Goal: Information Seeking & Learning: Learn about a topic

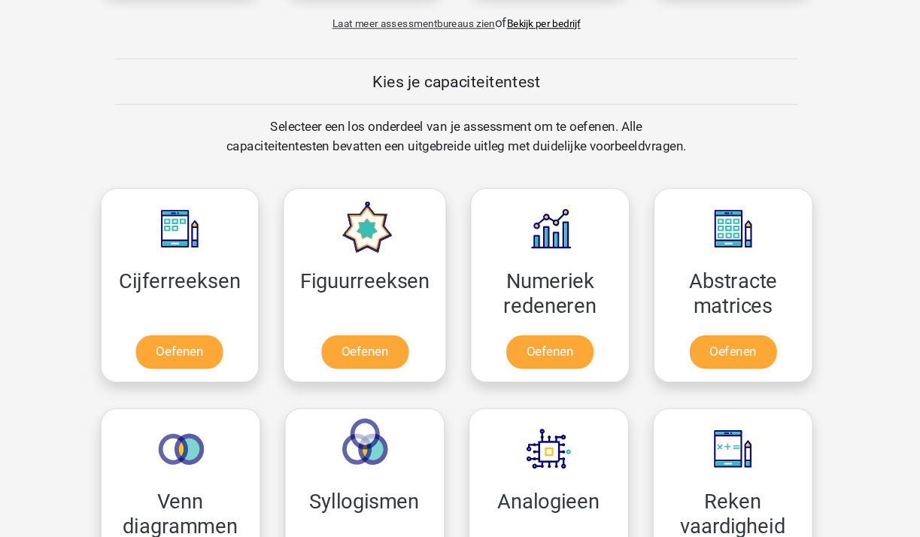
scroll to position [543, 0]
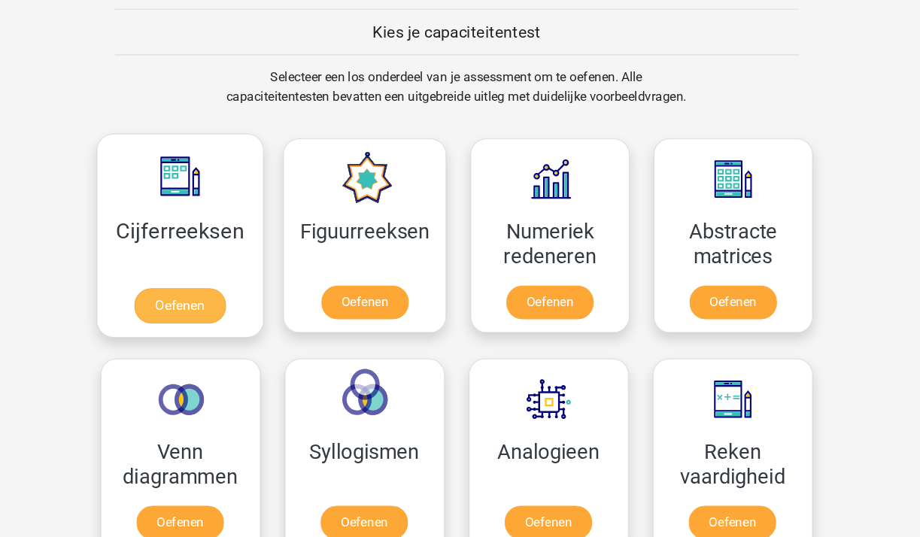
click at [176, 303] on link "Oefenen" at bounding box center [200, 319] width 86 height 33
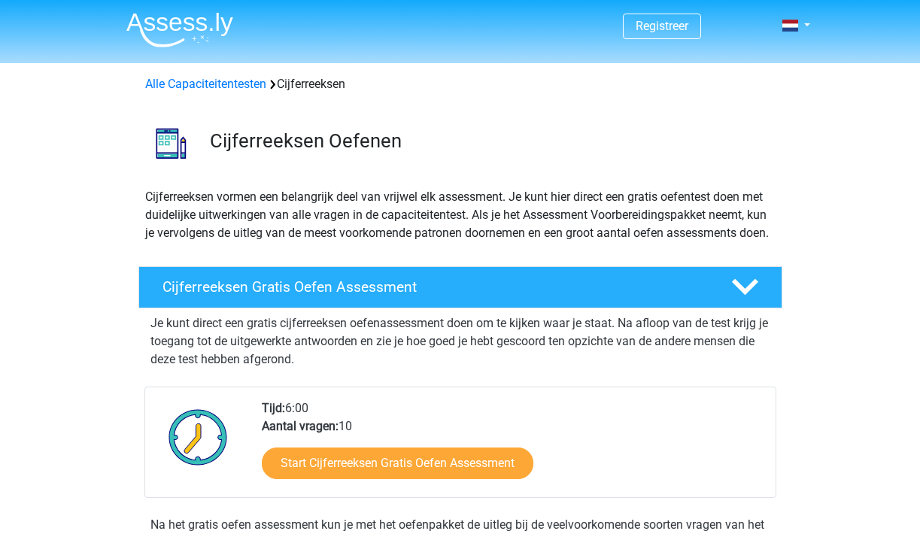
scroll to position [208, 0]
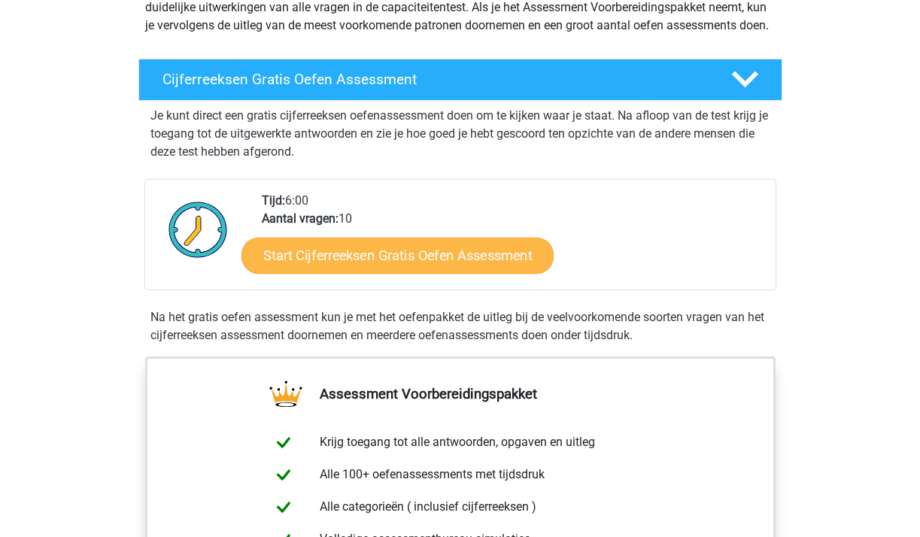
click at [400, 273] on link "Start Cijferreeksen Gratis Oefen Assessment" at bounding box center [398, 255] width 312 height 36
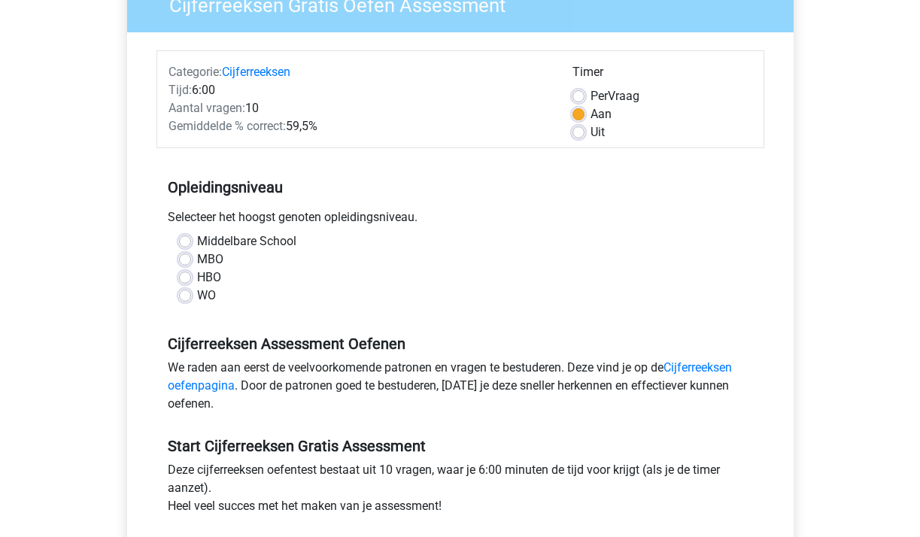
scroll to position [144, 0]
click at [214, 303] on label "WO" at bounding box center [206, 296] width 19 height 18
click at [191, 302] on input "WO" at bounding box center [185, 294] width 12 height 15
radio input "true"
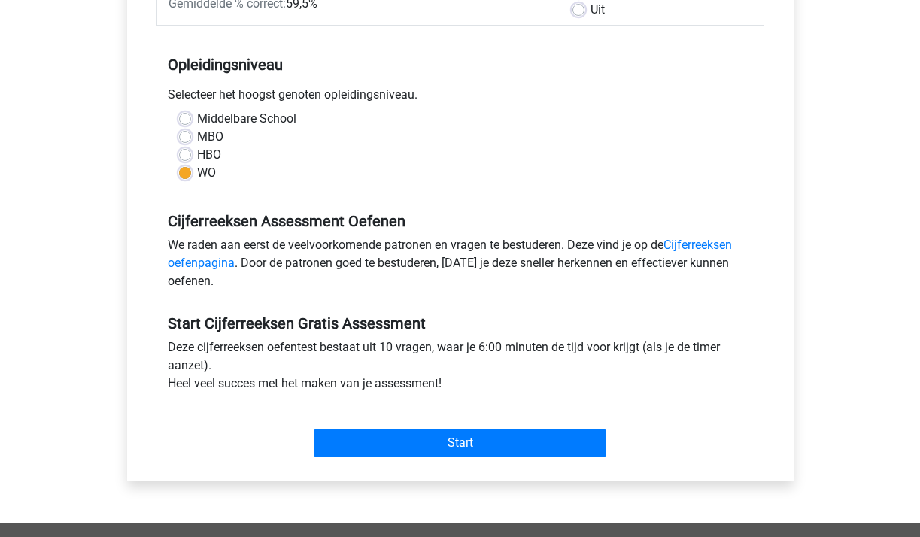
scroll to position [266, 0]
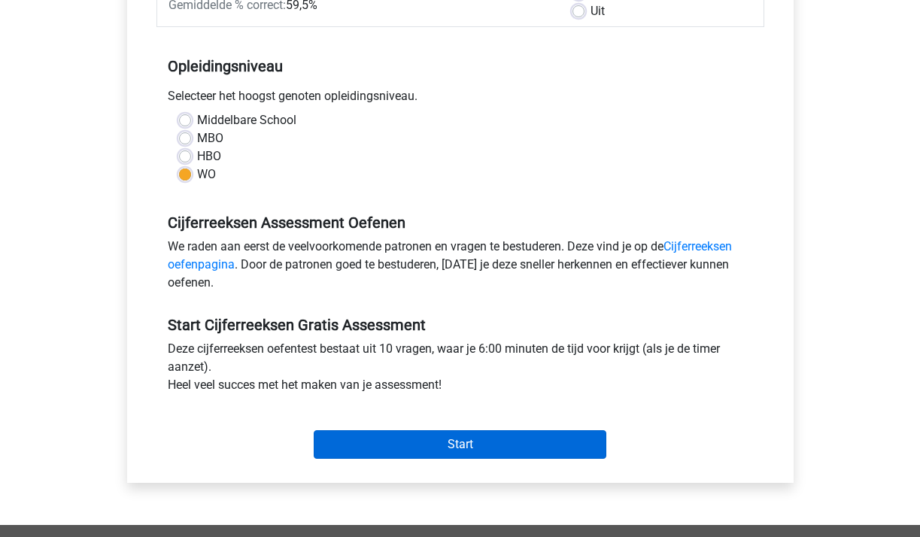
click at [460, 451] on input "Start" at bounding box center [460, 444] width 293 height 29
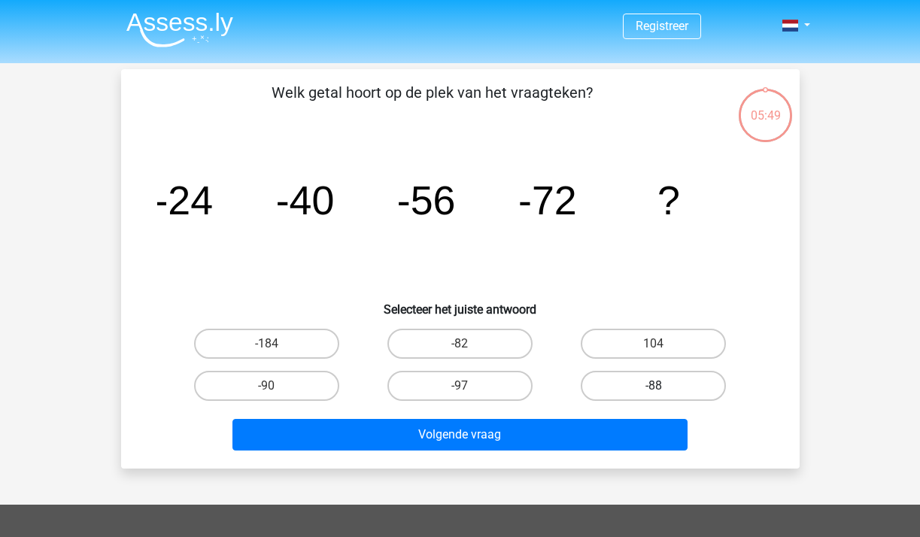
click at [617, 389] on label "-88" at bounding box center [653, 386] width 145 height 30
click at [654, 389] on input "-88" at bounding box center [659, 391] width 10 height 10
radio input "true"
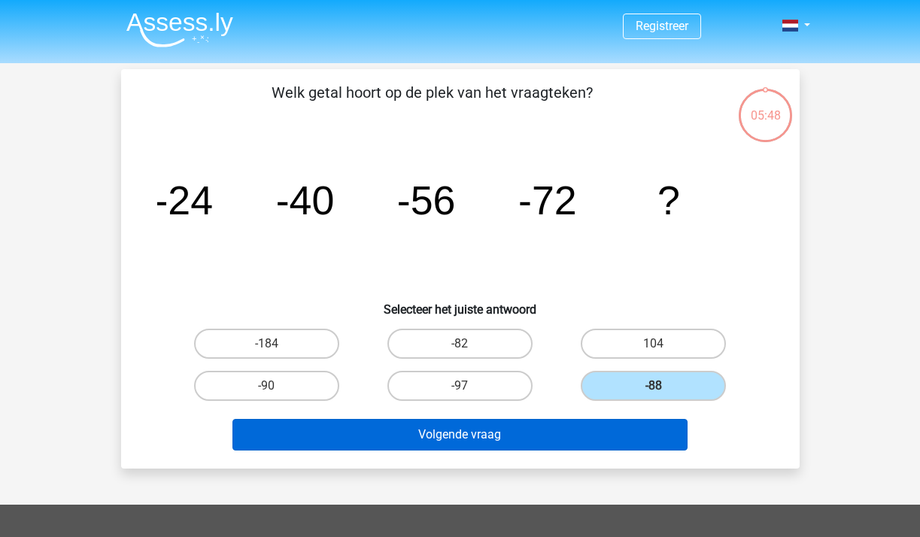
click at [524, 439] on button "Volgende vraag" at bounding box center [459, 435] width 455 height 32
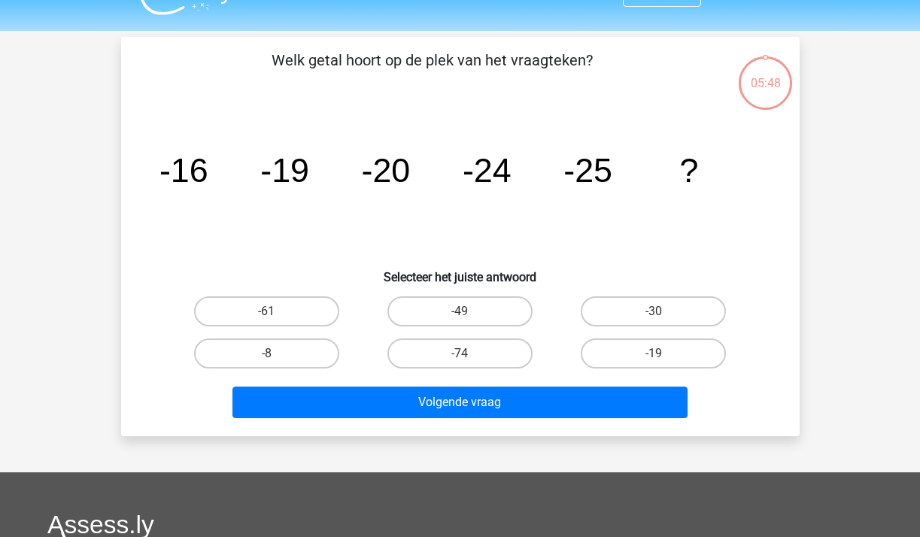
scroll to position [30, 0]
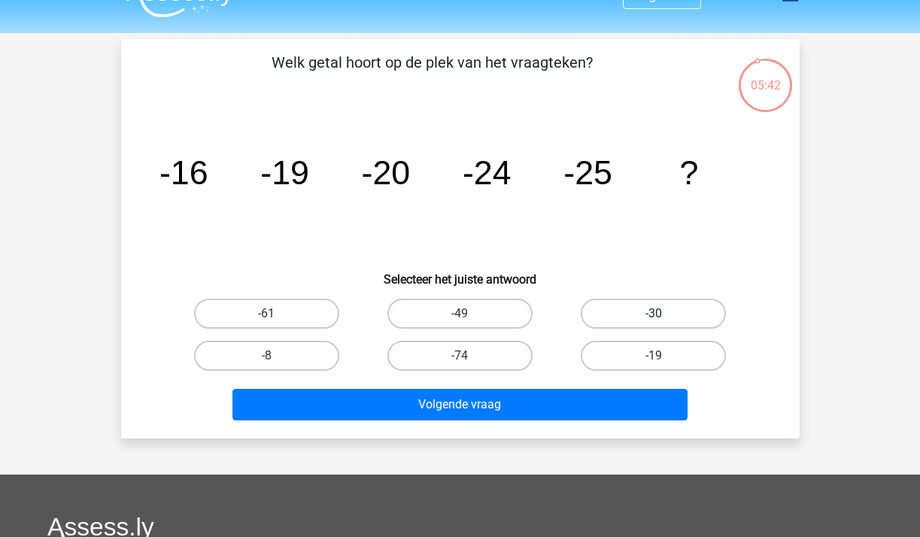
click at [617, 310] on label "-30" at bounding box center [653, 314] width 145 height 30
click at [654, 314] on input "-30" at bounding box center [659, 319] width 10 height 10
radio input "true"
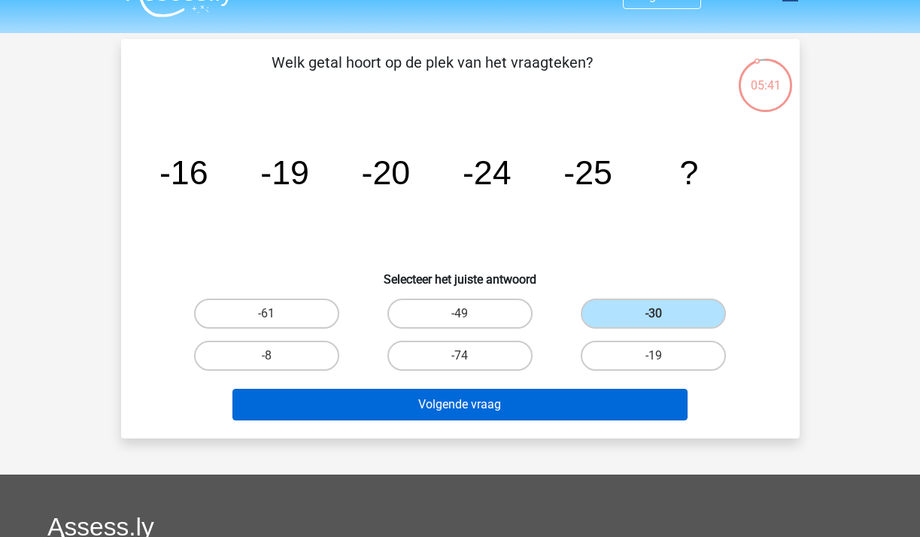
click at [512, 412] on button "Volgende vraag" at bounding box center [459, 405] width 455 height 32
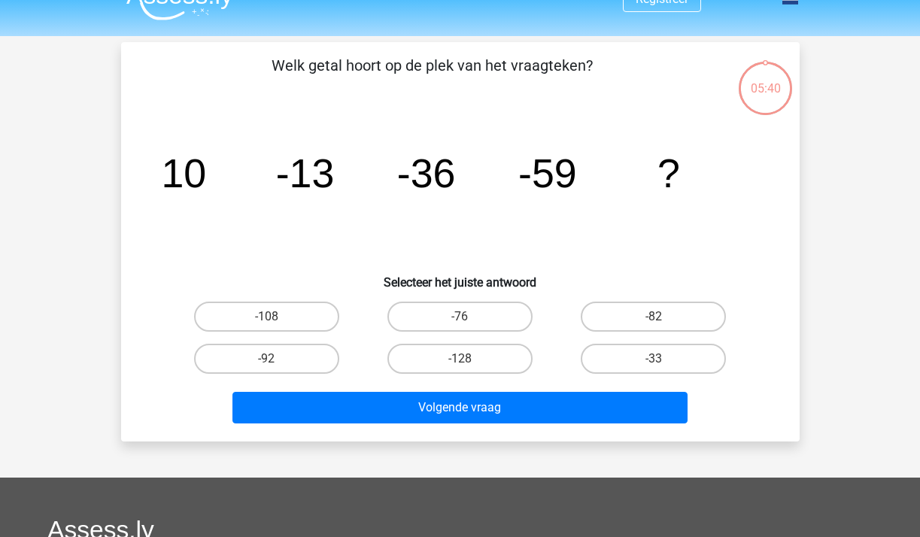
scroll to position [26, 0]
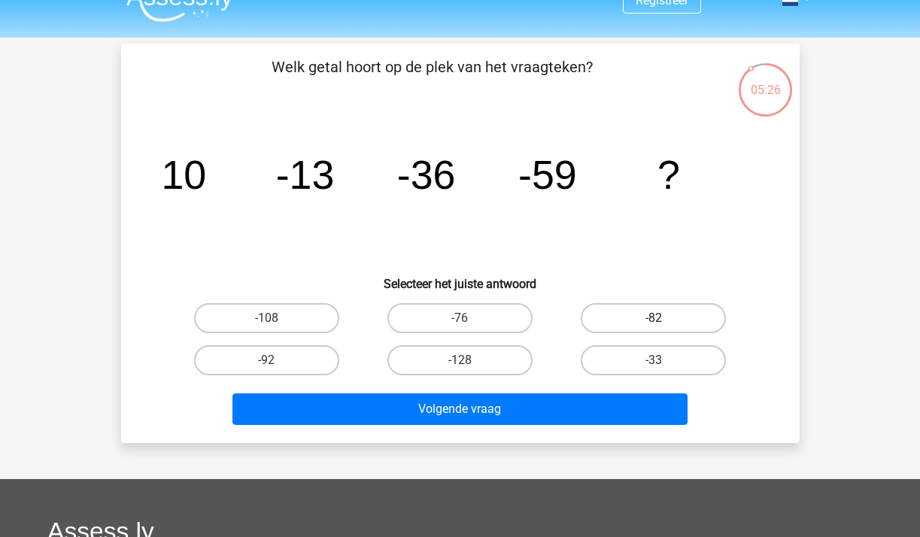
click at [643, 315] on label "-82" at bounding box center [653, 318] width 145 height 30
click at [654, 318] on input "-82" at bounding box center [659, 323] width 10 height 10
radio input "true"
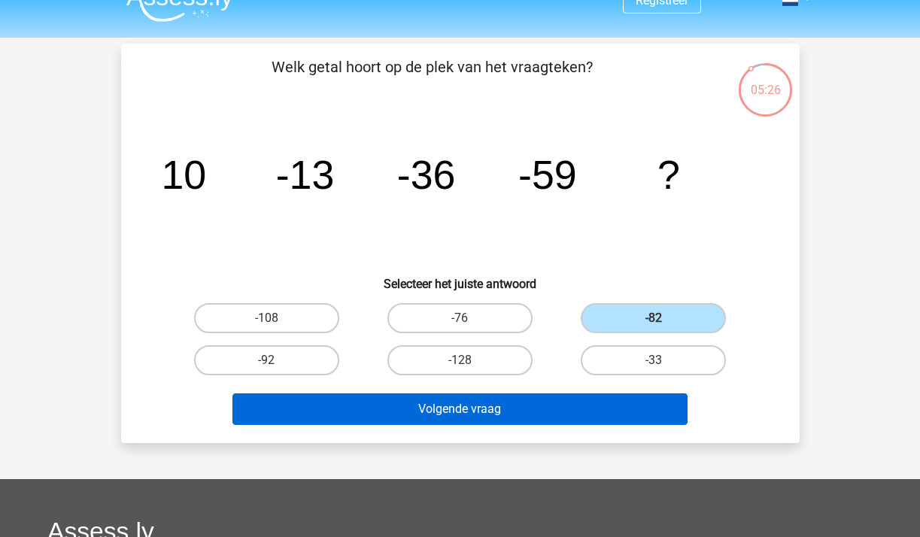
click at [532, 406] on button "Volgende vraag" at bounding box center [459, 410] width 455 height 32
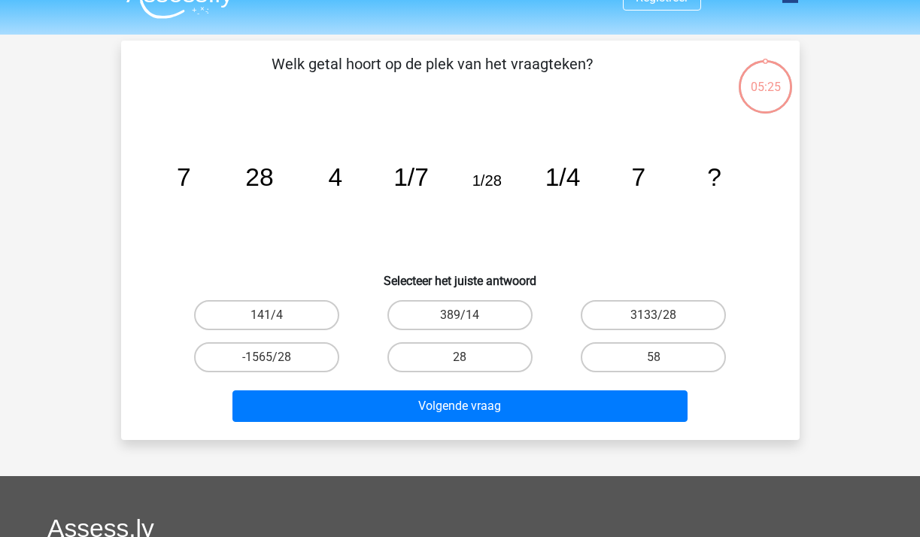
scroll to position [0, 0]
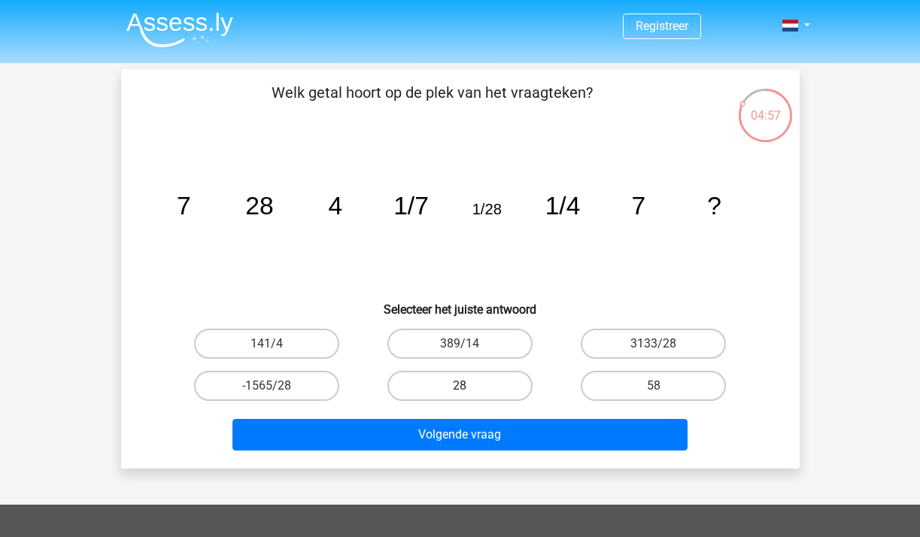
click at [488, 380] on label "28" at bounding box center [459, 386] width 145 height 30
click at [469, 386] on input "28" at bounding box center [465, 391] width 10 height 10
radio input "true"
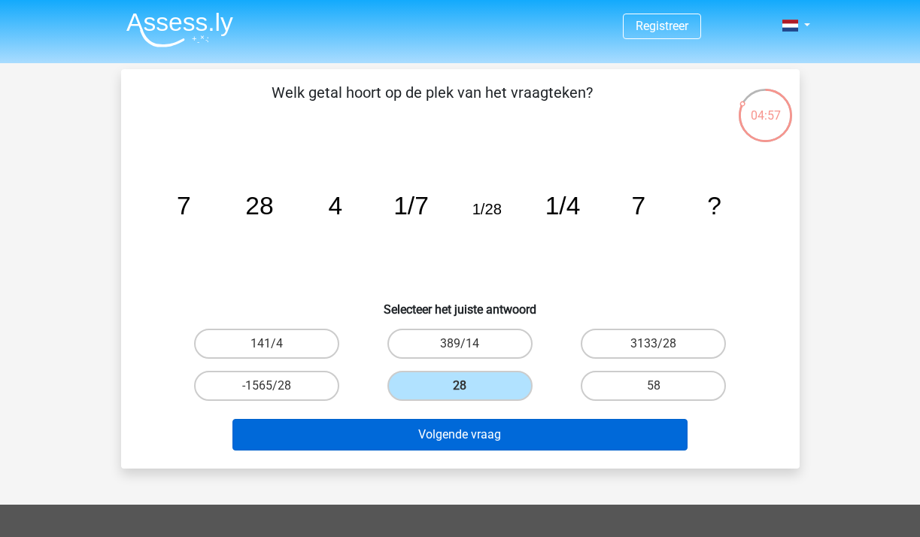
click at [484, 436] on button "Volgende vraag" at bounding box center [459, 435] width 455 height 32
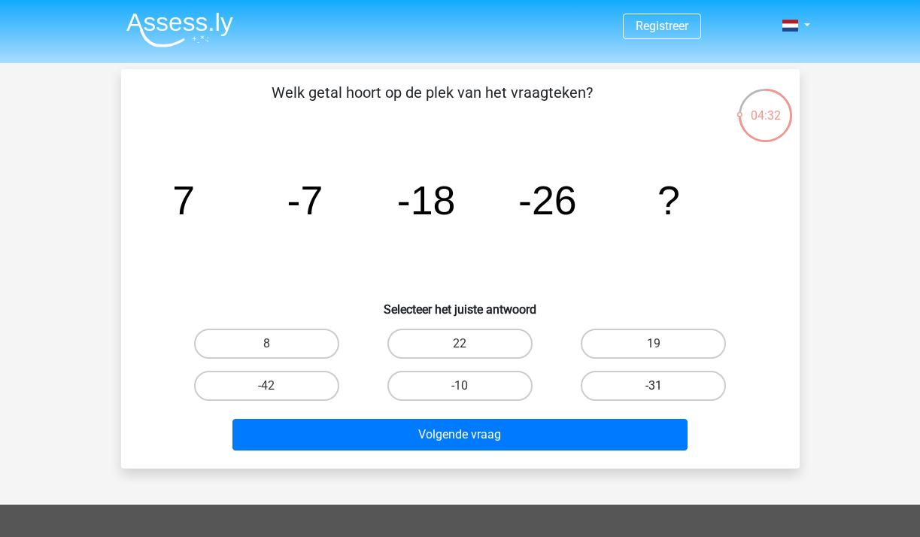
click at [650, 382] on label "-31" at bounding box center [653, 386] width 145 height 30
click at [654, 386] on input "-31" at bounding box center [659, 391] width 10 height 10
radio input "true"
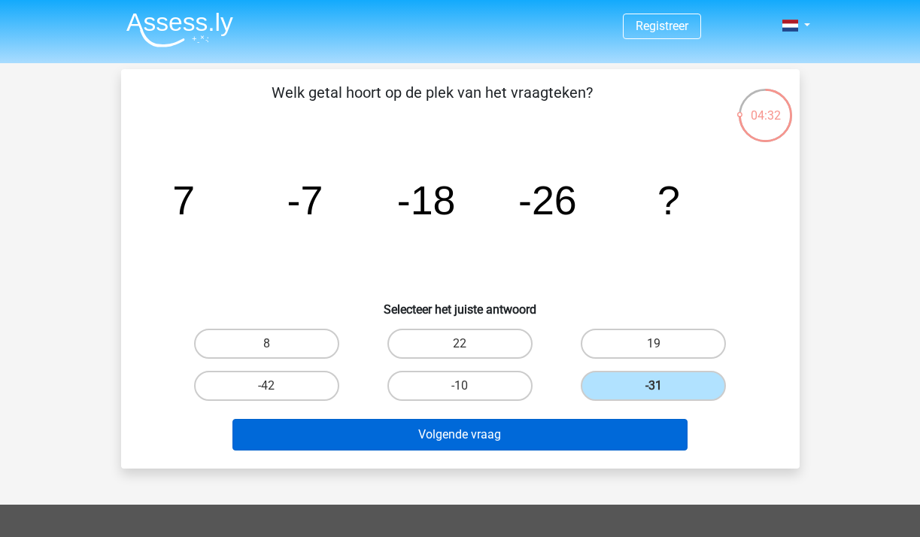
click at [573, 429] on button "Volgende vraag" at bounding box center [459, 435] width 455 height 32
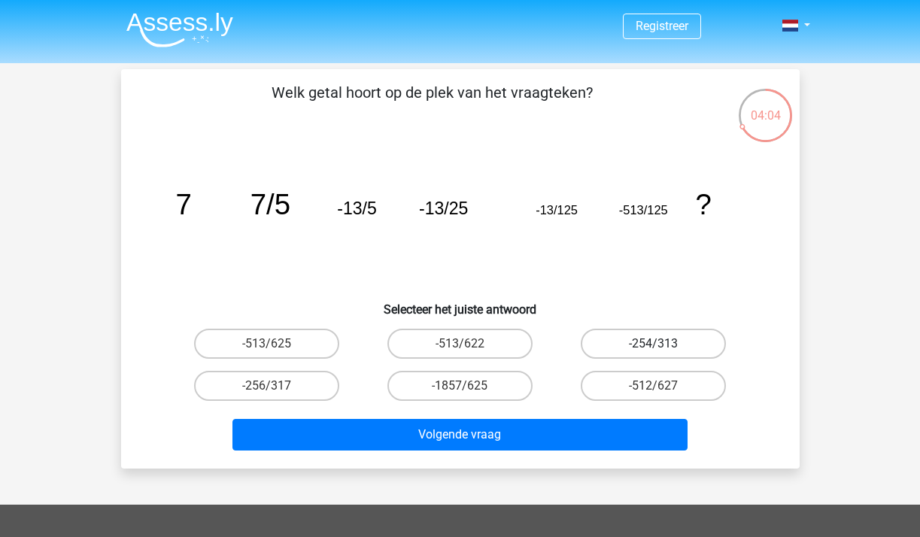
click at [629, 334] on label "-254/313" at bounding box center [653, 344] width 145 height 30
click at [654, 344] on input "-254/313" at bounding box center [659, 349] width 10 height 10
radio input "true"
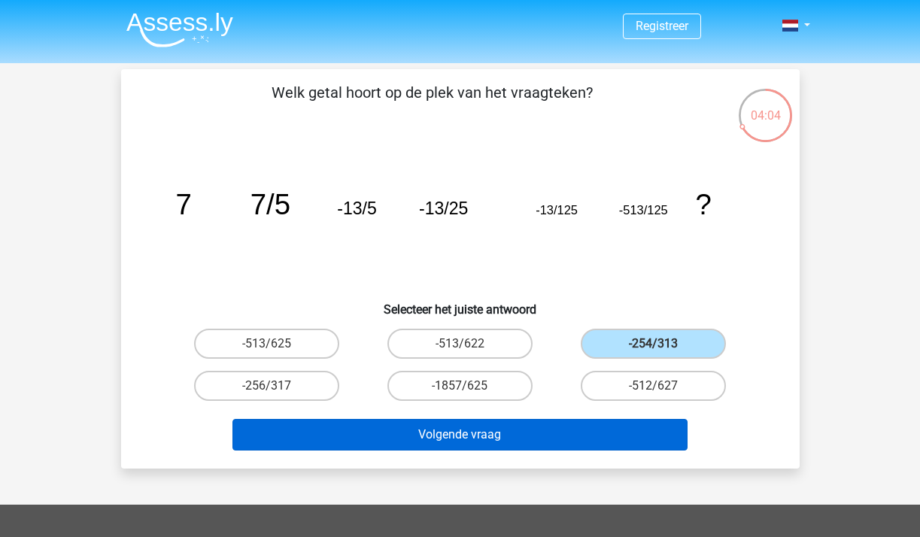
click at [542, 434] on button "Volgende vraag" at bounding box center [459, 435] width 455 height 32
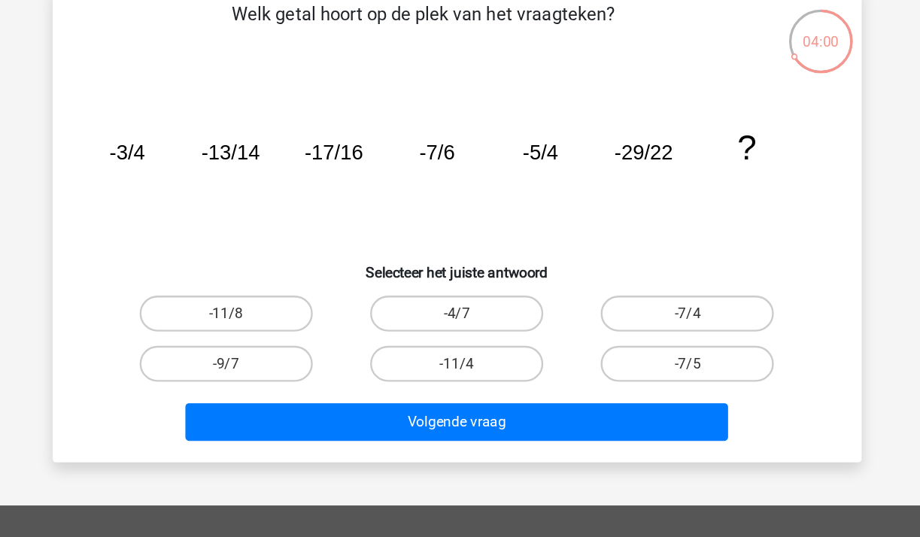
click at [374, 323] on div "-4/7" at bounding box center [459, 344] width 193 height 42
click at [387, 371] on label "-11/4" at bounding box center [459, 386] width 145 height 30
click at [460, 386] on input "-11/4" at bounding box center [465, 391] width 10 height 10
radio input "true"
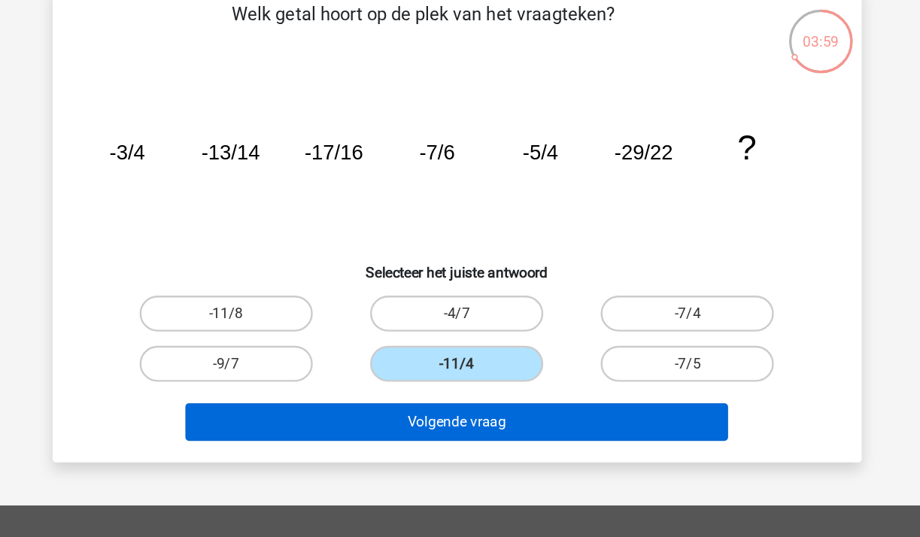
click at [366, 419] on button "Volgende vraag" at bounding box center [459, 435] width 455 height 32
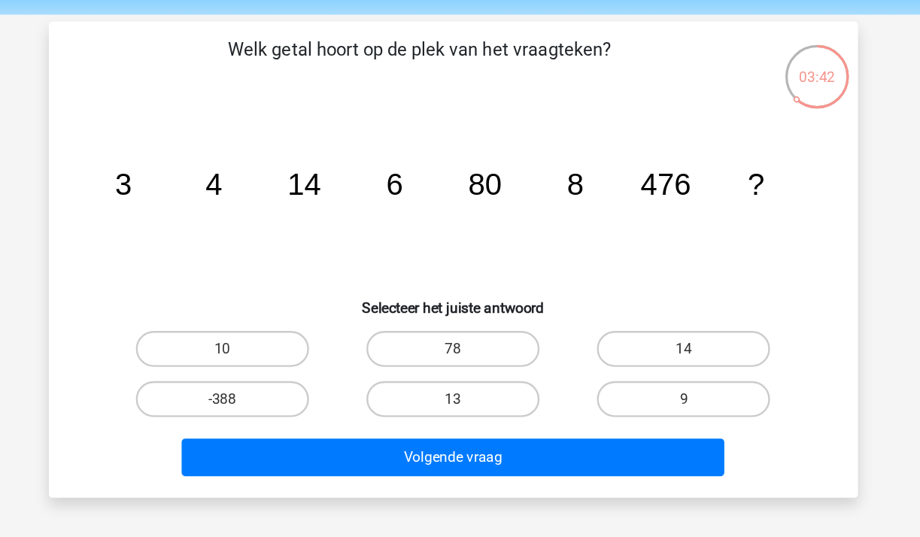
click at [266, 344] on input "10" at bounding box center [271, 349] width 10 height 10
radio input "true"
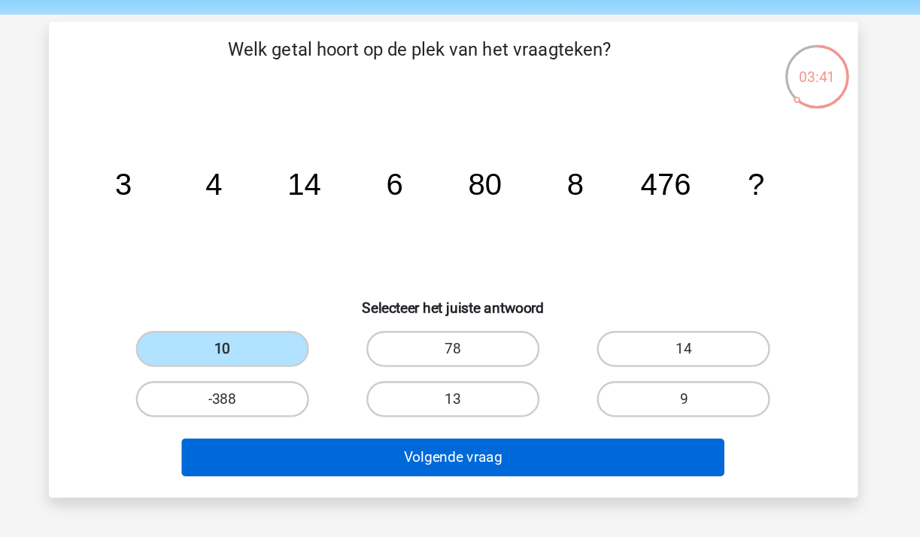
click at [327, 419] on button "Volgende vraag" at bounding box center [459, 435] width 455 height 32
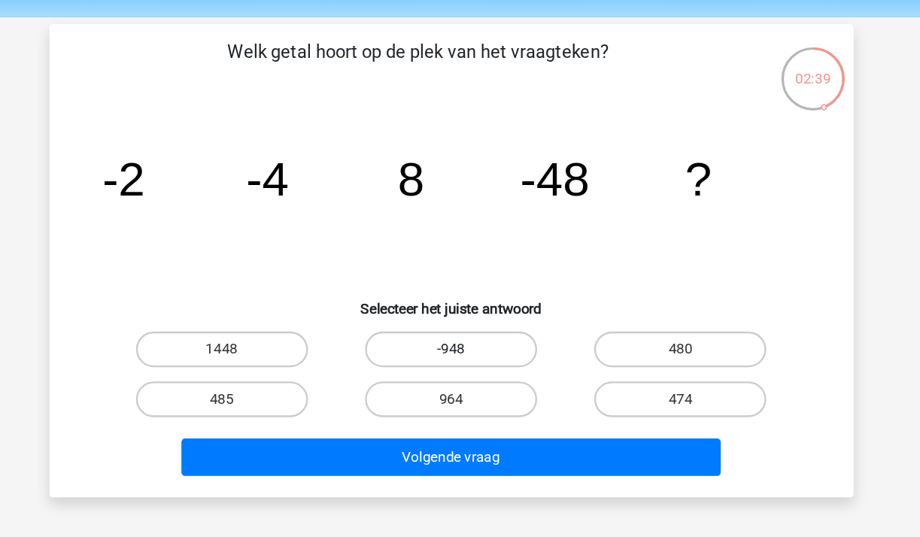
click at [403, 329] on label "-948" at bounding box center [459, 344] width 145 height 30
click at [460, 344] on input "-948" at bounding box center [465, 349] width 10 height 10
radio input "true"
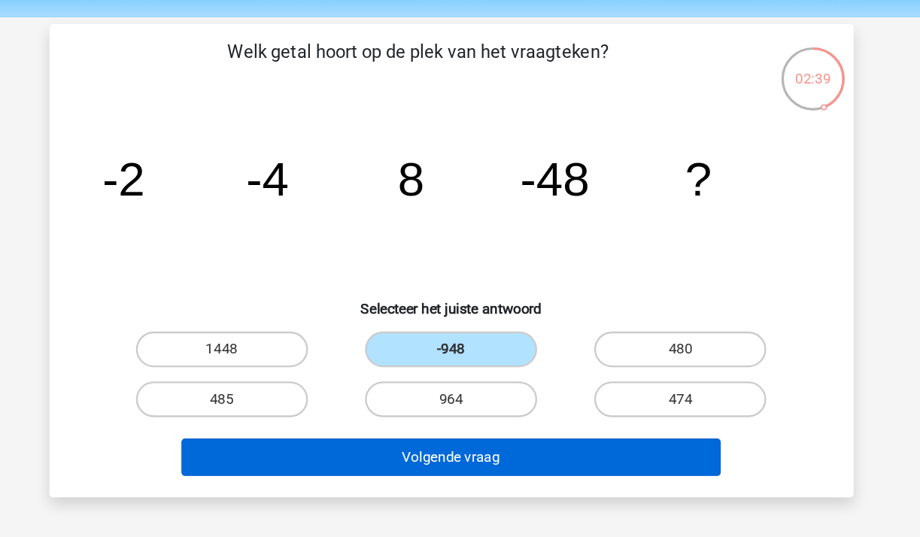
click at [393, 419] on button "Volgende vraag" at bounding box center [459, 435] width 455 height 32
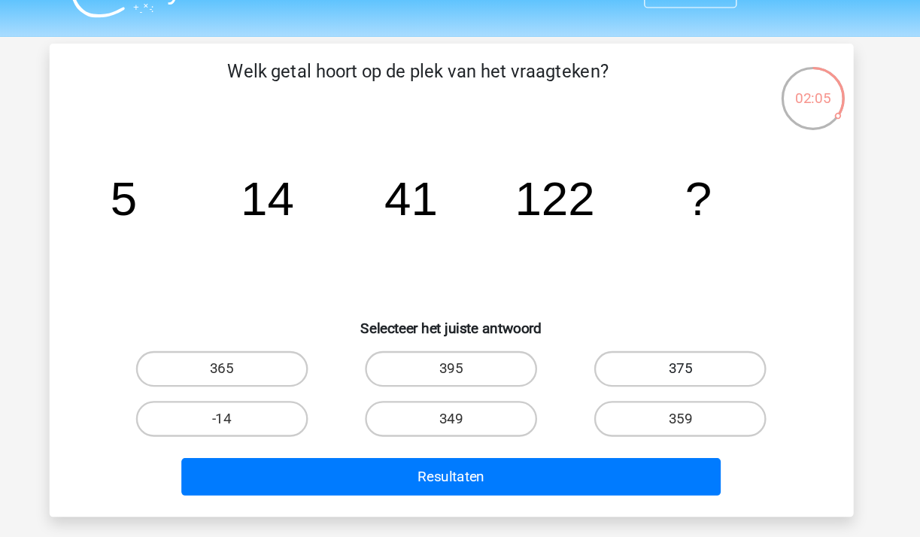
click at [581, 329] on label "375" at bounding box center [653, 344] width 145 height 30
click at [654, 344] on input "375" at bounding box center [659, 349] width 10 height 10
radio input "true"
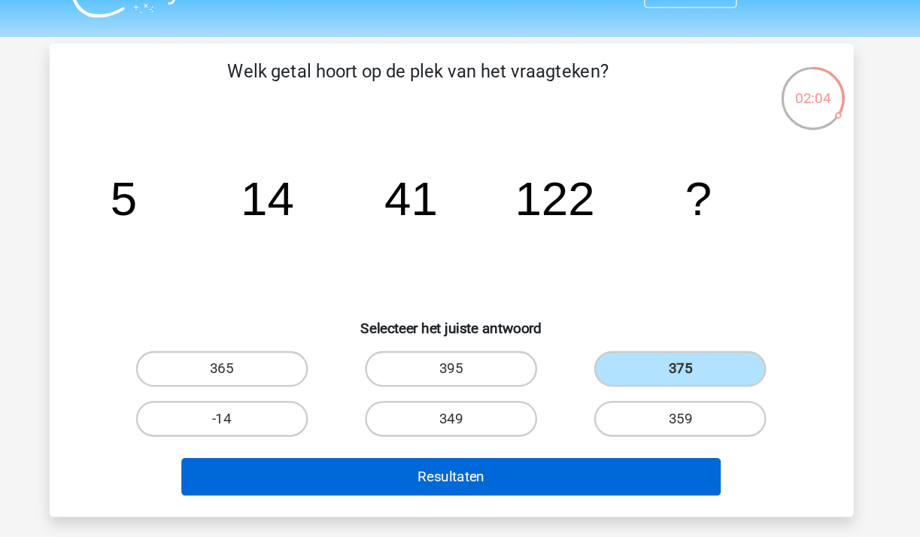
click at [445, 419] on button "Resultaten" at bounding box center [459, 435] width 455 height 32
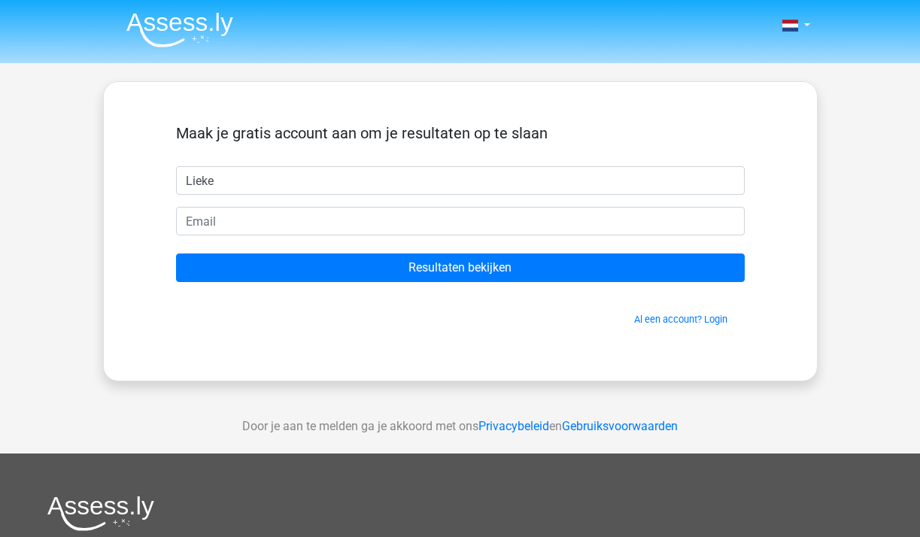
type input "Lieke"
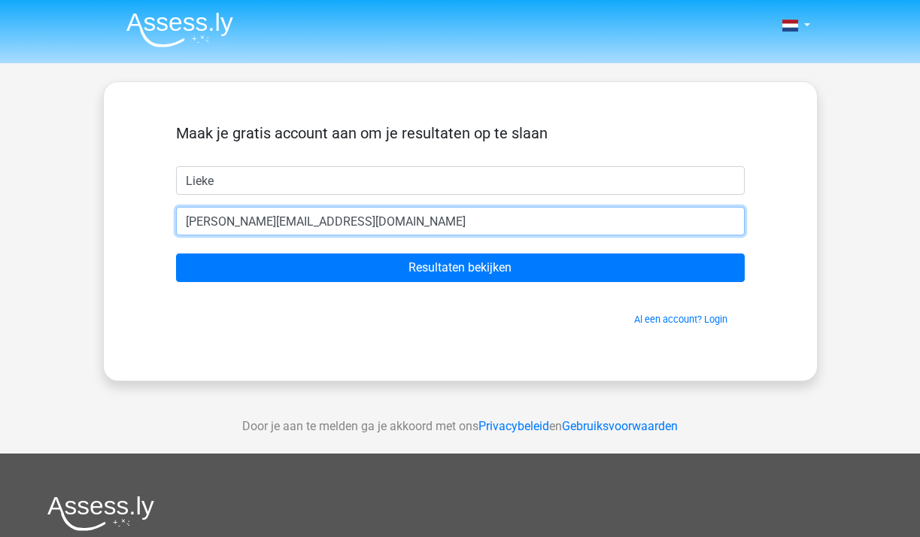
type input "[PERSON_NAME][EMAIL_ADDRESS][DOMAIN_NAME]"
click at [460, 268] on input "Resultaten bekijken" at bounding box center [460, 268] width 569 height 29
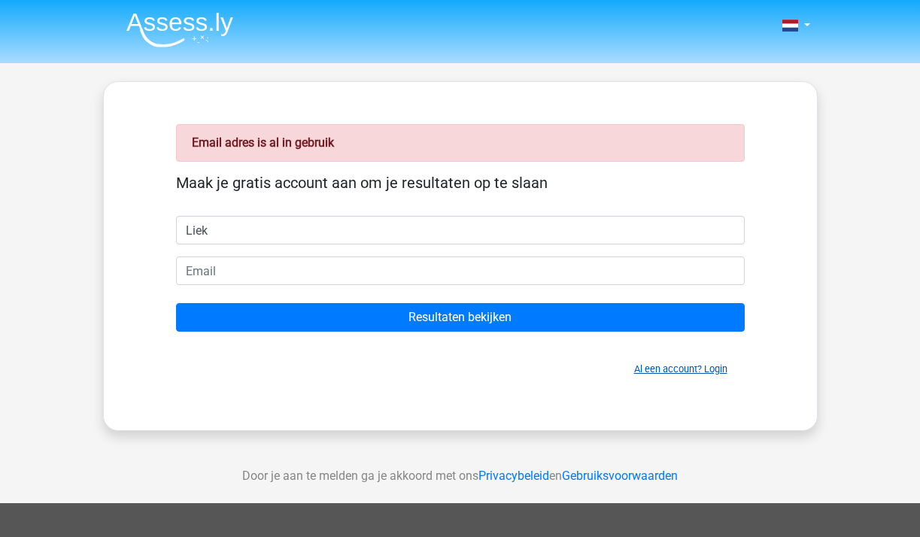
type input "Liek"
click at [647, 369] on link "Al een account? Login" at bounding box center [680, 368] width 93 height 11
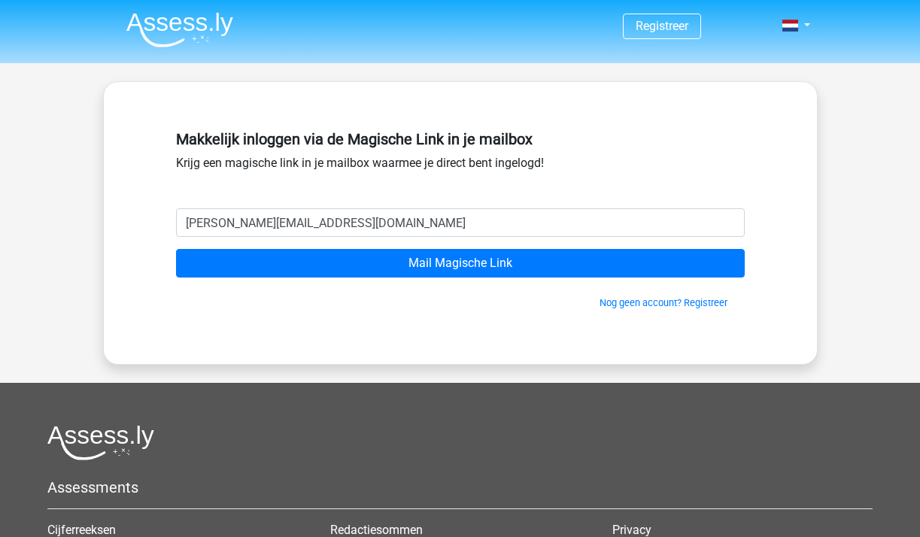
type input "[PERSON_NAME][EMAIL_ADDRESS][DOMAIN_NAME]"
click at [460, 263] on input "Mail Magische Link" at bounding box center [460, 263] width 569 height 29
click at [621, 305] on link "Nog geen account? Registreer" at bounding box center [664, 302] width 128 height 11
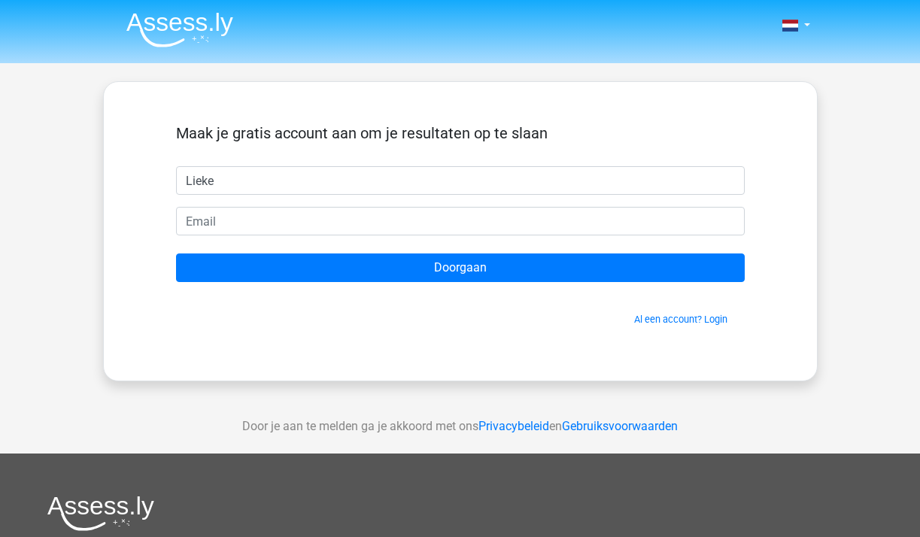
type input "Lieke"
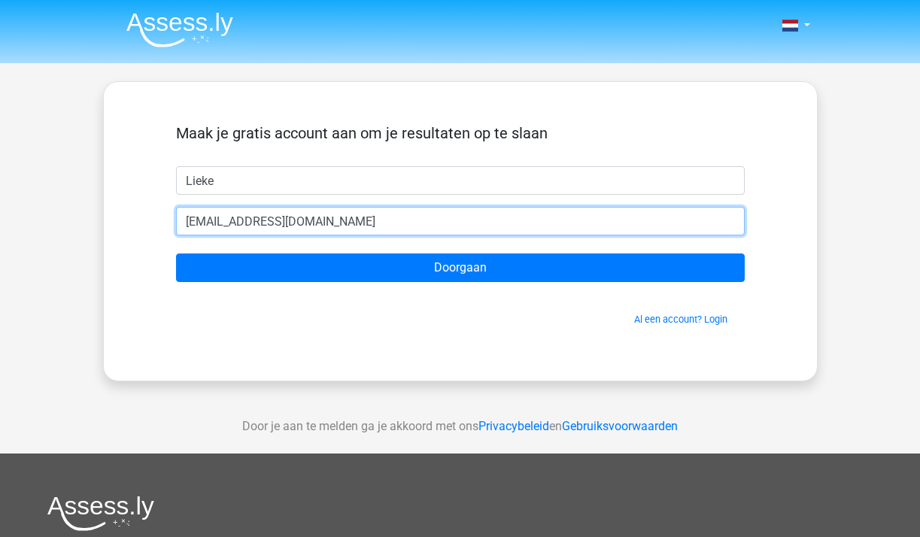
type input "liekecorjanus@hotmail.com"
click at [460, 268] on input "Doorgaan" at bounding box center [460, 268] width 569 height 29
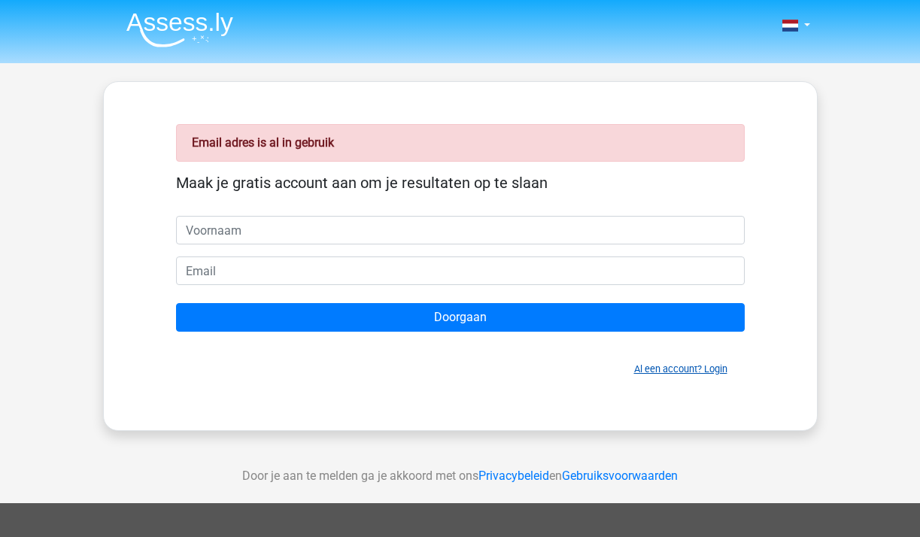
click at [680, 363] on link "Al een account? Login" at bounding box center [680, 368] width 93 height 11
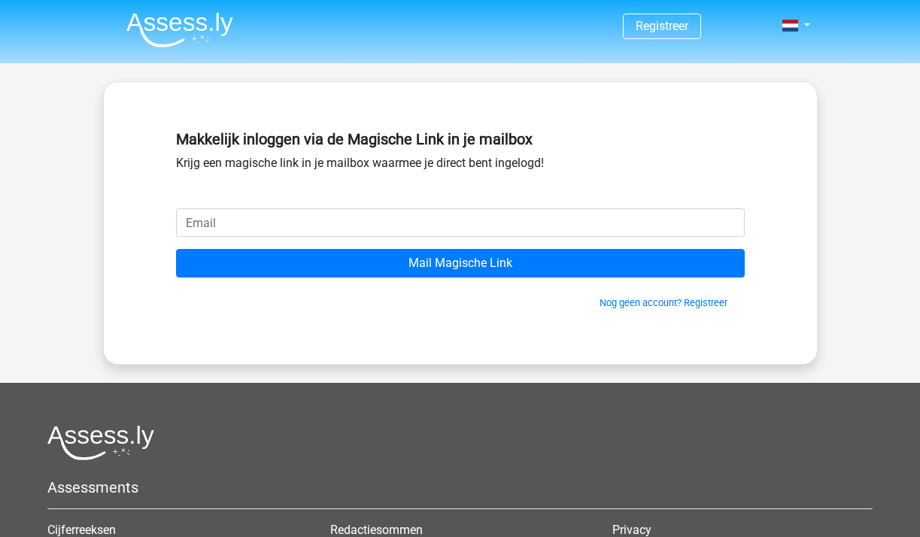
click at [313, 220] on input "email" at bounding box center [460, 222] width 569 height 29
type input "liekecorjanus@hotmail.com"
click at [460, 263] on input "Mail Magische Link" at bounding box center [460, 263] width 569 height 29
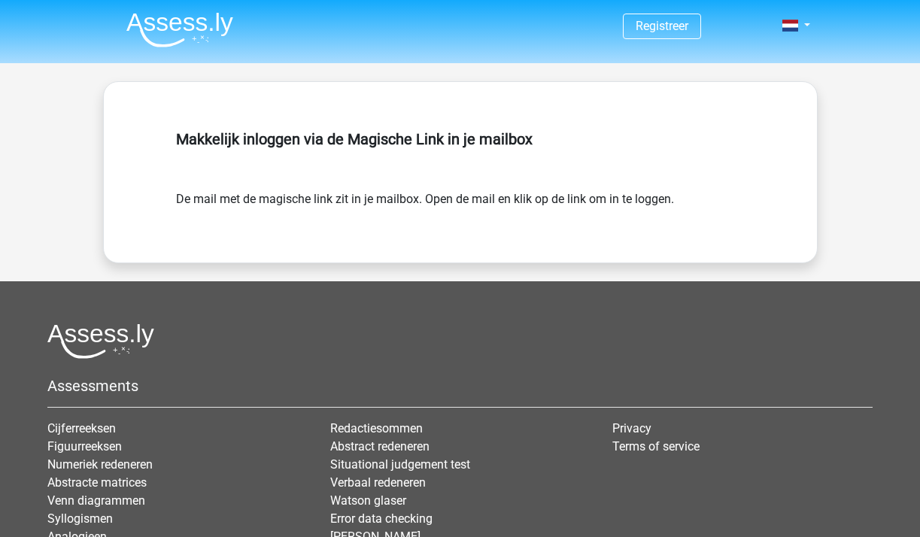
click at [172, 25] on img at bounding box center [179, 29] width 107 height 35
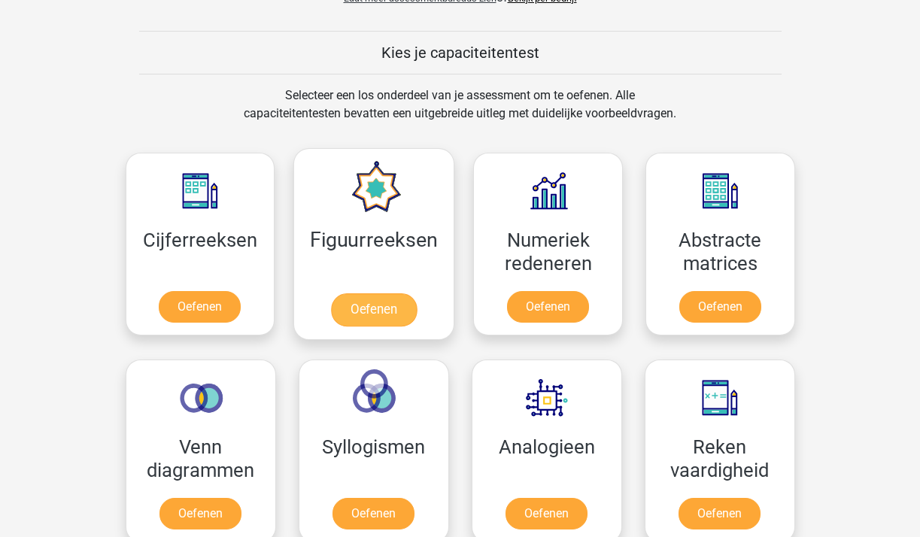
scroll to position [594, 0]
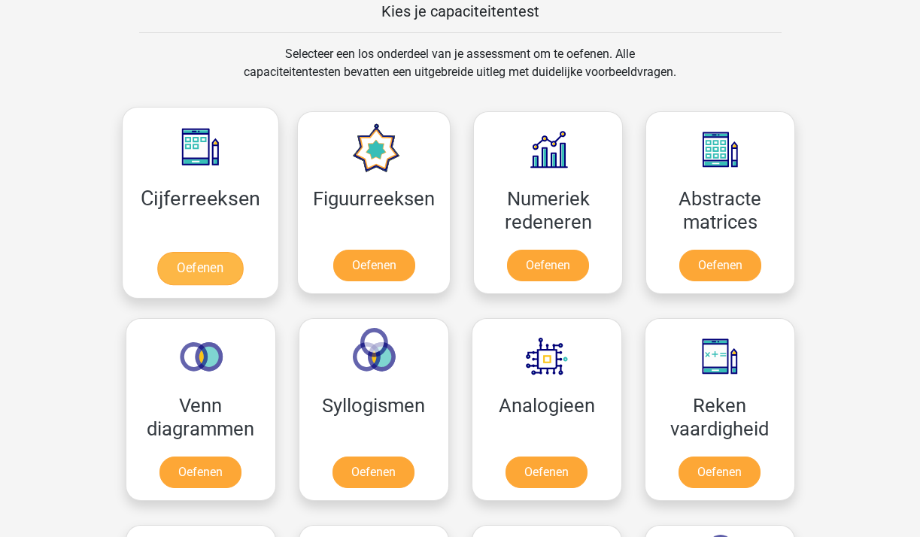
click at [175, 252] on link "Oefenen" at bounding box center [200, 268] width 86 height 33
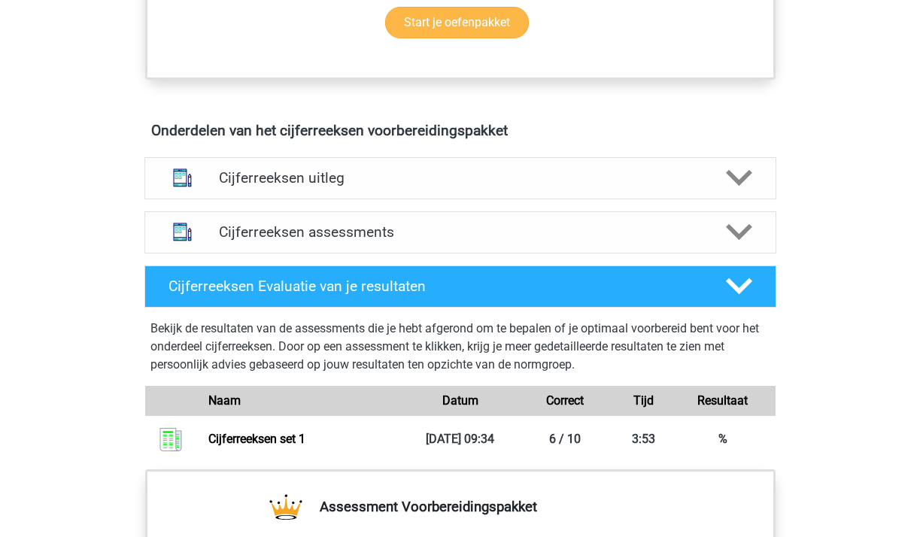
scroll to position [810, 0]
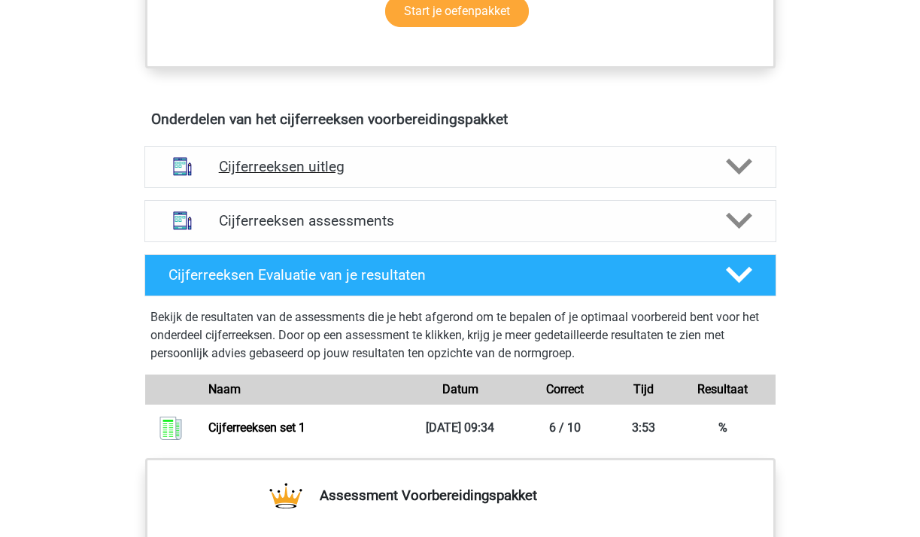
click at [481, 175] on h4 "Cijferreeksen uitleg" at bounding box center [460, 166] width 483 height 17
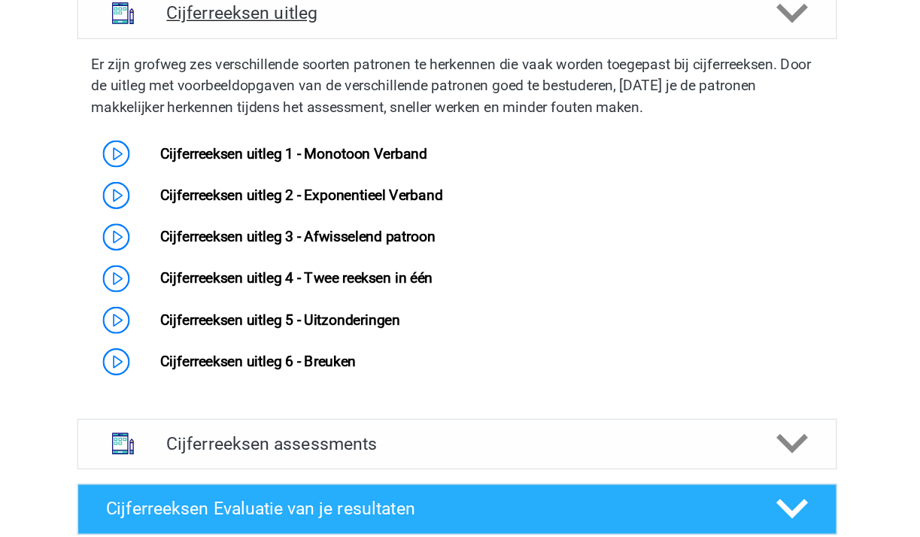
scroll to position [937, 0]
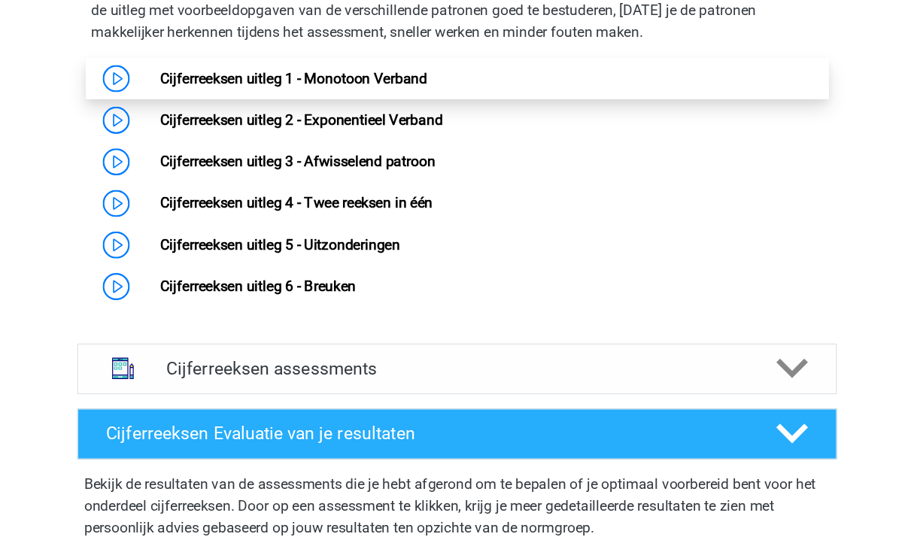
click at [328, 148] on link "Cijferreeksen uitleg 1 - Monotoon Verband" at bounding box center [325, 155] width 222 height 14
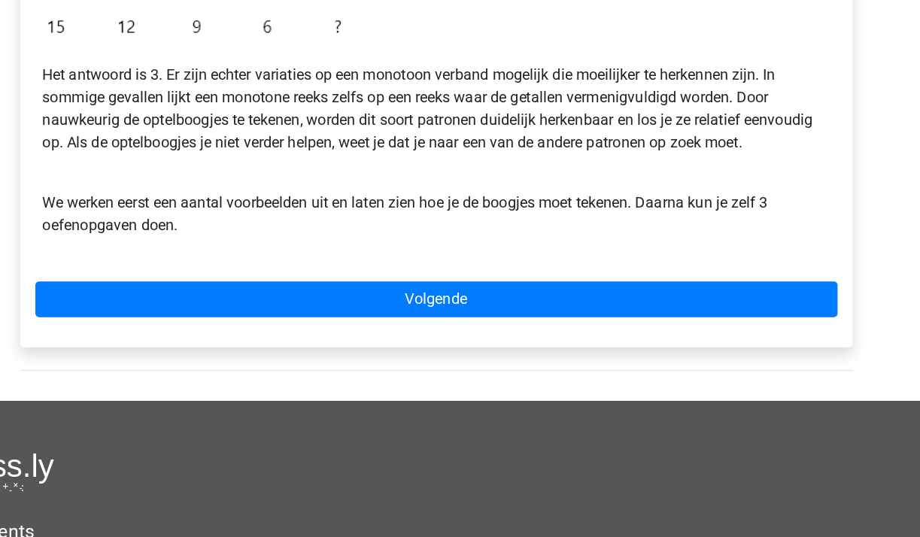
scroll to position [369, 0]
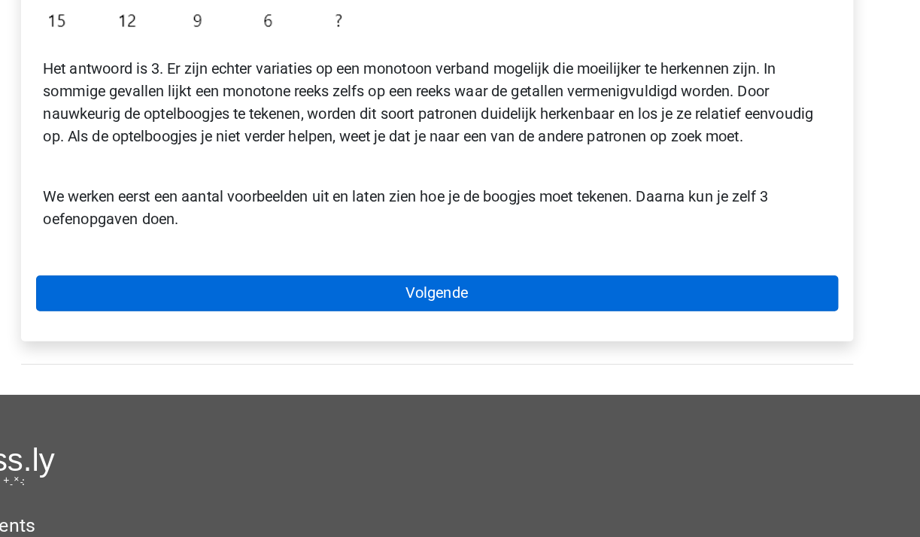
click at [277, 328] on link "Volgende" at bounding box center [460, 342] width 643 height 29
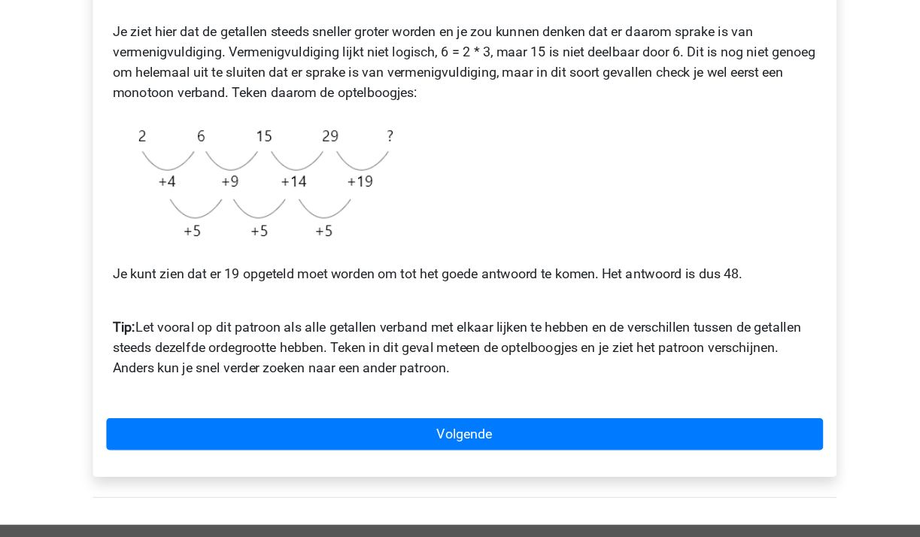
scroll to position [313, 0]
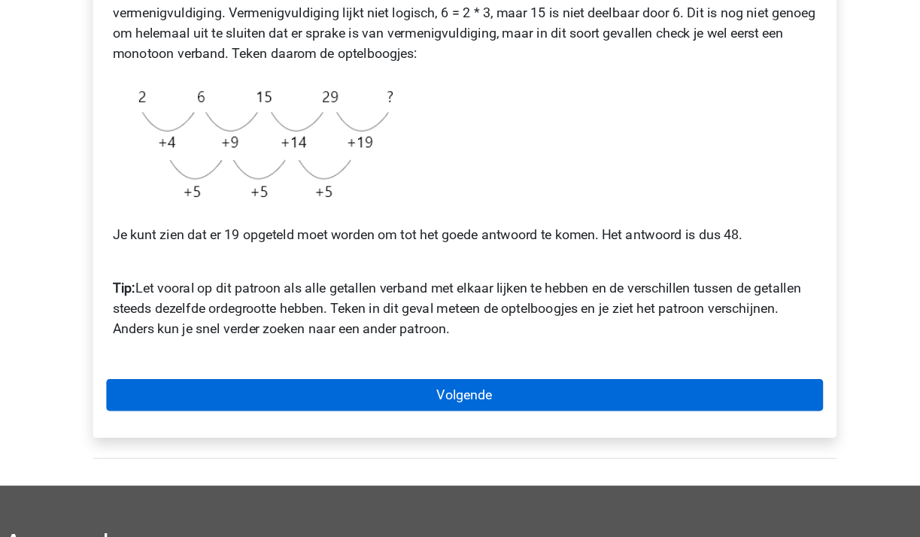
click at [398, 396] on link "Volgende" at bounding box center [460, 410] width 643 height 29
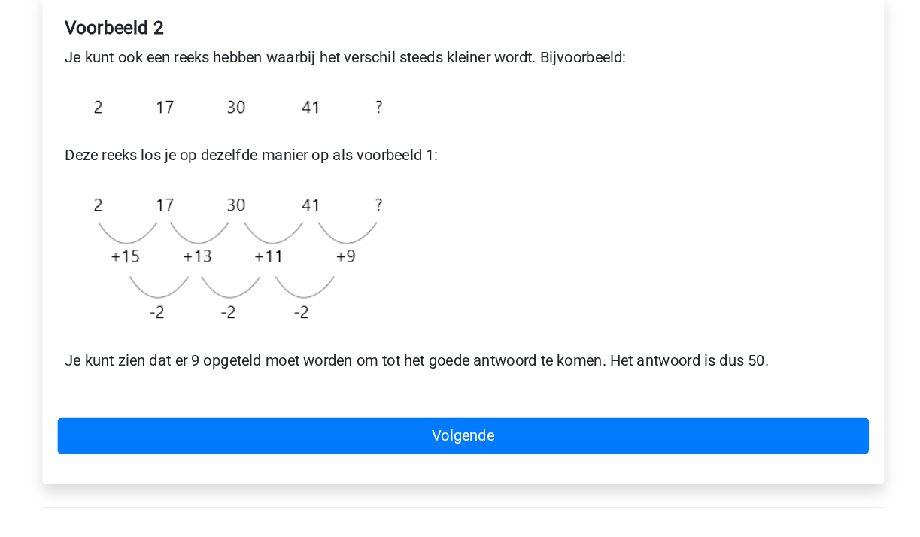
scroll to position [176, 0]
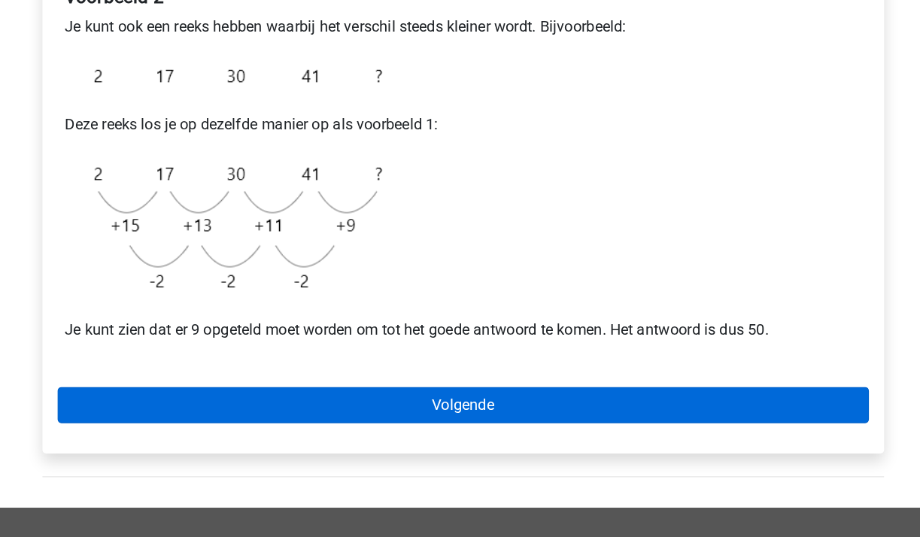
click at [316, 418] on link "Volgende" at bounding box center [460, 432] width 643 height 29
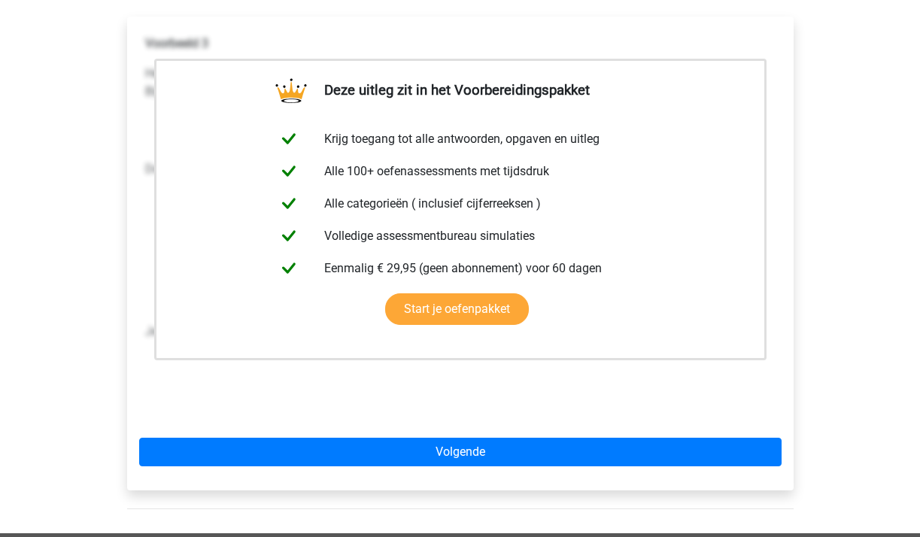
scroll to position [222, 0]
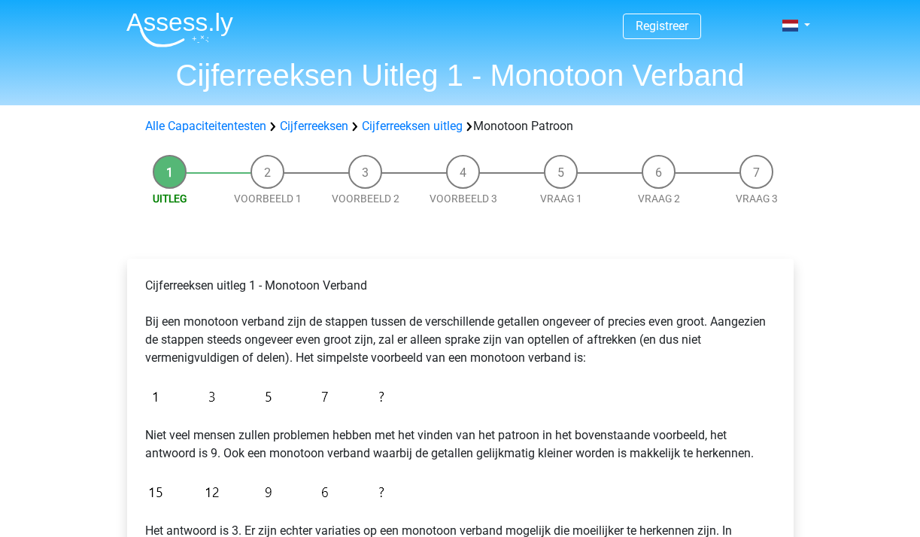
scroll to position [476, 111]
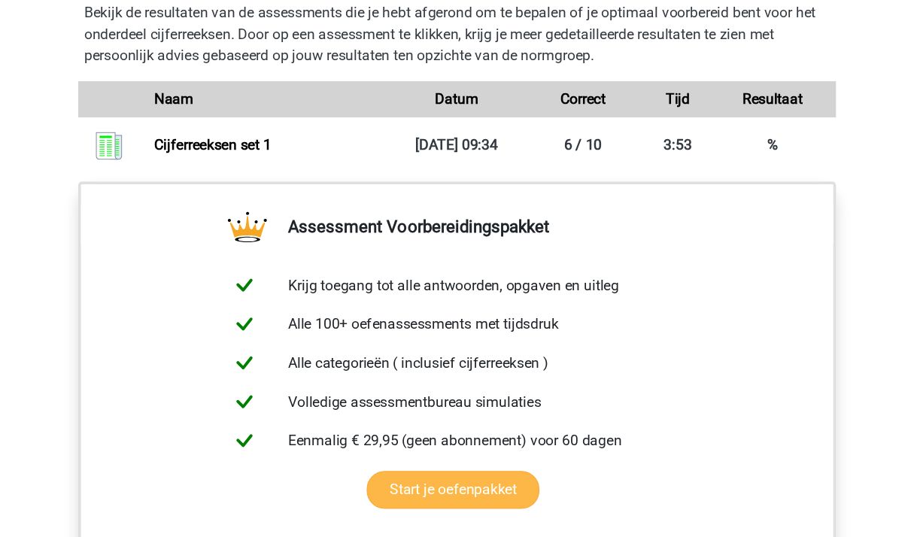
scroll to position [1078, 0]
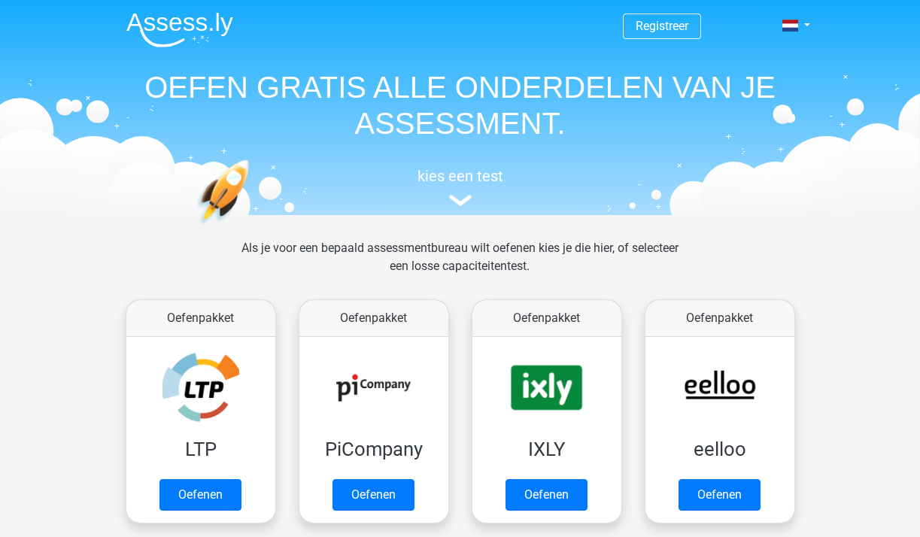
scroll to position [594, 0]
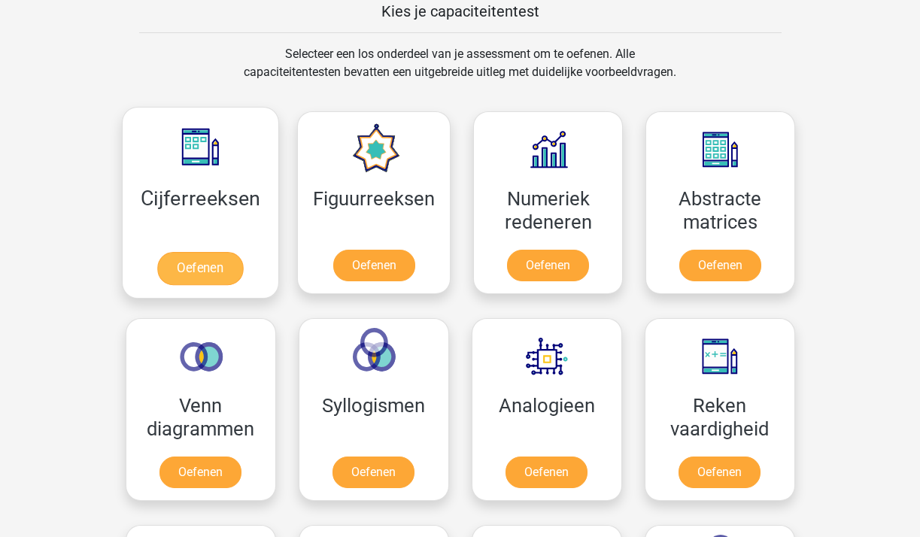
click at [178, 252] on link "Oefenen" at bounding box center [200, 268] width 86 height 33
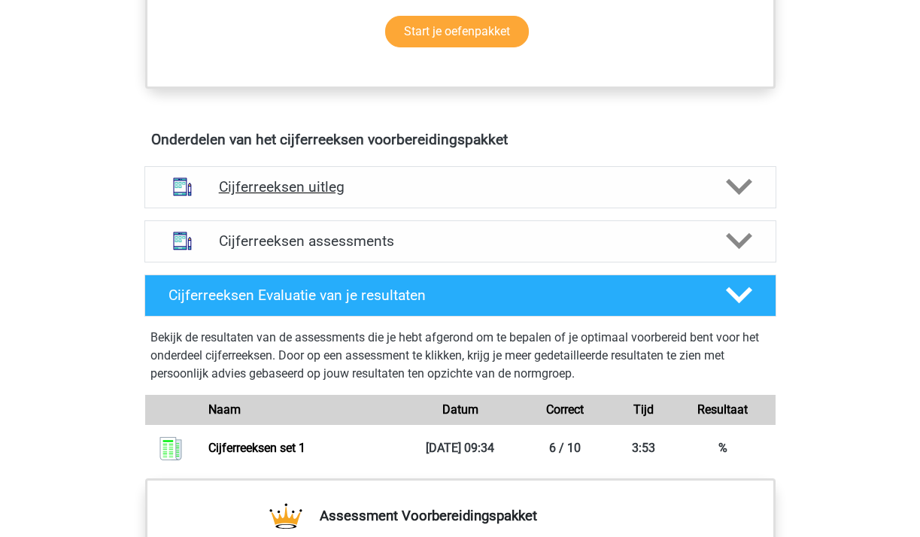
scroll to position [744, 0]
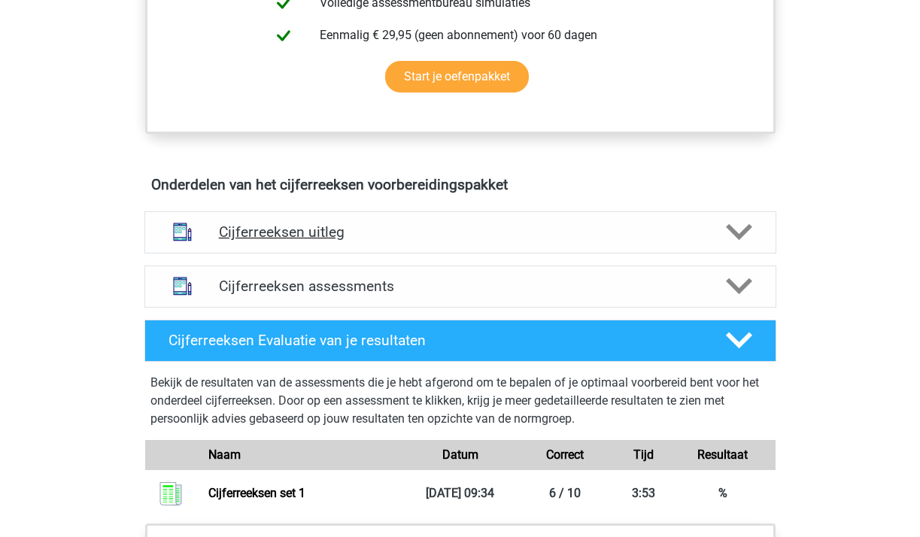
click at [287, 241] on h4 "Cijferreeksen uitleg" at bounding box center [460, 231] width 483 height 17
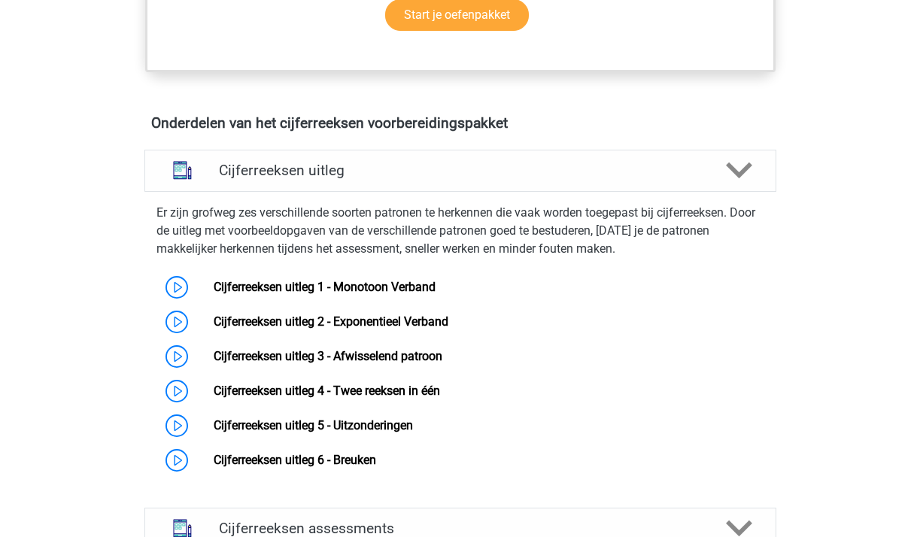
scroll to position [944, 0]
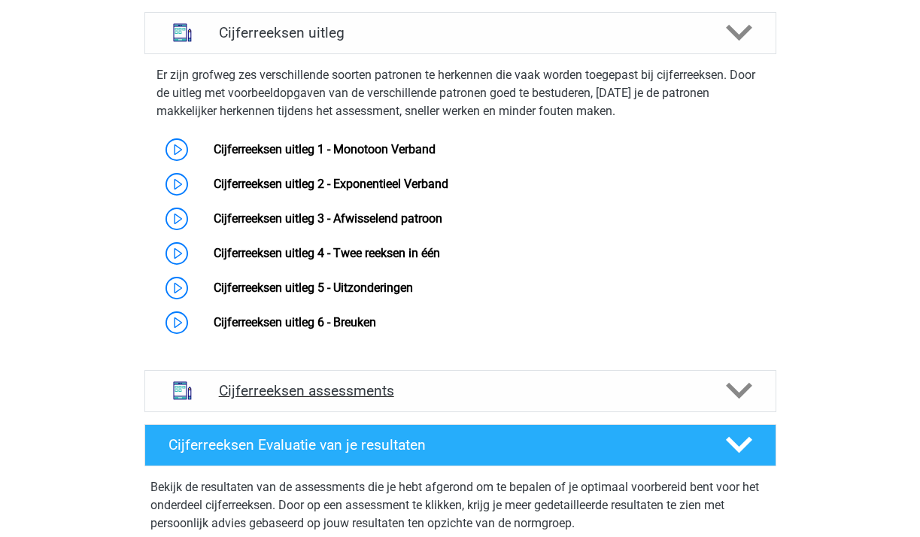
click at [427, 400] on h4 "Cijferreeksen assessments" at bounding box center [460, 390] width 483 height 17
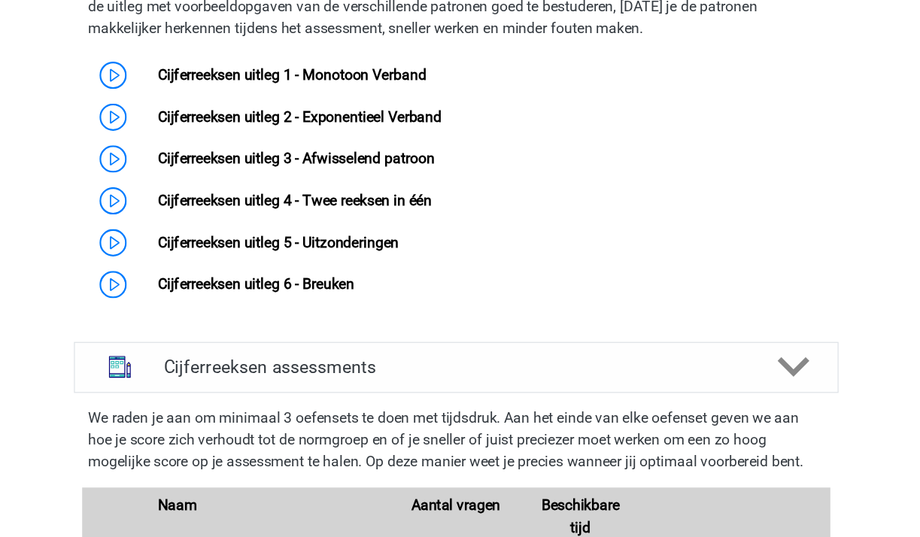
scroll to position [920, 0]
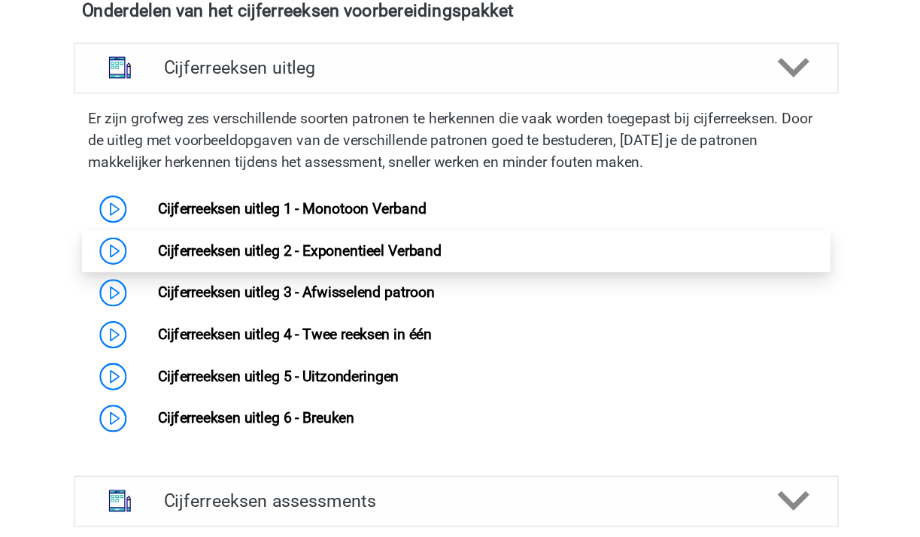
click at [258, 214] on link "Cijferreeksen uitleg 2 - Exponentieel Verband" at bounding box center [331, 207] width 235 height 14
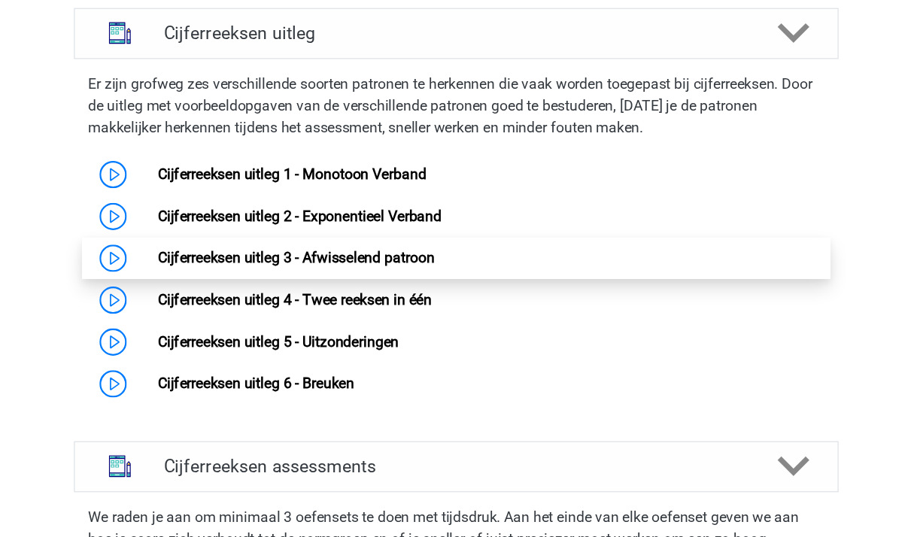
scroll to position [895, 0]
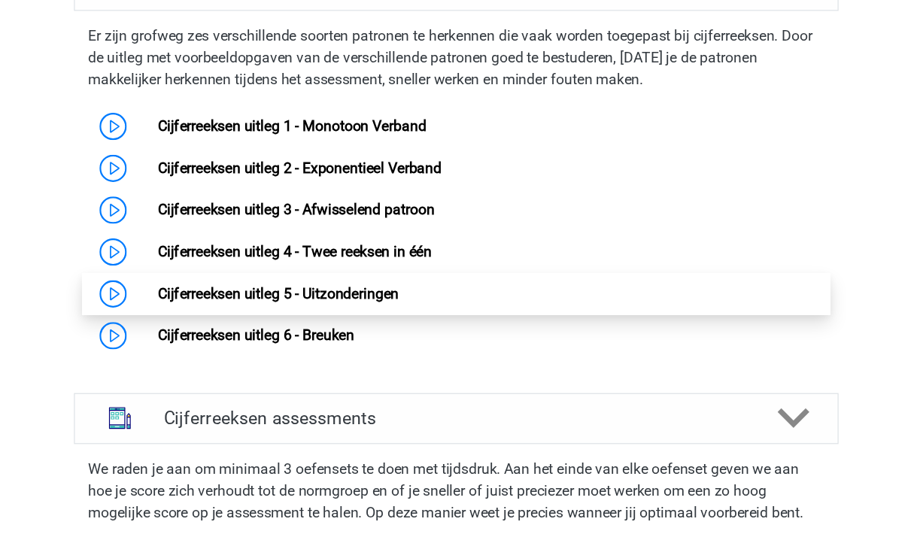
click at [318, 329] on link "Cijferreeksen uitleg 5 - Uitzonderingen" at bounding box center [313, 336] width 199 height 14
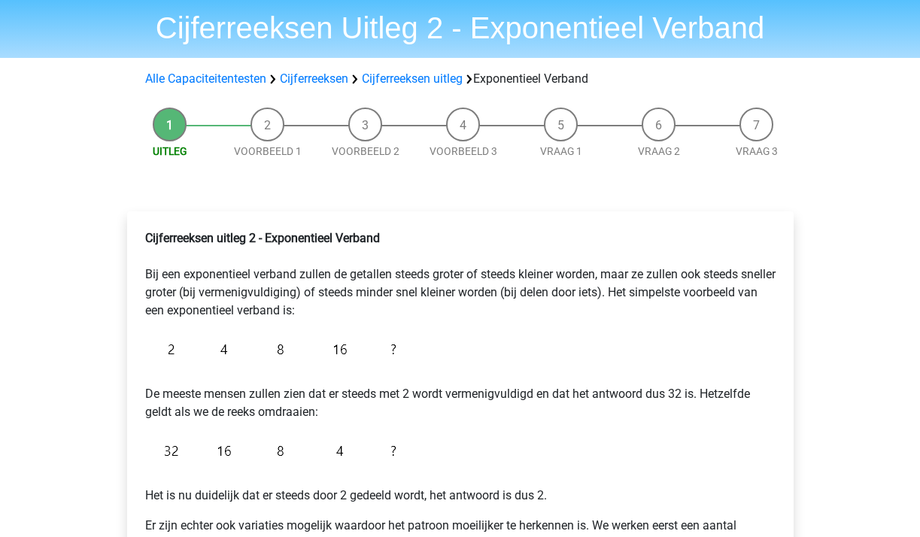
scroll to position [193, 0]
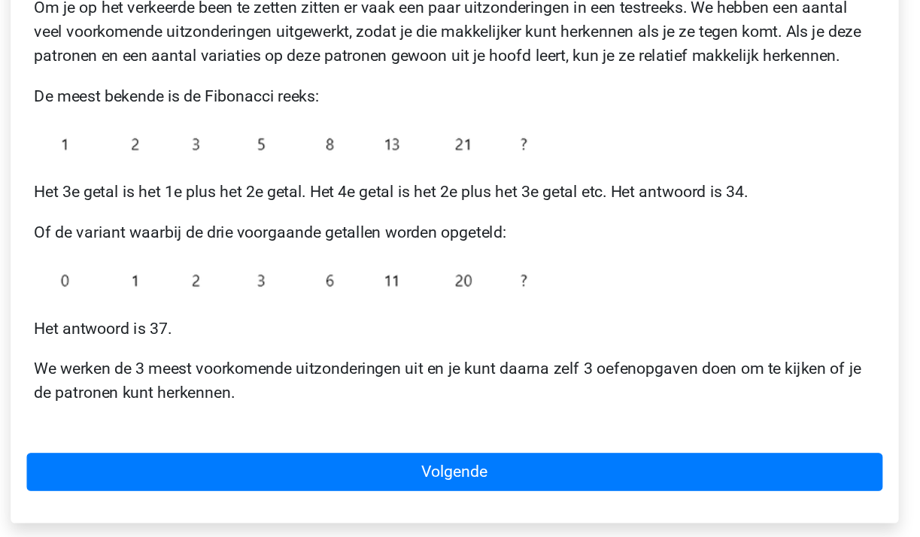
scroll to position [233, 0]
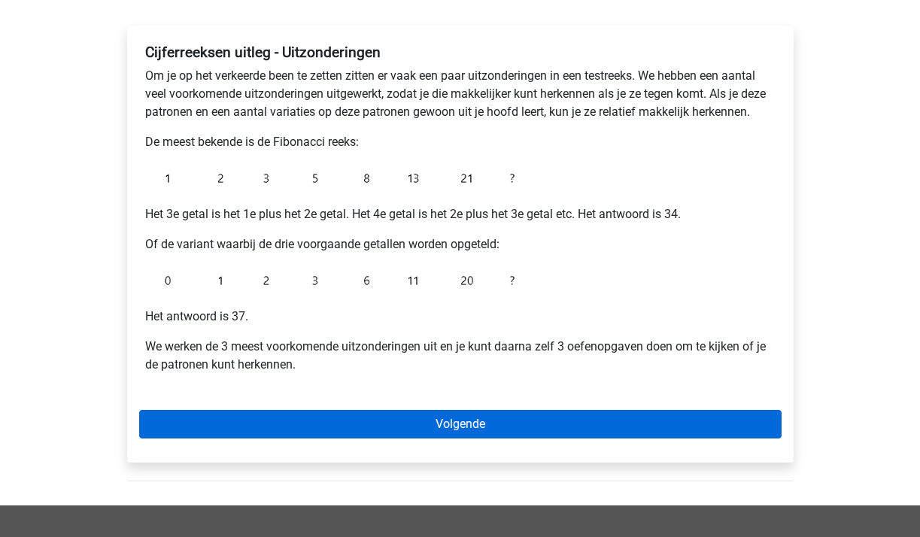
click at [487, 415] on link "Volgende" at bounding box center [460, 424] width 643 height 29
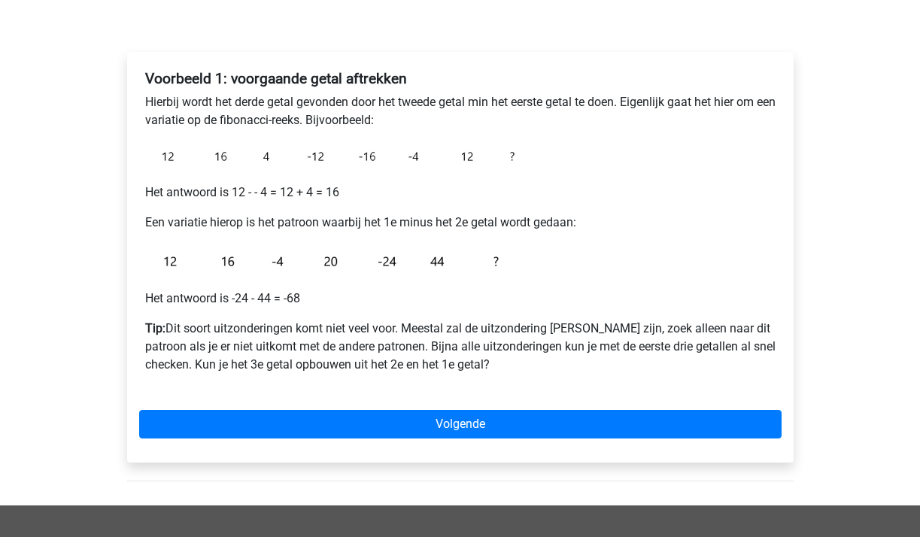
scroll to position [166, 0]
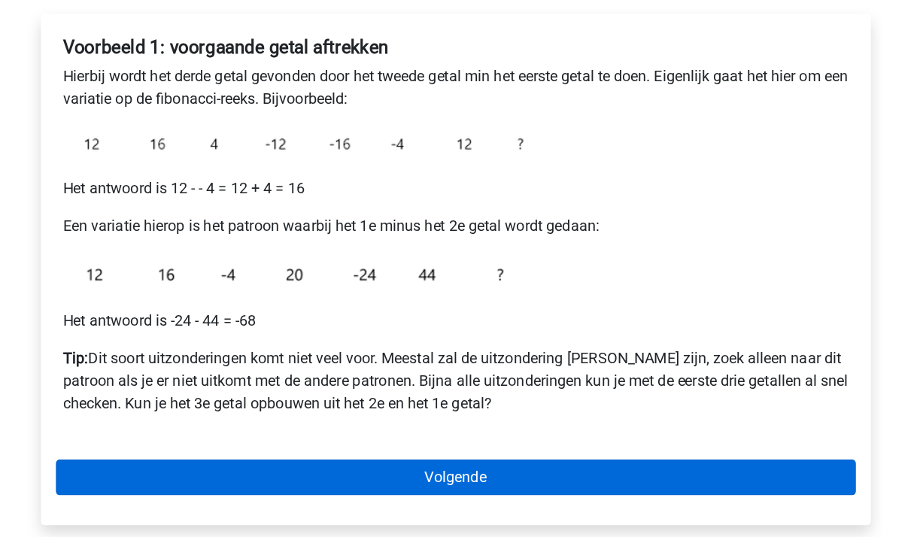
click at [460, 451] on link "Volgende" at bounding box center [460, 465] width 643 height 29
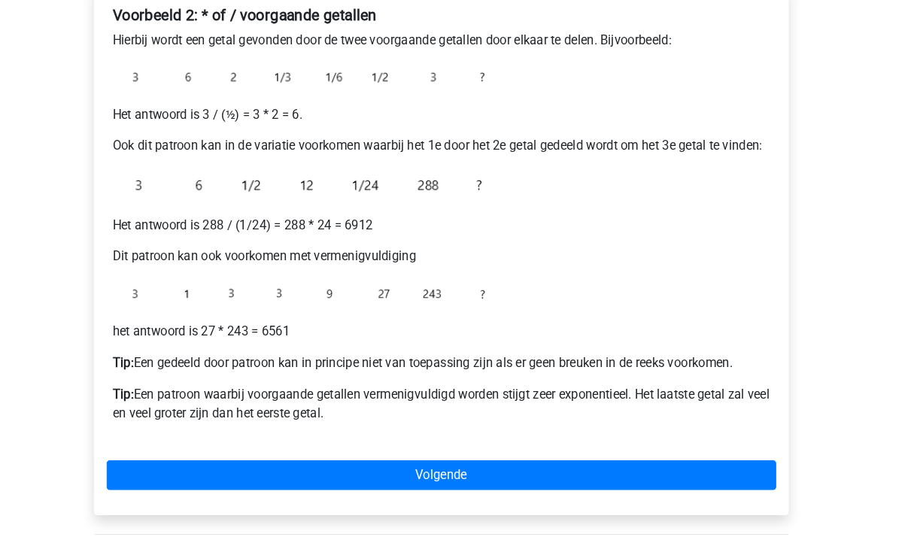
scroll to position [318, 0]
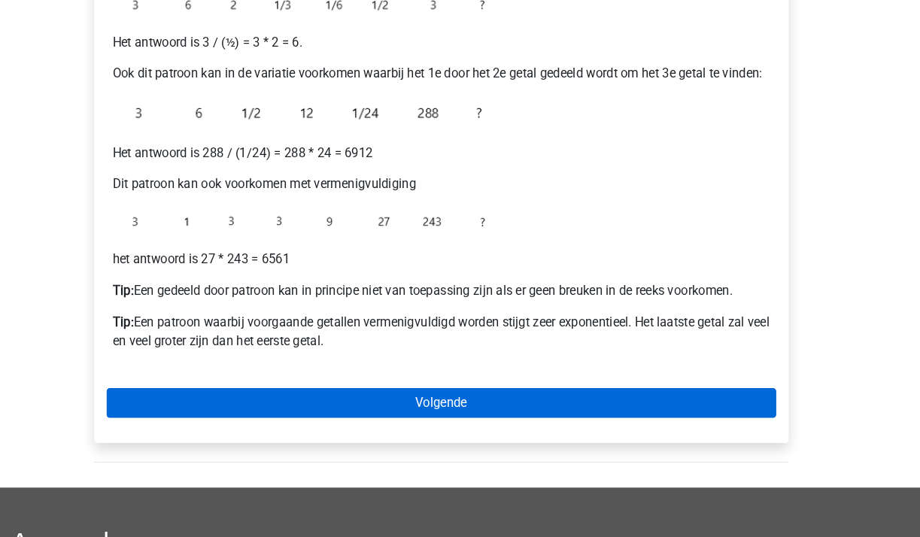
click at [366, 394] on link "Volgende" at bounding box center [460, 408] width 643 height 29
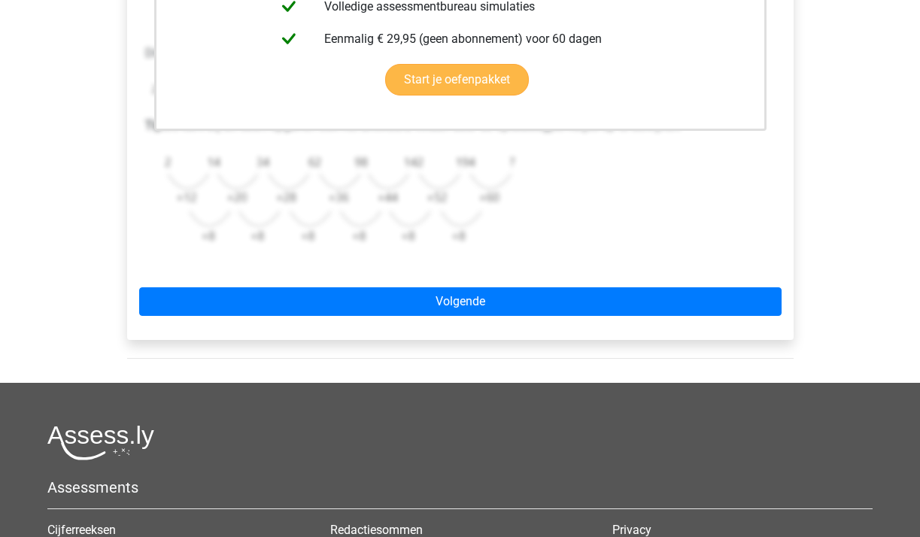
scroll to position [491, 0]
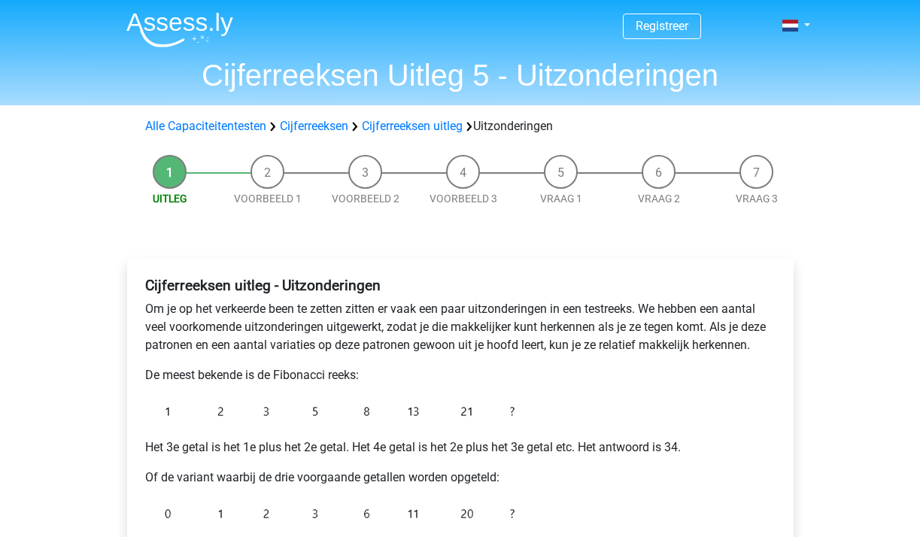
scroll to position [233, 0]
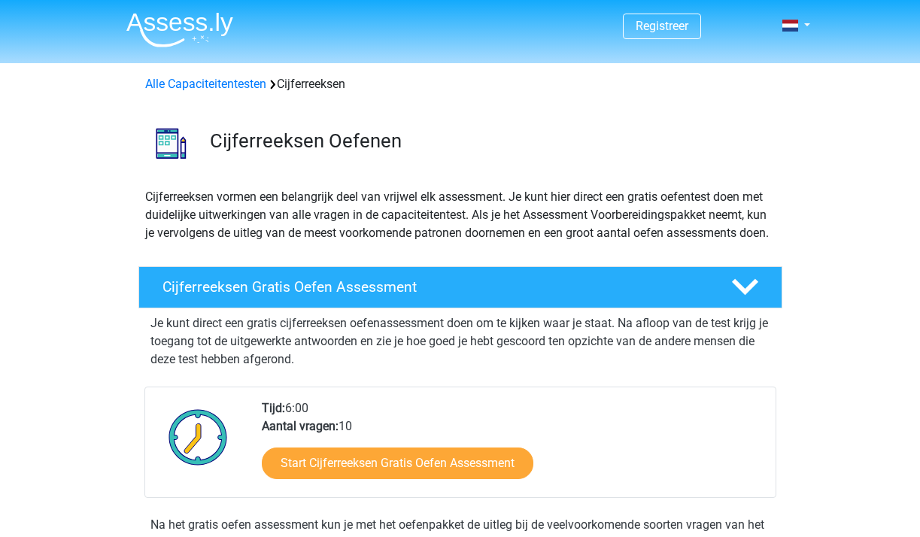
scroll to position [989, 84]
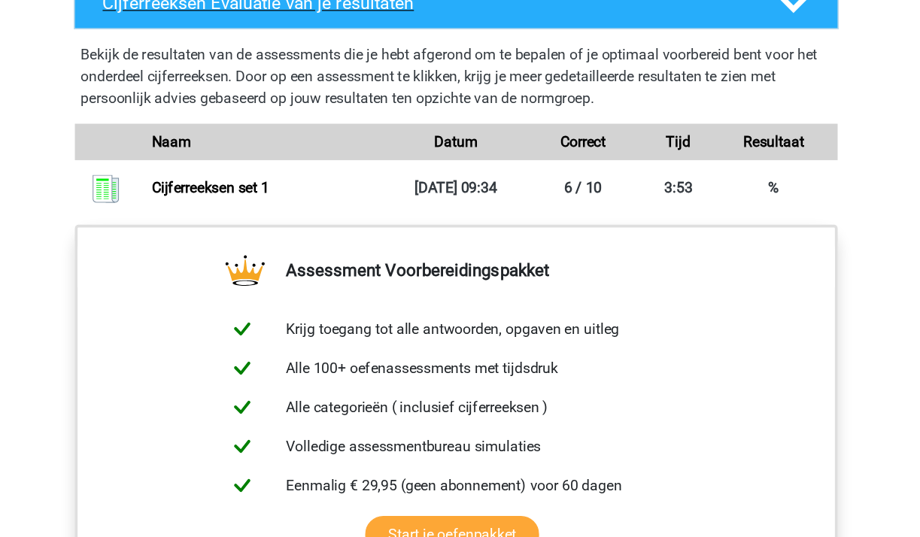
click at [456, 105] on h4 "Cijferreeksen Evaluatie van je resultaten" at bounding box center [435, 95] width 533 height 17
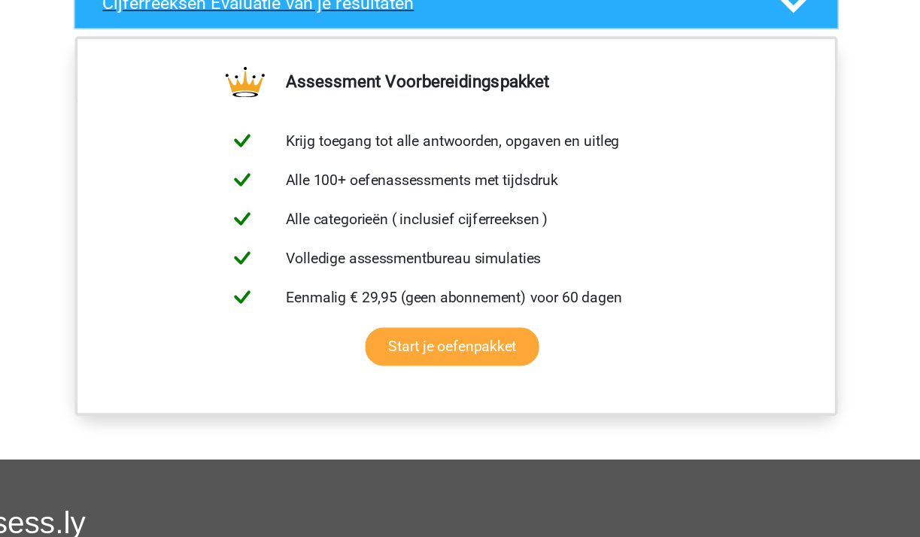
click at [456, 105] on h4 "Cijferreeksen Evaluatie van je resultaten" at bounding box center [435, 95] width 533 height 17
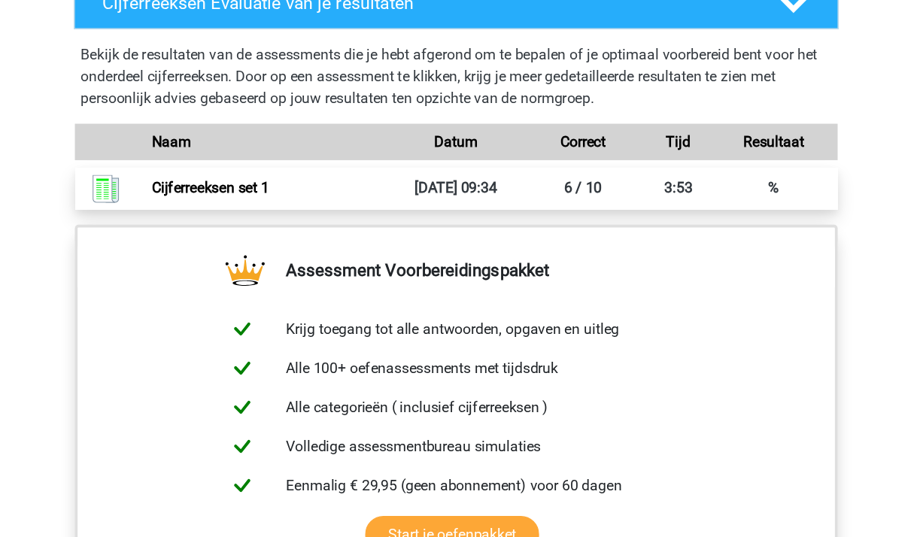
click at [305, 256] on link "Cijferreeksen set 1" at bounding box center [256, 249] width 97 height 14
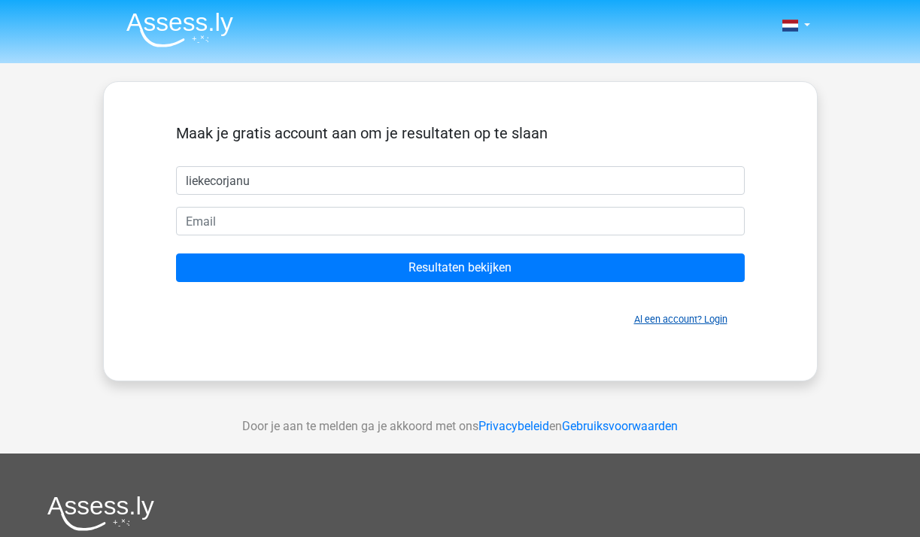
type input "liekecorjanu"
click at [706, 318] on link "Al een account? Login" at bounding box center [680, 319] width 93 height 11
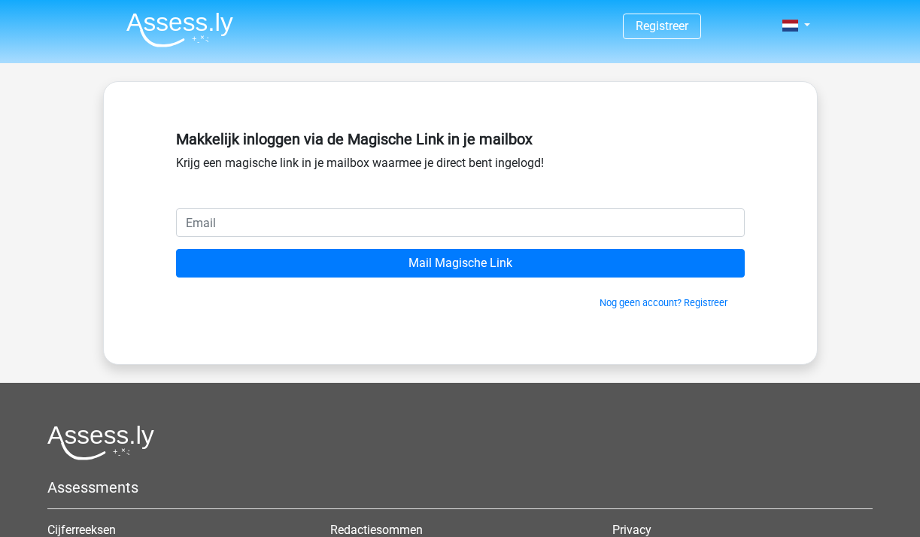
click at [373, 223] on input "email" at bounding box center [460, 222] width 569 height 29
type input "liekecorjanus@hotmail.com"
click at [460, 263] on input "Mail Magische Link" at bounding box center [460, 263] width 569 height 29
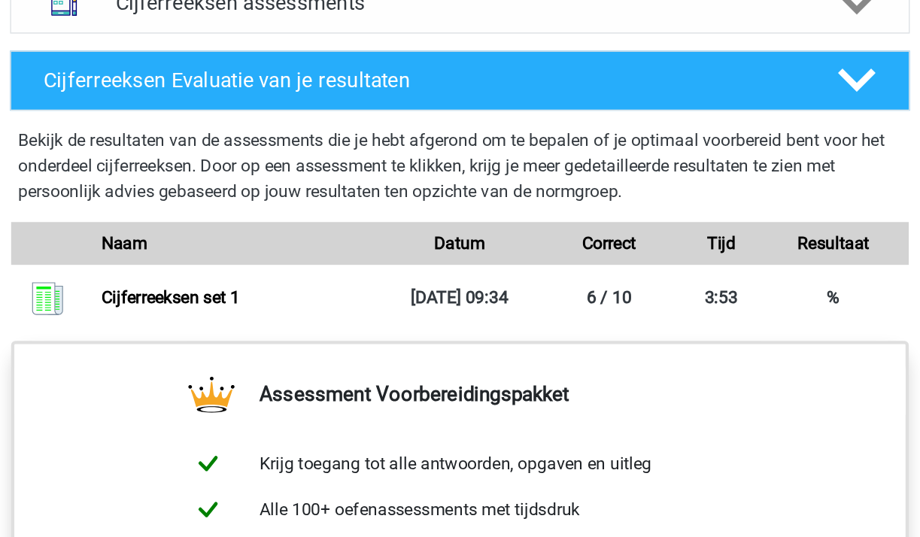
scroll to position [965, 0]
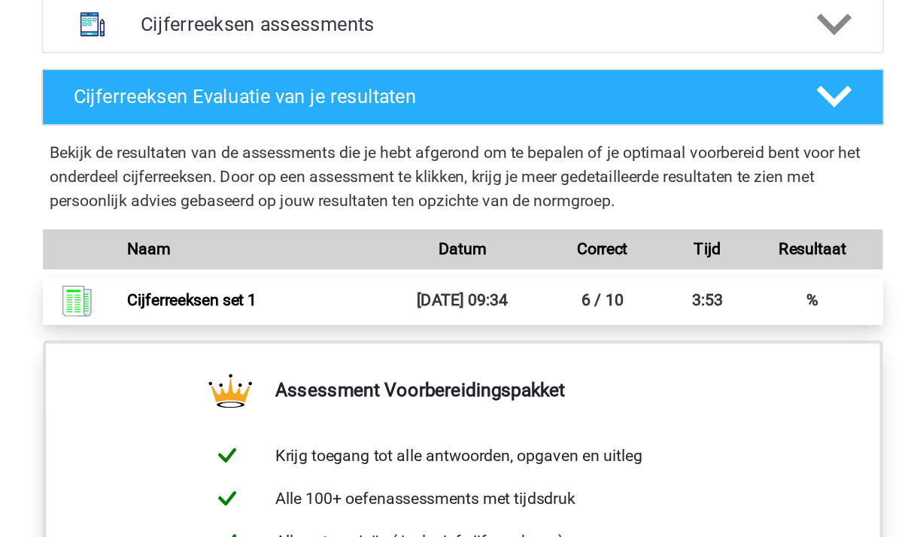
click at [305, 265] on link "Cijferreeksen set 1" at bounding box center [256, 272] width 97 height 14
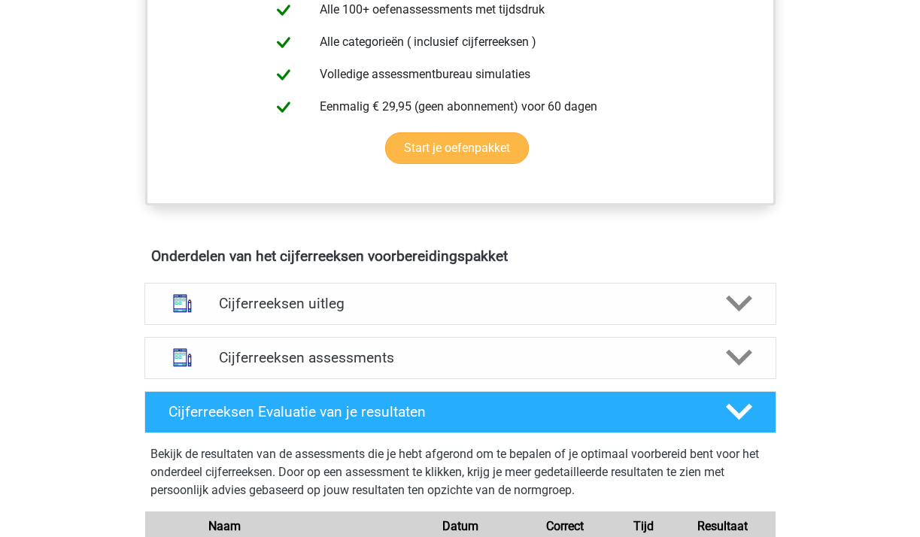
scroll to position [681, 0]
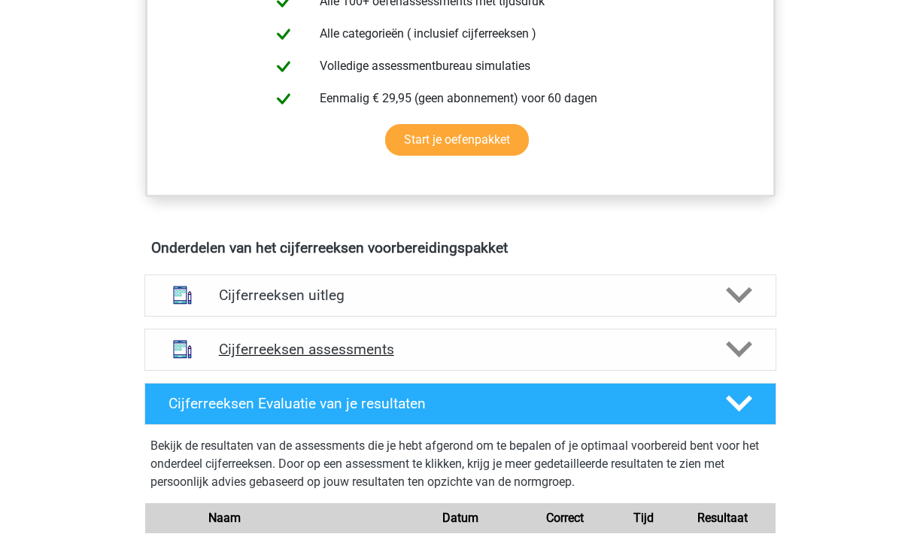
click at [319, 371] on div "Cijferreeksen assessments" at bounding box center [460, 350] width 632 height 42
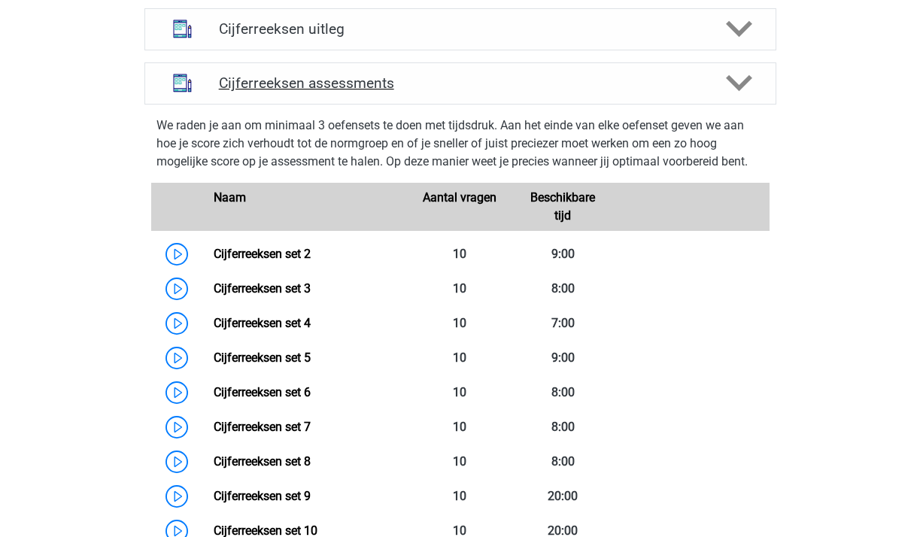
scroll to position [992, 0]
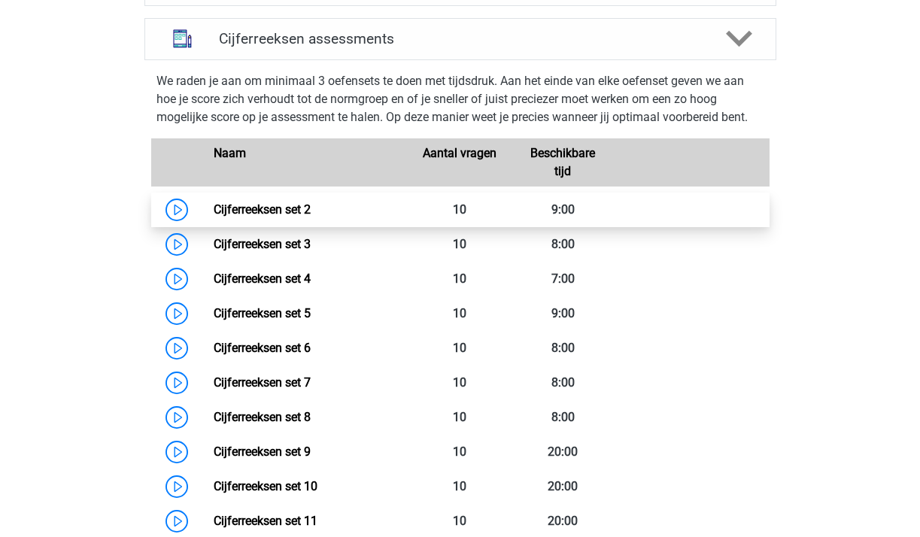
click at [299, 217] on link "Cijferreeksen set 2" at bounding box center [262, 209] width 97 height 14
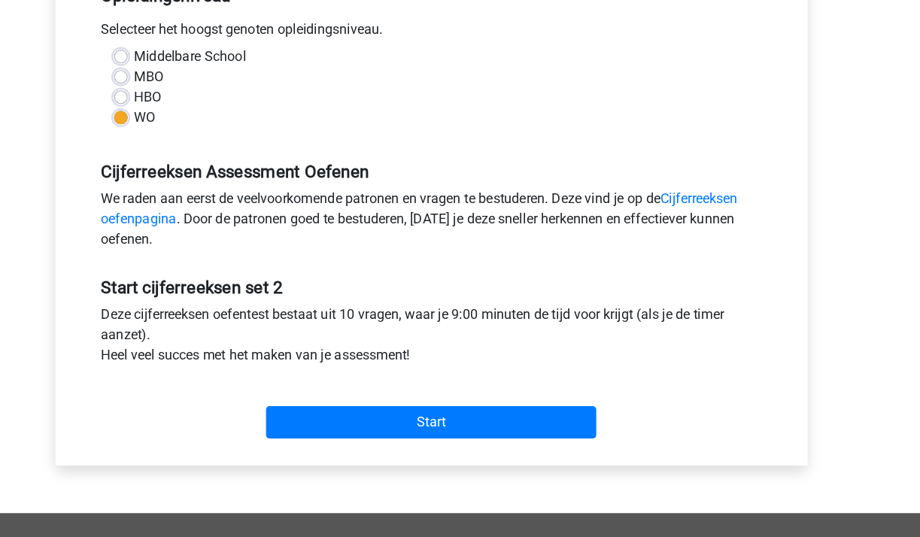
scroll to position [297, 0]
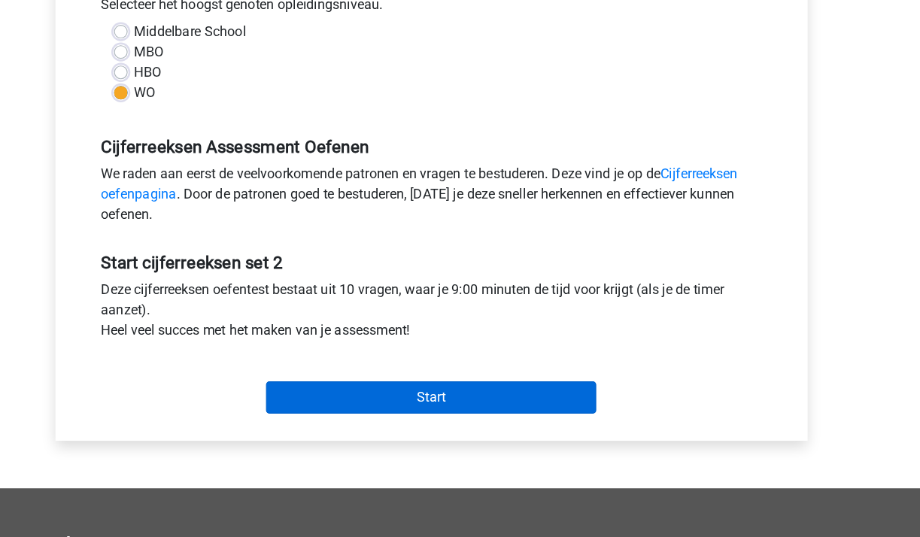
click at [330, 400] on input "Start" at bounding box center [460, 414] width 293 height 29
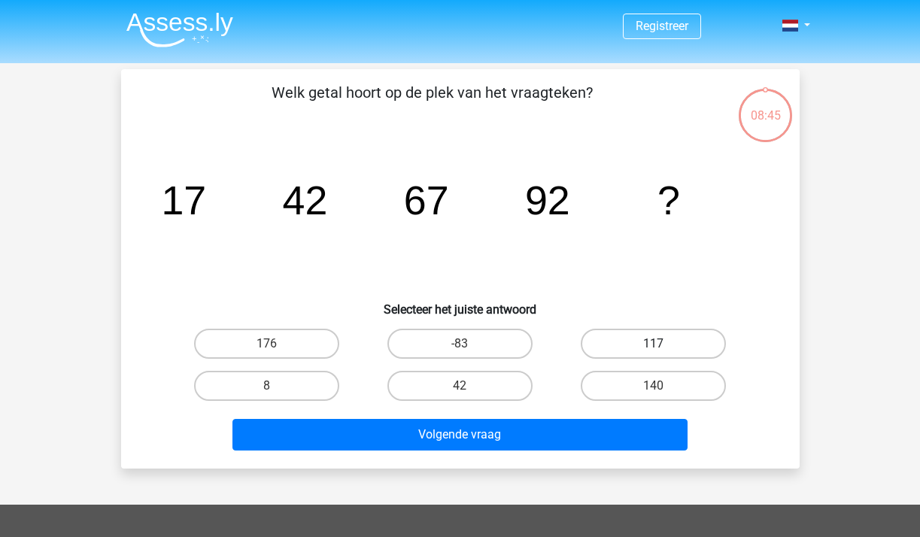
click at [618, 351] on label "117" at bounding box center [653, 344] width 145 height 30
click at [654, 351] on input "117" at bounding box center [659, 349] width 10 height 10
radio input "true"
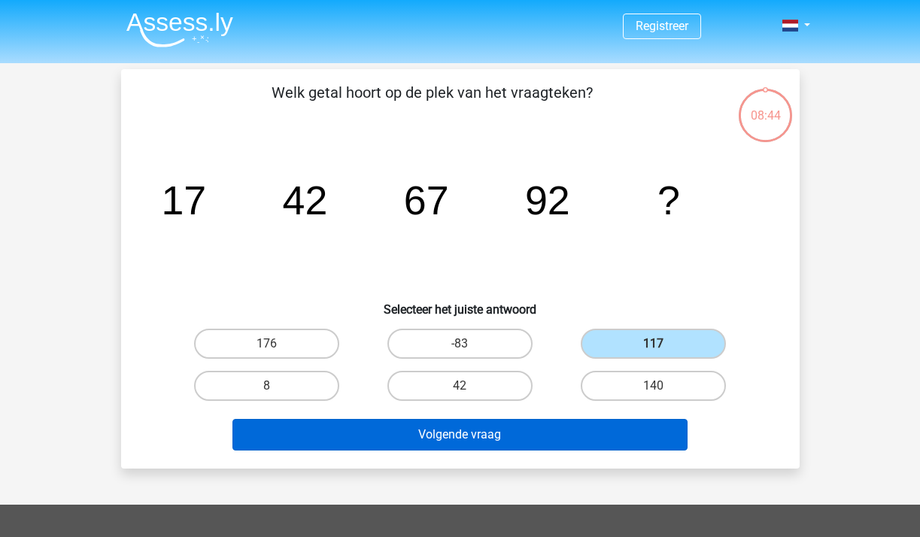
click at [540, 427] on button "Volgende vraag" at bounding box center [459, 435] width 455 height 32
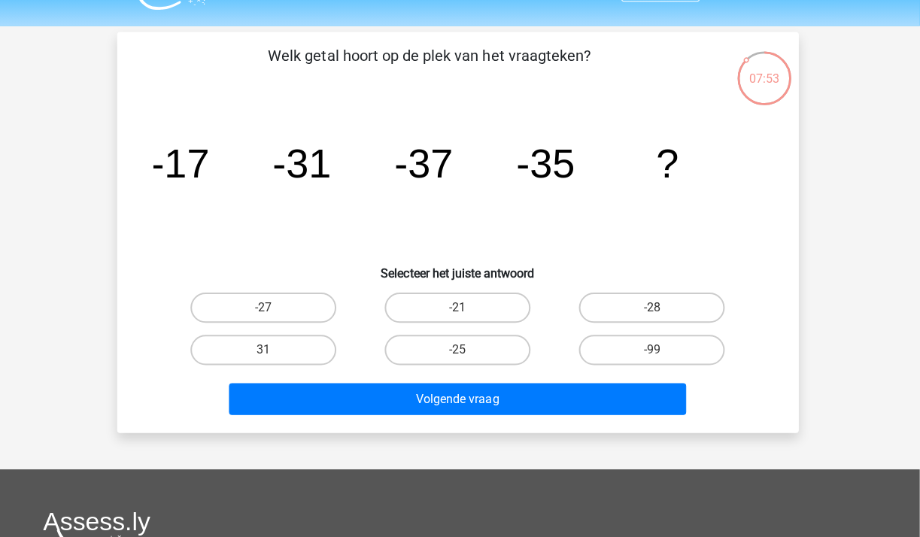
scroll to position [38, 0]
click at [242, 318] on label "-27" at bounding box center [266, 306] width 145 height 30
click at [266, 316] on input "-27" at bounding box center [271, 311] width 10 height 10
radio input "true"
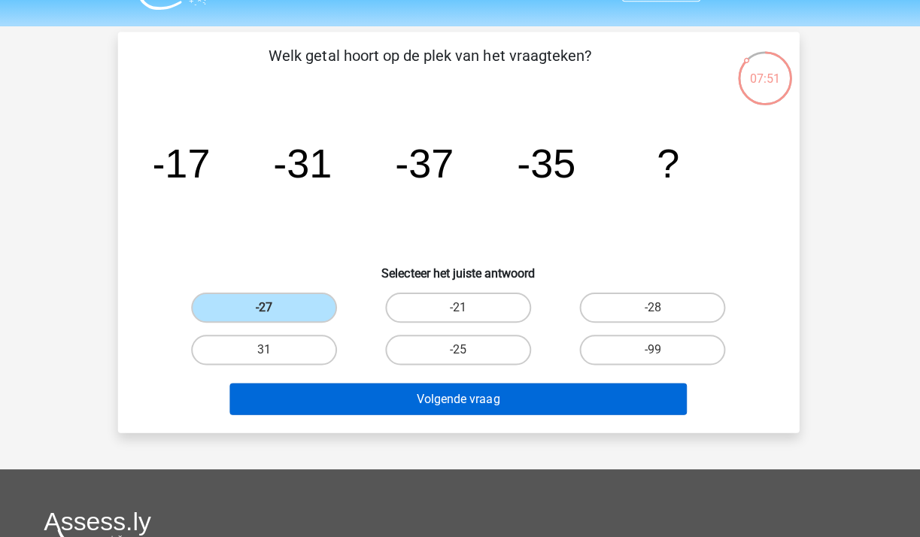
click at [348, 400] on button "Volgende vraag" at bounding box center [459, 397] width 455 height 32
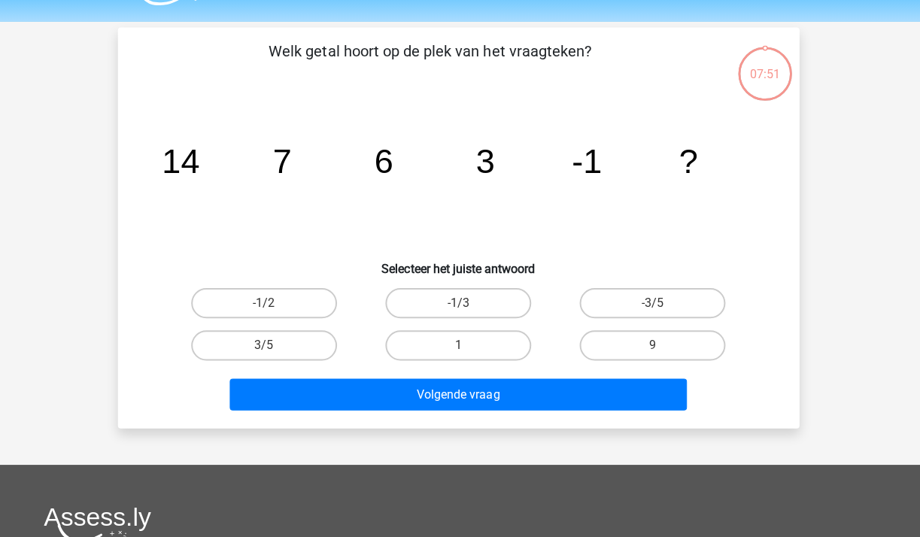
scroll to position [39, 0]
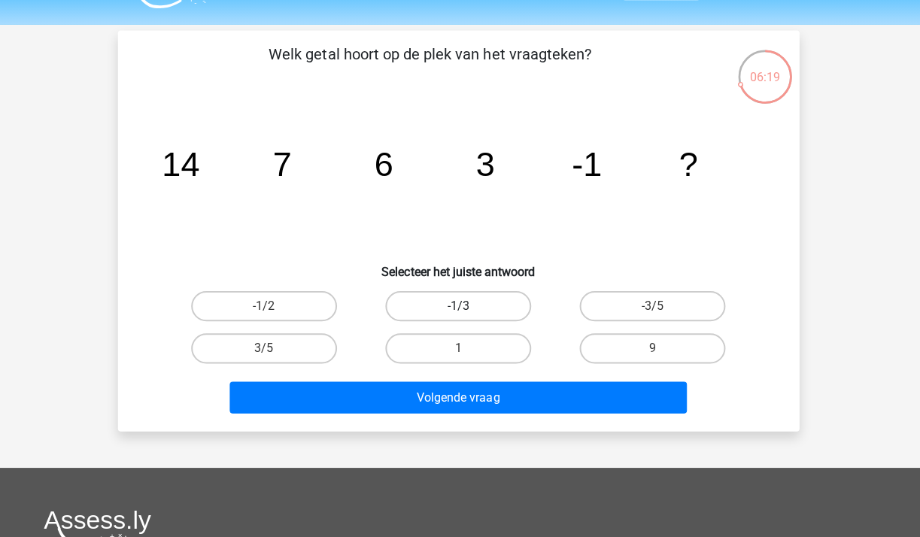
click at [423, 306] on label "-1/3" at bounding box center [459, 305] width 145 height 30
click at [460, 306] on input "-1/3" at bounding box center [465, 310] width 10 height 10
radio input "true"
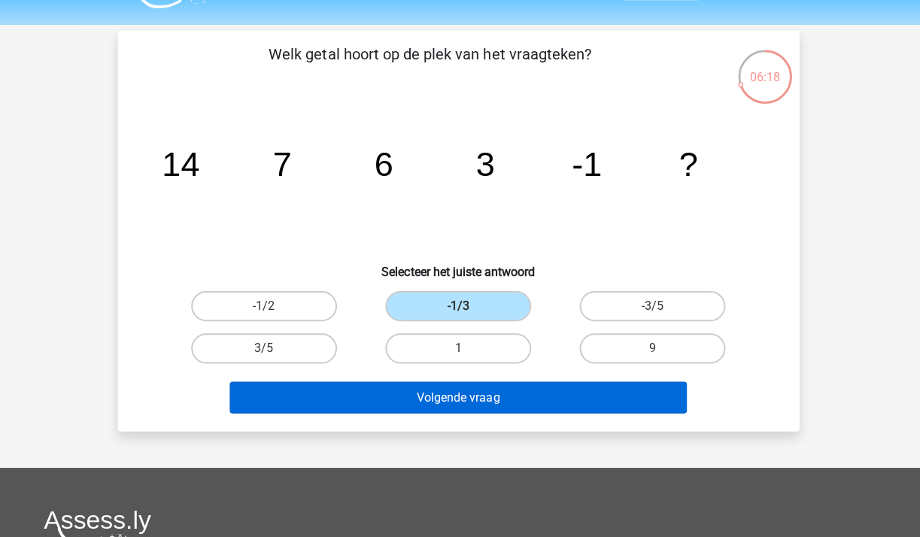
click at [429, 388] on button "Volgende vraag" at bounding box center [459, 396] width 455 height 32
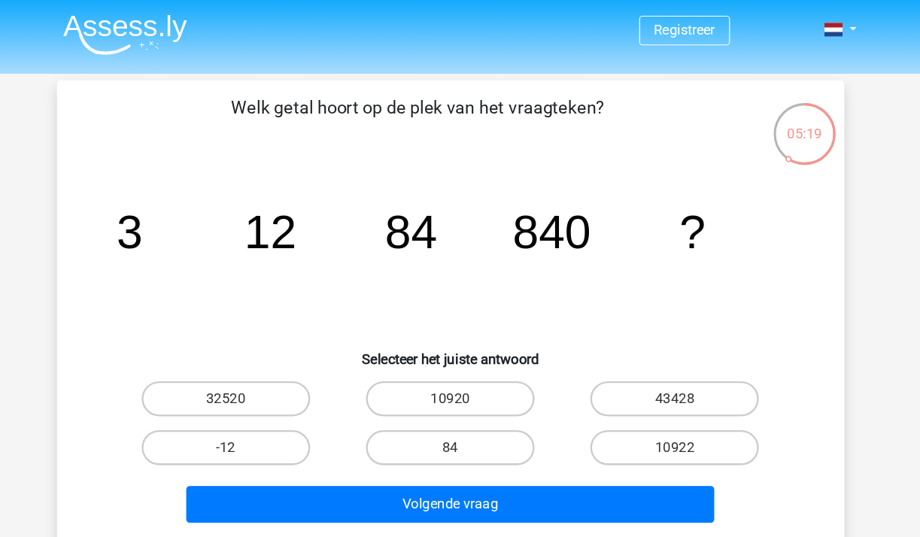
scroll to position [0, 0]
click at [126, 19] on img at bounding box center [179, 29] width 107 height 35
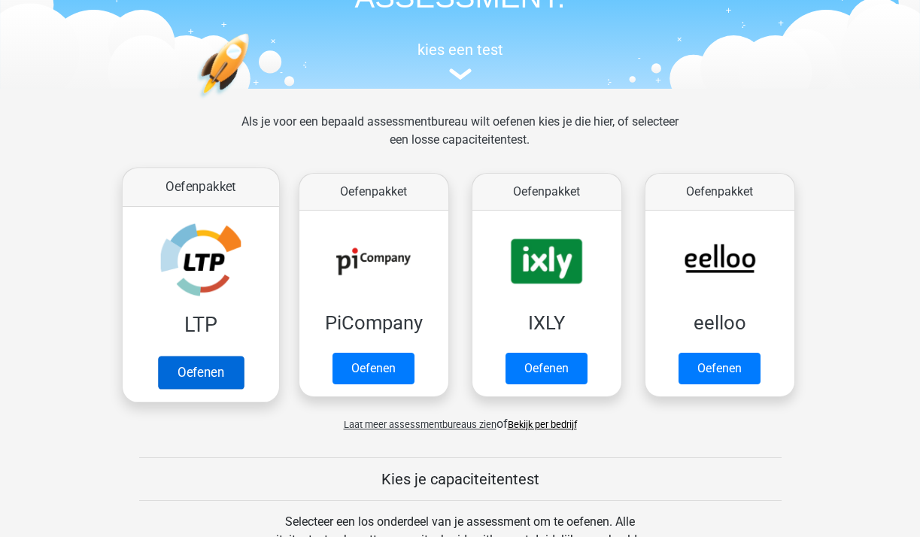
scroll to position [126, 0]
click at [198, 369] on link "Oefenen" at bounding box center [200, 372] width 86 height 33
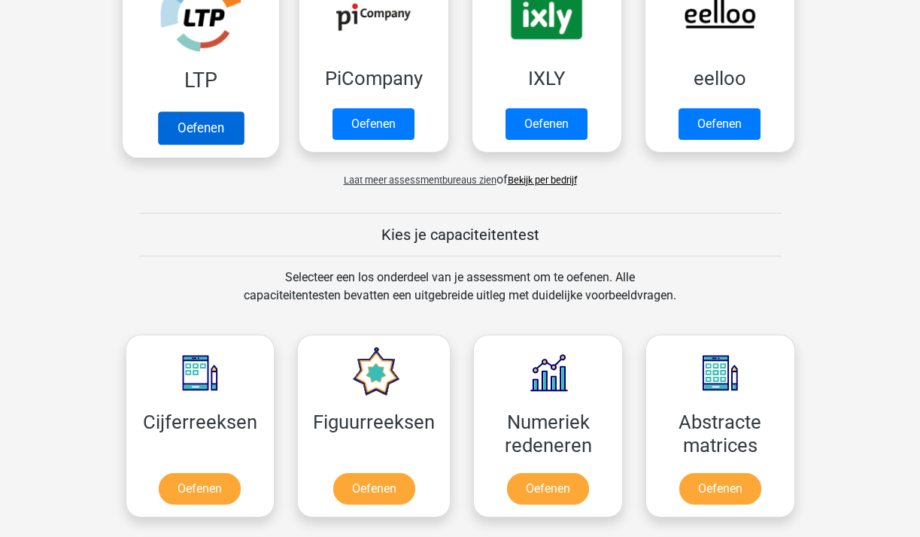
scroll to position [640, 0]
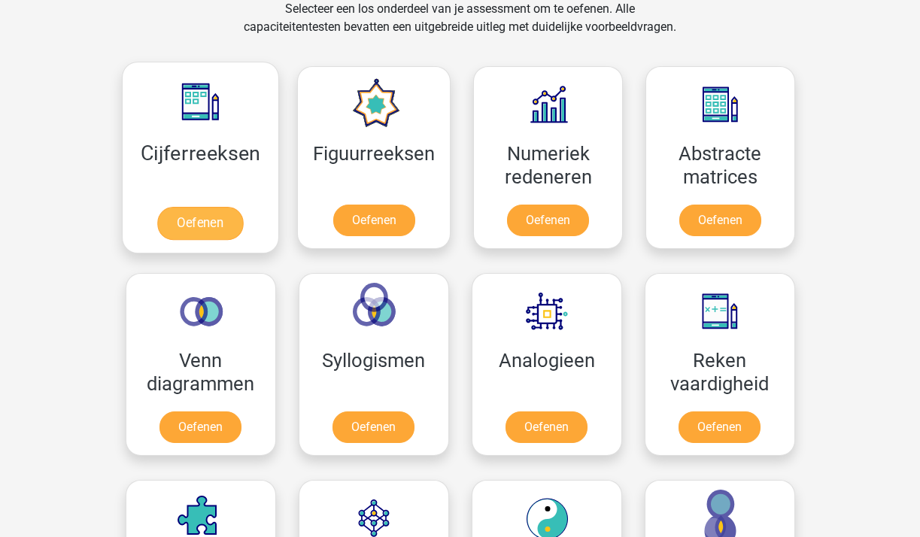
click at [214, 223] on link "Oefenen" at bounding box center [200, 223] width 86 height 33
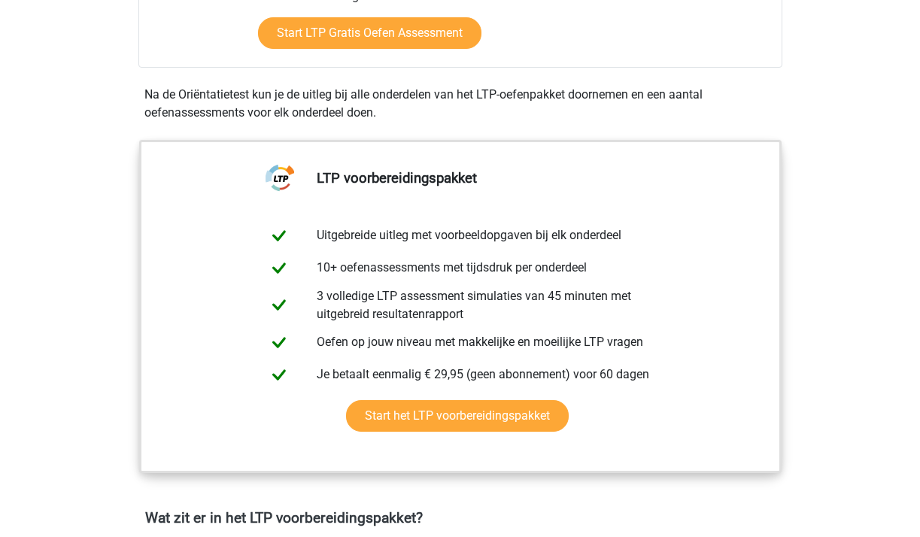
scroll to position [2, 0]
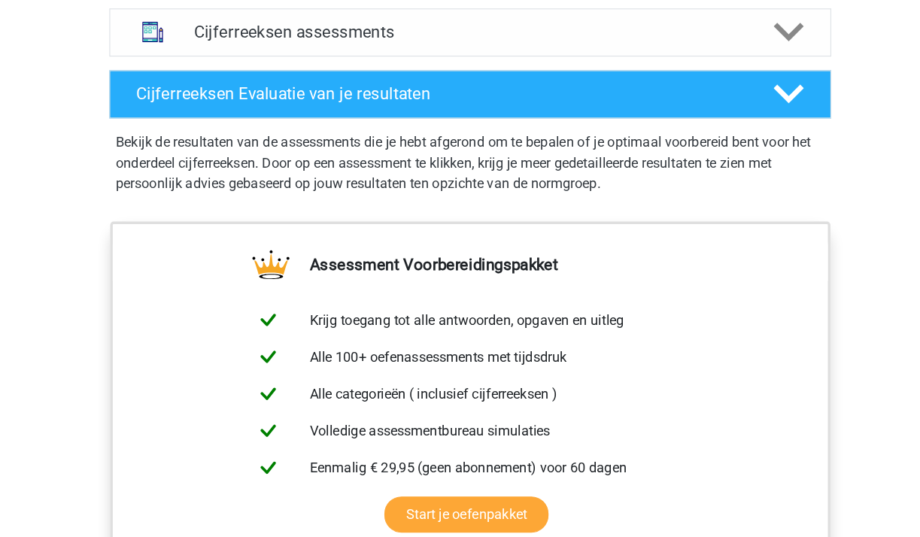
scroll to position [975, 0]
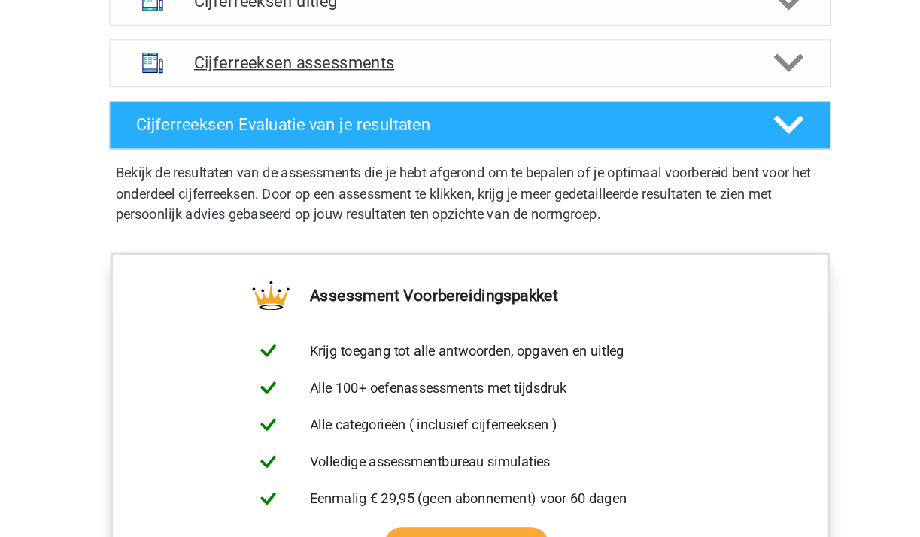
click at [375, 64] on h4 "Cijferreeksen assessments" at bounding box center [460, 55] width 483 height 17
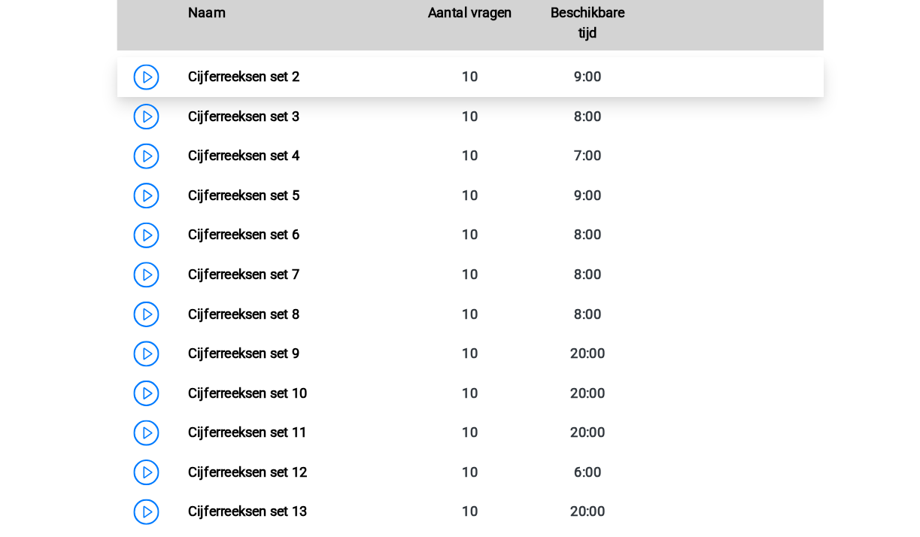
scroll to position [1081, 0]
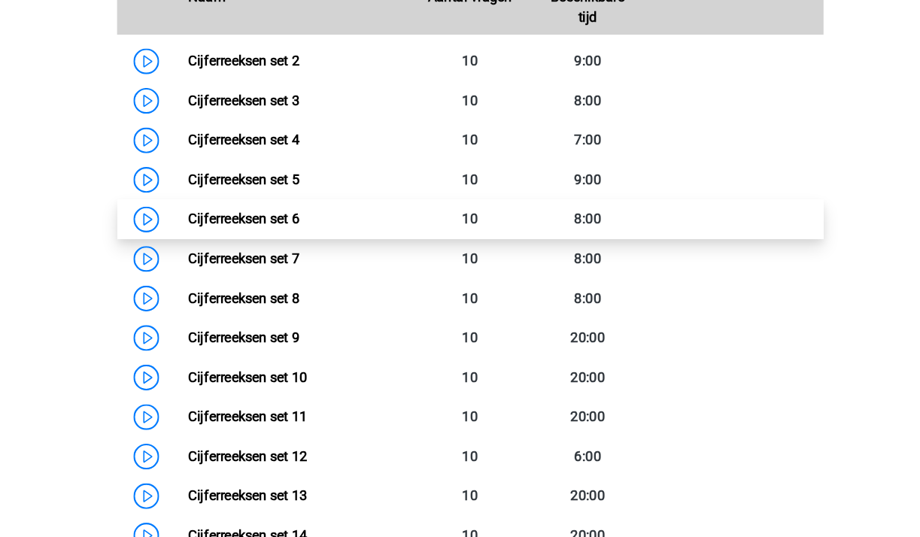
click at [274, 251] on link "Cijferreeksen set 6" at bounding box center [262, 258] width 97 height 14
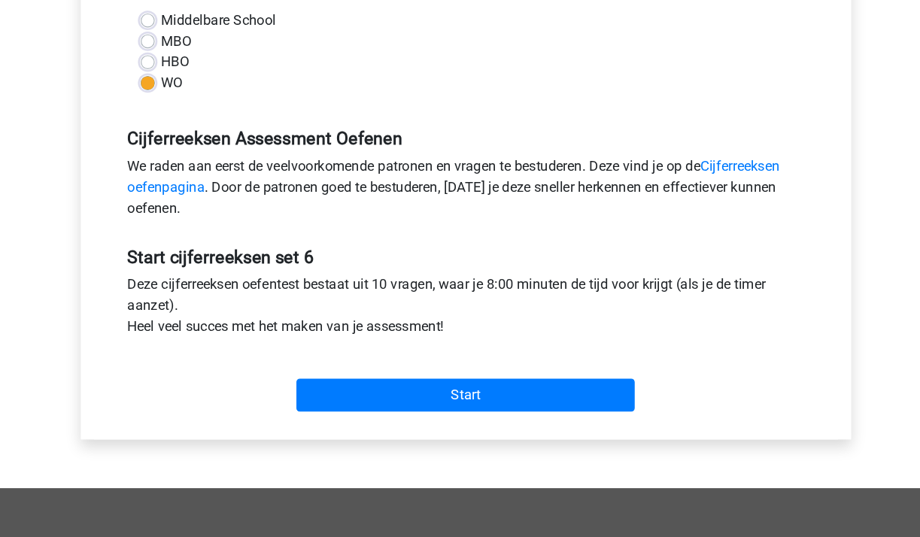
scroll to position [377, 0]
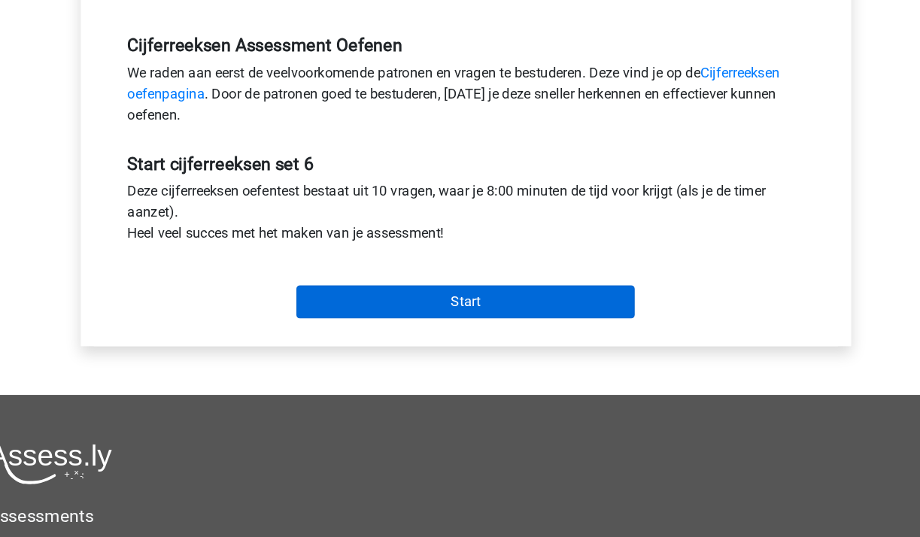
click at [314, 320] on input "Start" at bounding box center [460, 334] width 293 height 29
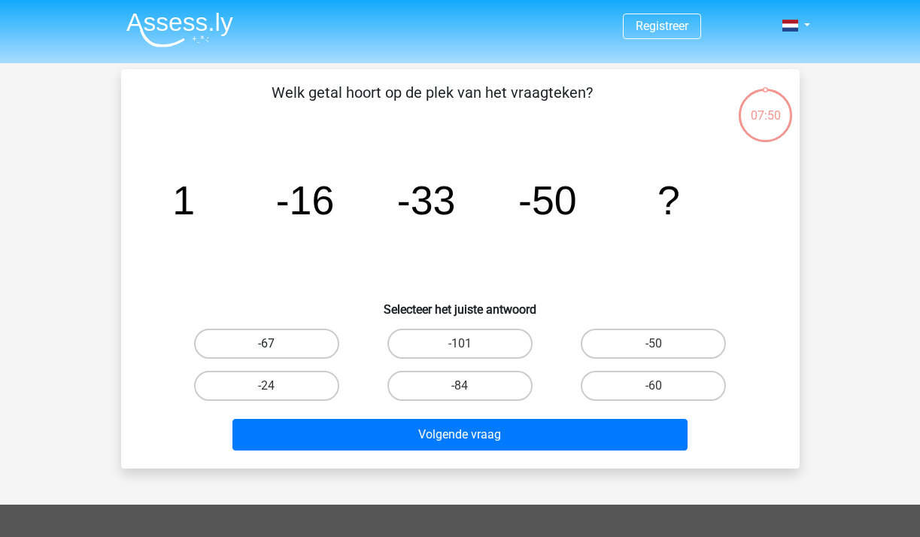
click at [324, 342] on label "-67" at bounding box center [266, 344] width 145 height 30
click at [276, 344] on input "-67" at bounding box center [271, 349] width 10 height 10
radio input "true"
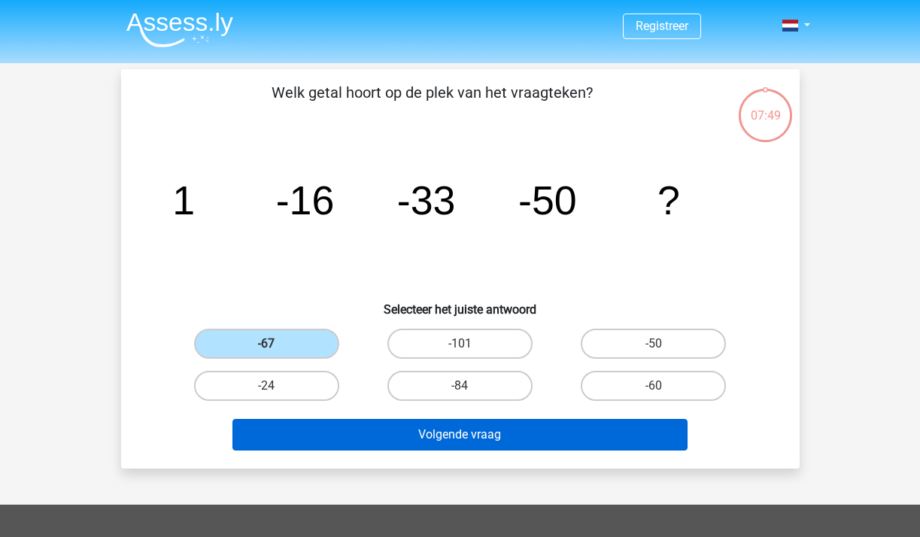
click at [391, 428] on button "Volgende vraag" at bounding box center [459, 435] width 455 height 32
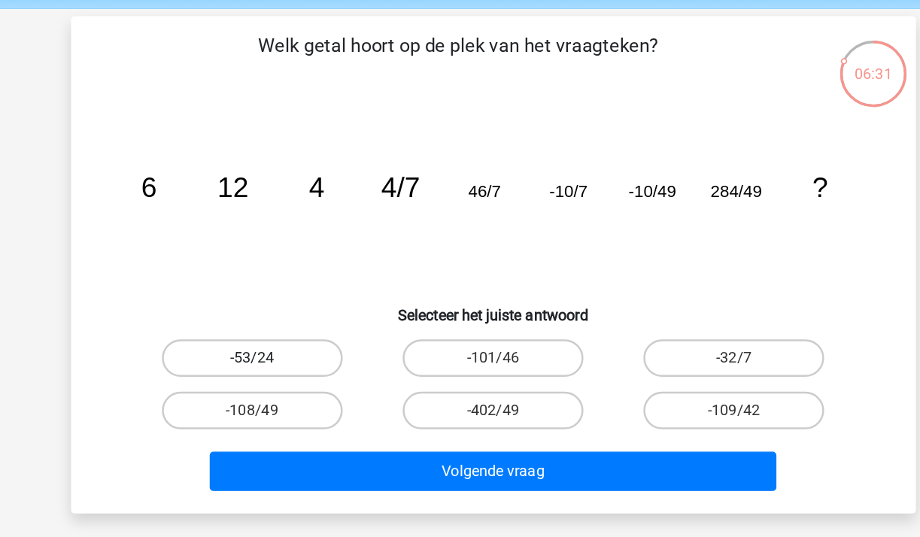
click at [217, 329] on label "-53/24" at bounding box center [266, 344] width 145 height 30
click at [266, 344] on input "-53/24" at bounding box center [271, 349] width 10 height 10
radio input "true"
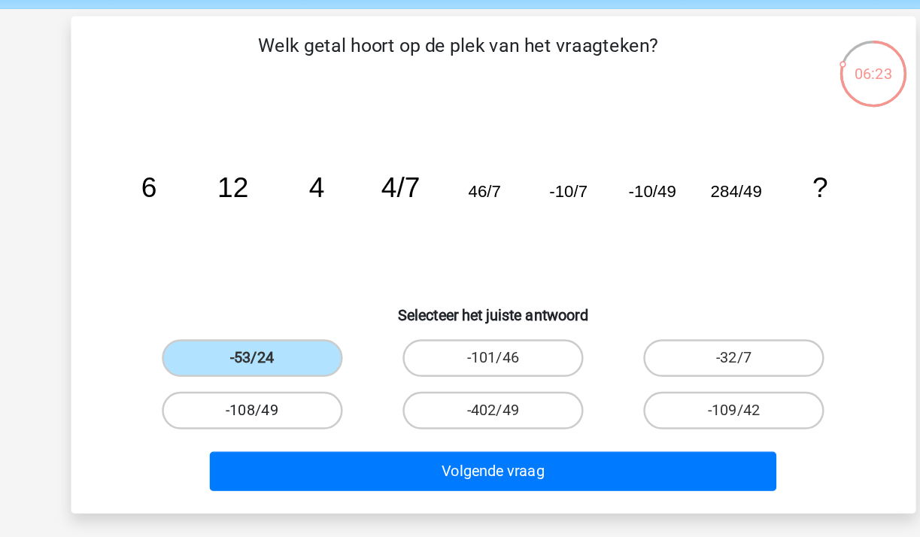
click at [261, 371] on label "-108/49" at bounding box center [266, 386] width 145 height 30
click at [266, 386] on input "-108/49" at bounding box center [271, 391] width 10 height 10
radio input "true"
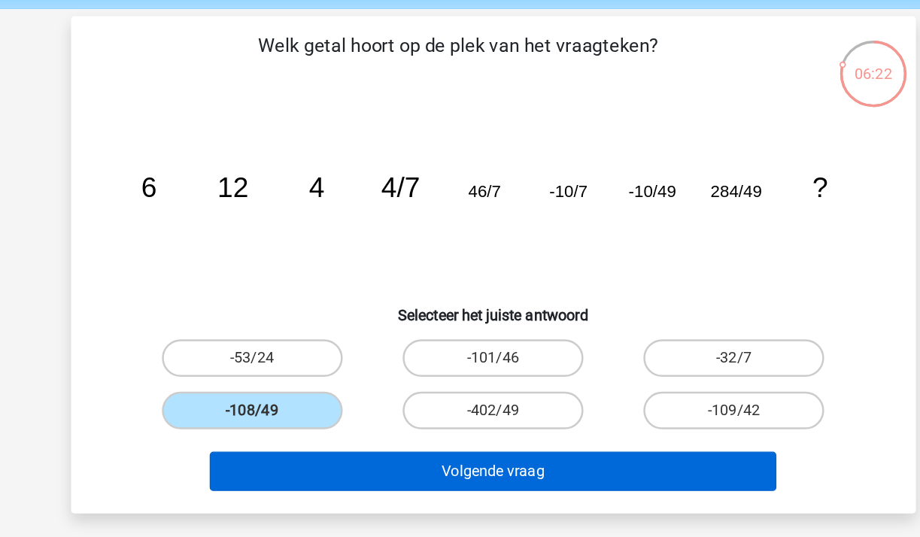
click at [318, 419] on button "Volgende vraag" at bounding box center [459, 435] width 455 height 32
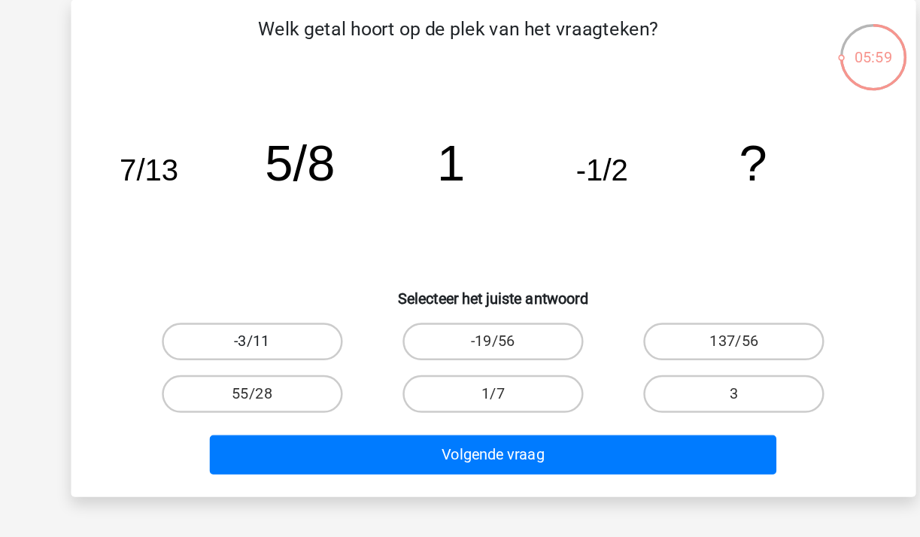
click at [263, 329] on label "-3/11" at bounding box center [266, 344] width 145 height 30
click at [266, 344] on input "-3/11" at bounding box center [271, 349] width 10 height 10
radio input "true"
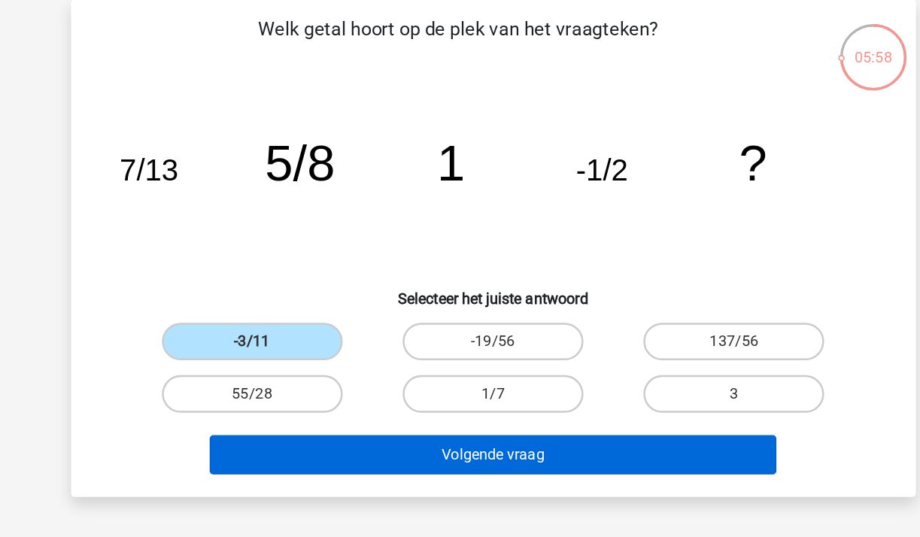
click at [287, 419] on button "Volgende vraag" at bounding box center [459, 435] width 455 height 32
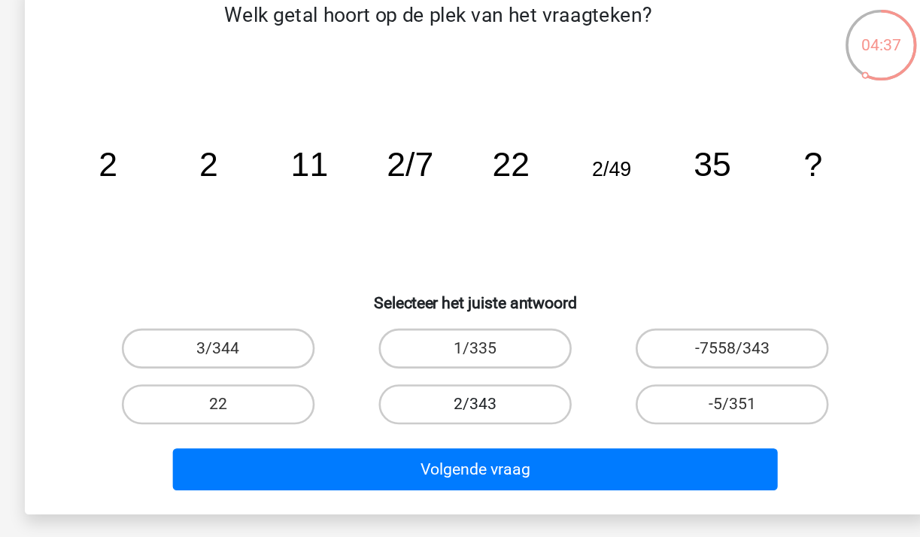
click at [387, 371] on label "2/343" at bounding box center [459, 386] width 145 height 30
click at [460, 386] on input "2/343" at bounding box center [465, 391] width 10 height 10
radio input "true"
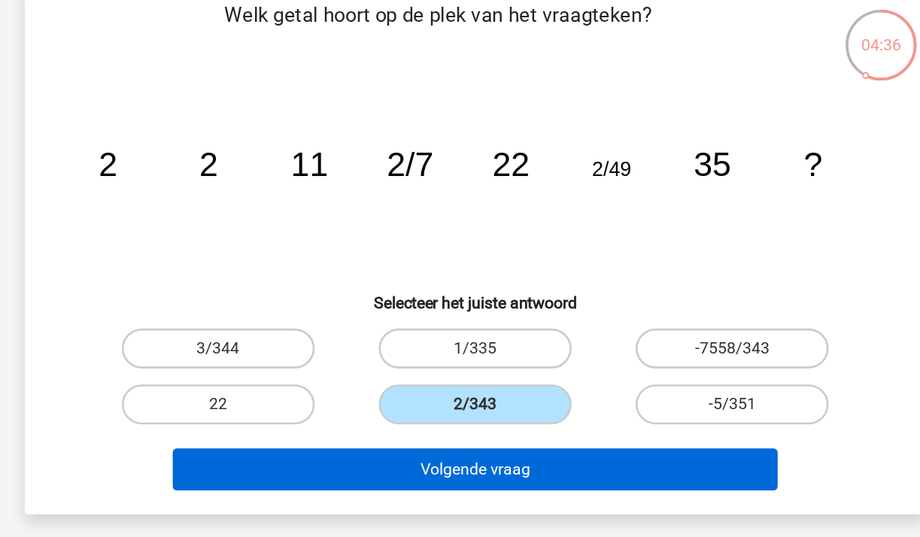
click at [384, 419] on button "Volgende vraag" at bounding box center [459, 435] width 455 height 32
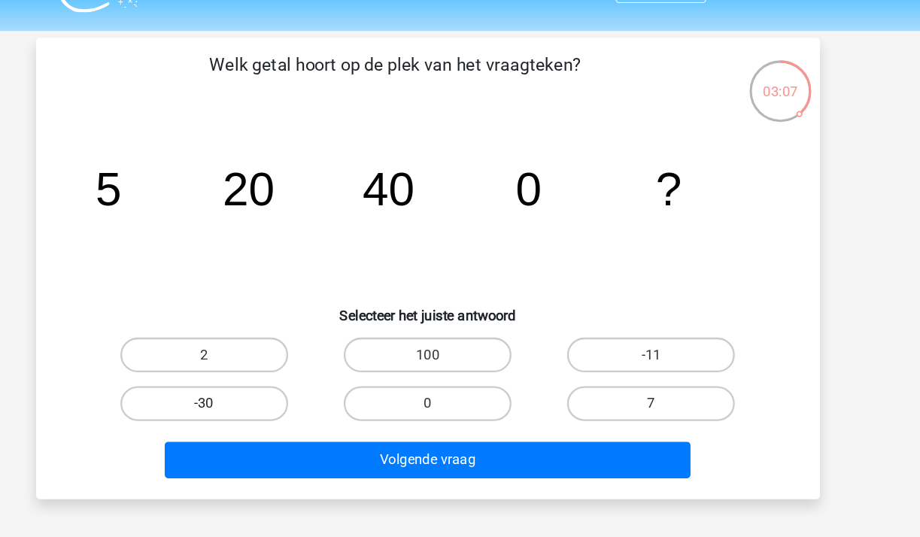
click at [242, 371] on label "-30" at bounding box center [266, 386] width 145 height 30
click at [266, 386] on input "-30" at bounding box center [271, 391] width 10 height 10
radio input "true"
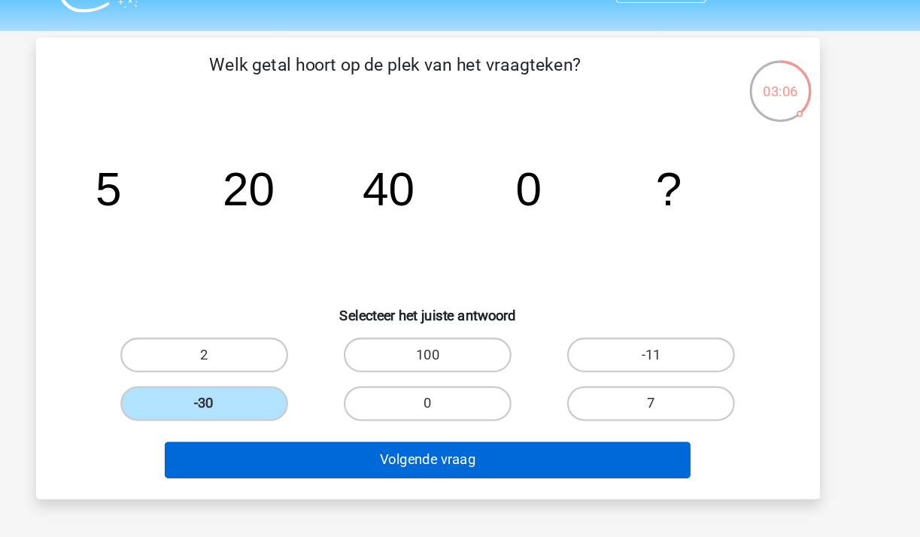
click at [275, 419] on button "Volgende vraag" at bounding box center [459, 435] width 455 height 32
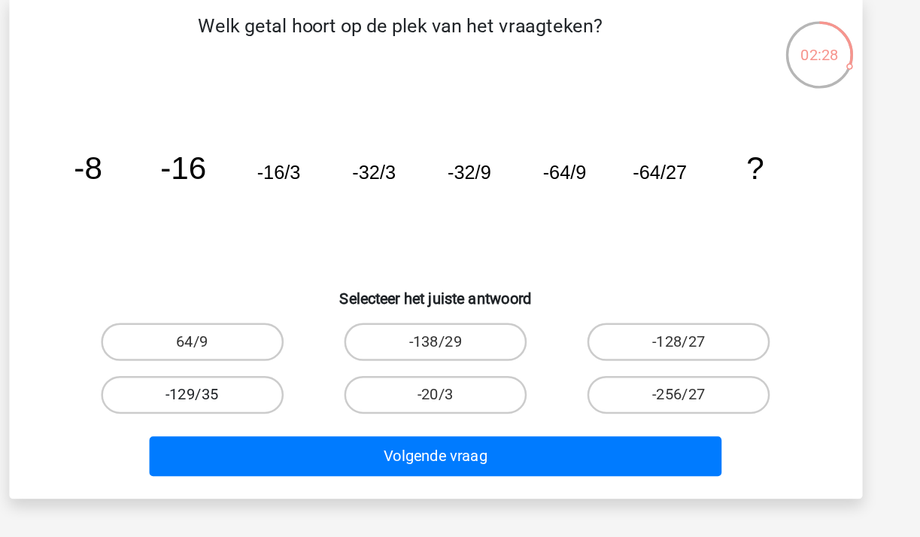
click at [194, 371] on label "-129/35" at bounding box center [266, 386] width 145 height 30
click at [266, 386] on input "-129/35" at bounding box center [271, 391] width 10 height 10
radio input "true"
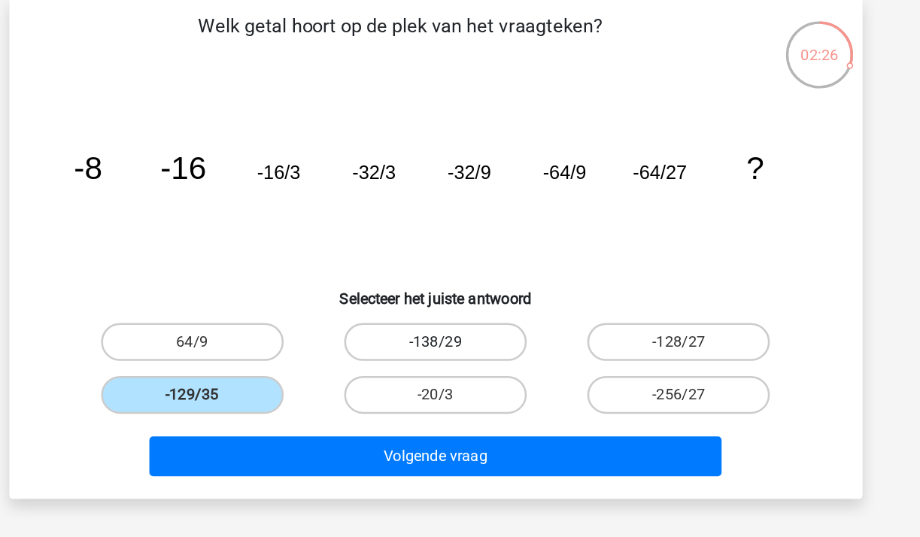
click at [387, 329] on label "-138/29" at bounding box center [459, 344] width 145 height 30
click at [460, 344] on input "-138/29" at bounding box center [465, 349] width 10 height 10
radio input "true"
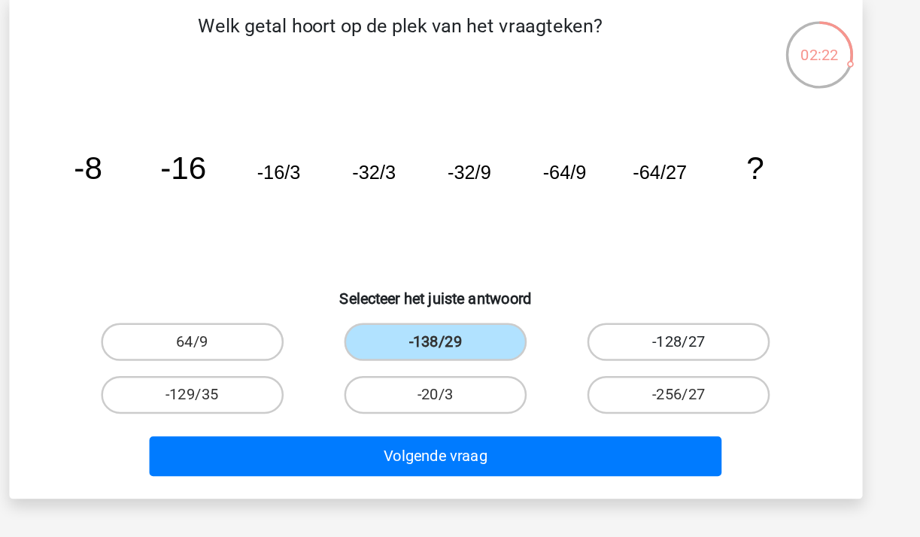
click at [594, 329] on label "-128/27" at bounding box center [653, 344] width 145 height 30
click at [654, 344] on input "-128/27" at bounding box center [659, 349] width 10 height 10
radio input "true"
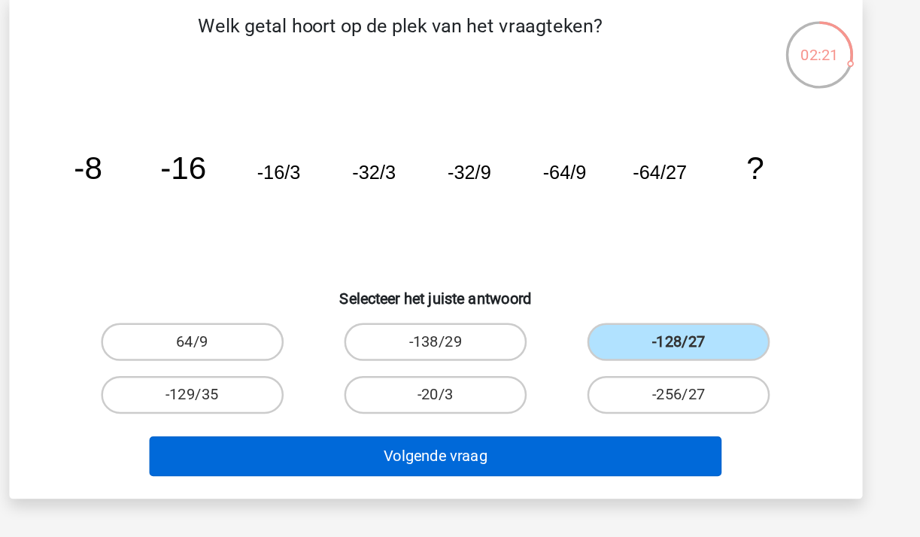
click at [477, 419] on button "Volgende vraag" at bounding box center [459, 435] width 455 height 32
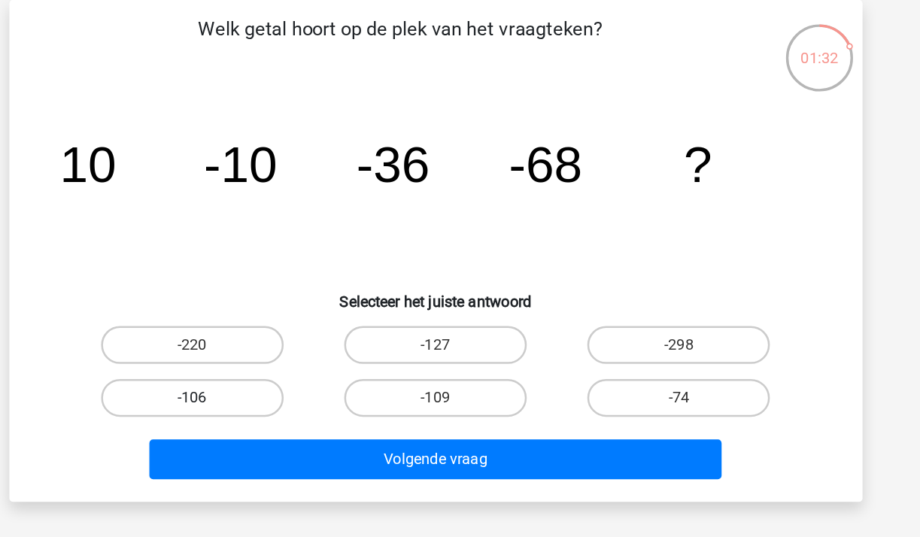
click at [194, 371] on label "-106" at bounding box center [266, 386] width 145 height 30
click at [266, 386] on input "-106" at bounding box center [271, 391] width 10 height 10
radio input "true"
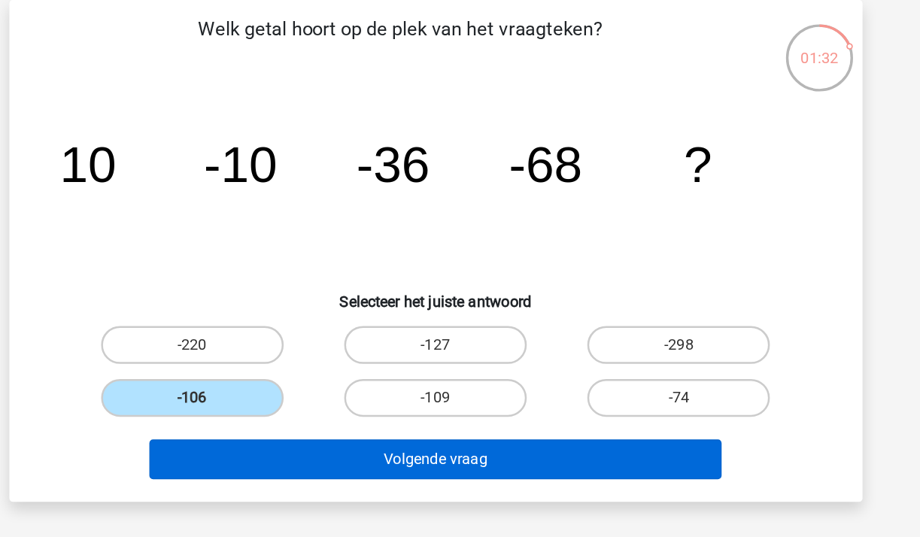
click at [245, 419] on button "Volgende vraag" at bounding box center [459, 435] width 455 height 32
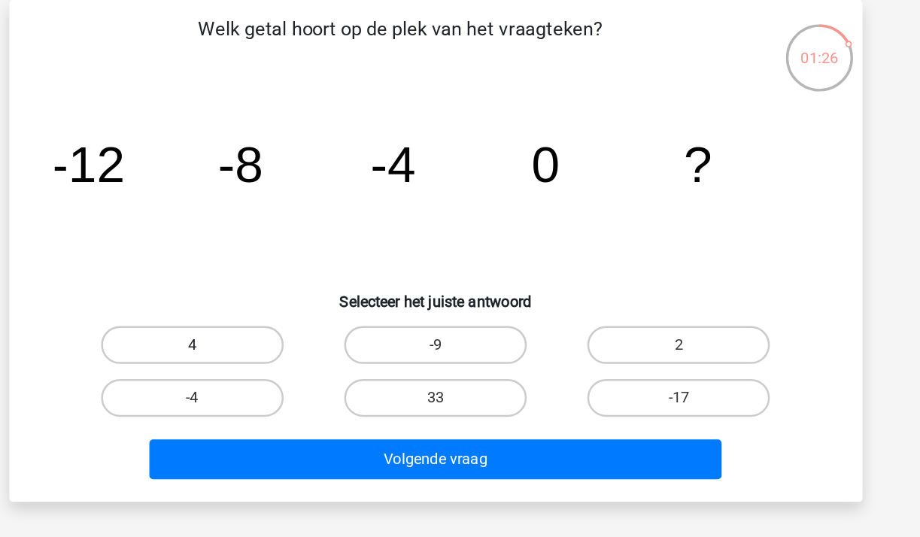
click at [194, 329] on label "4" at bounding box center [266, 344] width 145 height 30
click at [266, 344] on input "4" at bounding box center [271, 349] width 10 height 10
radio input "true"
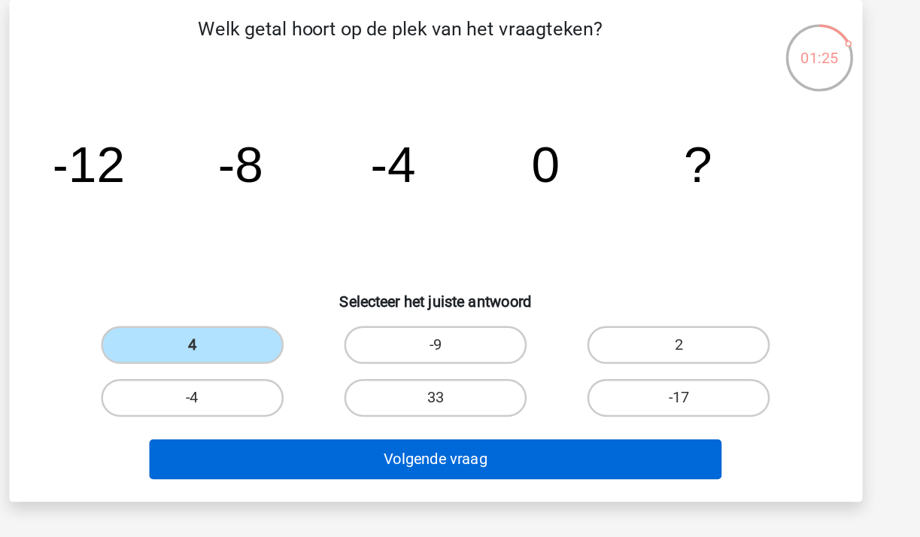
click at [257, 419] on button "Volgende vraag" at bounding box center [459, 435] width 455 height 32
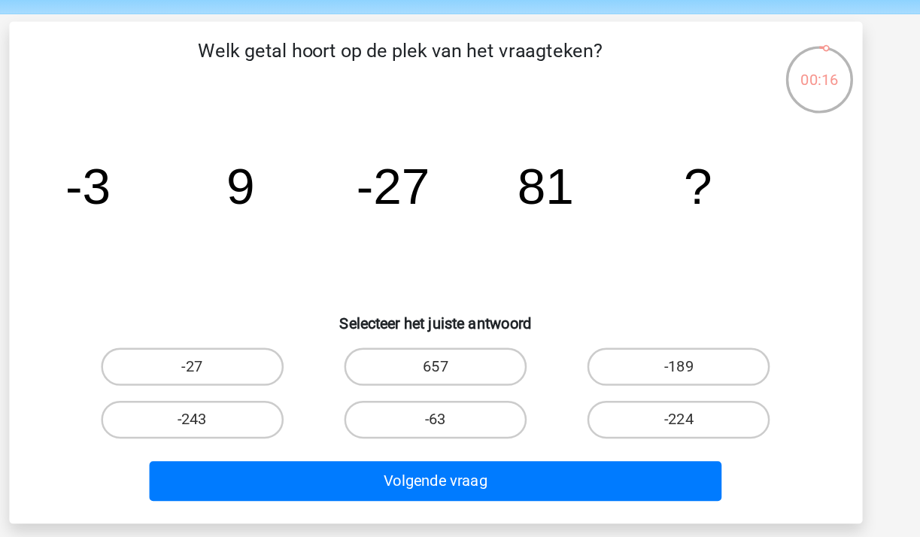
click at [460, 386] on input "-63" at bounding box center [465, 391] width 10 height 10
radio input "true"
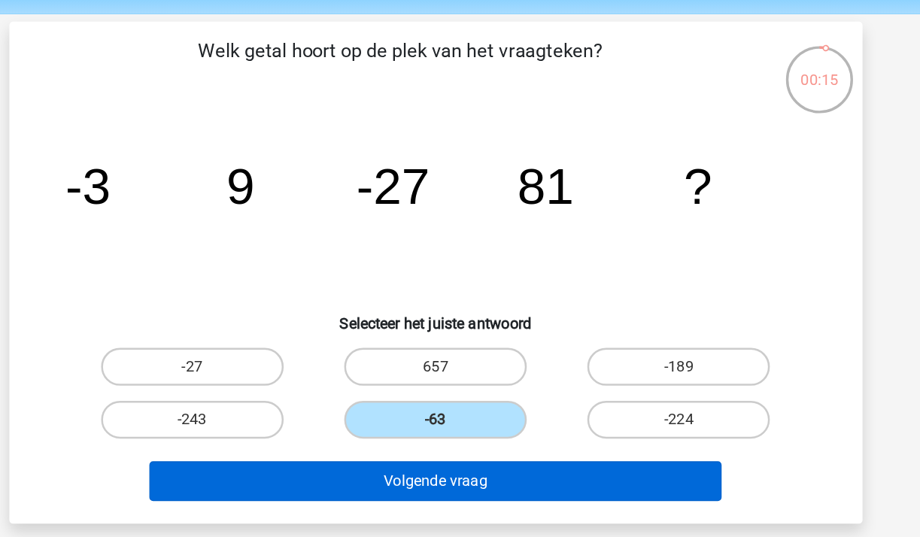
click at [344, 419] on button "Volgende vraag" at bounding box center [459, 435] width 455 height 32
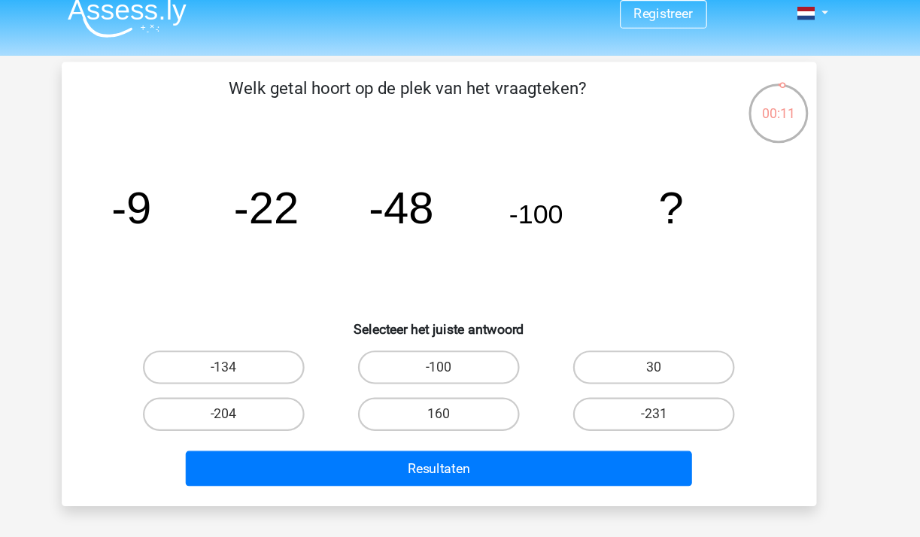
click at [394, 349] on div "-100" at bounding box center [459, 344] width 193 height 42
click at [257, 338] on label "-134" at bounding box center [266, 344] width 145 height 30
click at [266, 344] on input "-134" at bounding box center [271, 349] width 10 height 10
radio input "true"
click at [276, 407] on div "Resultaten" at bounding box center [460, 432] width 631 height 50
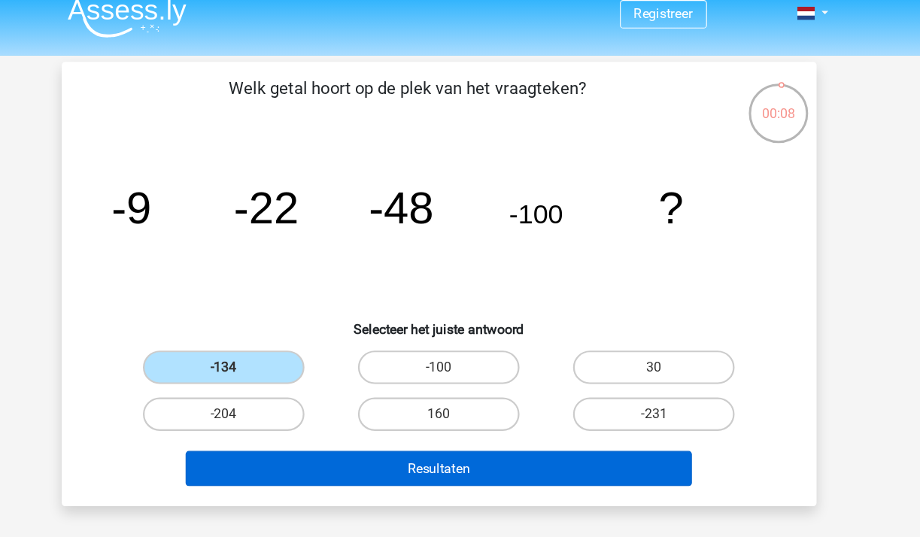
click at [279, 428] on button "Resultaten" at bounding box center [459, 435] width 455 height 32
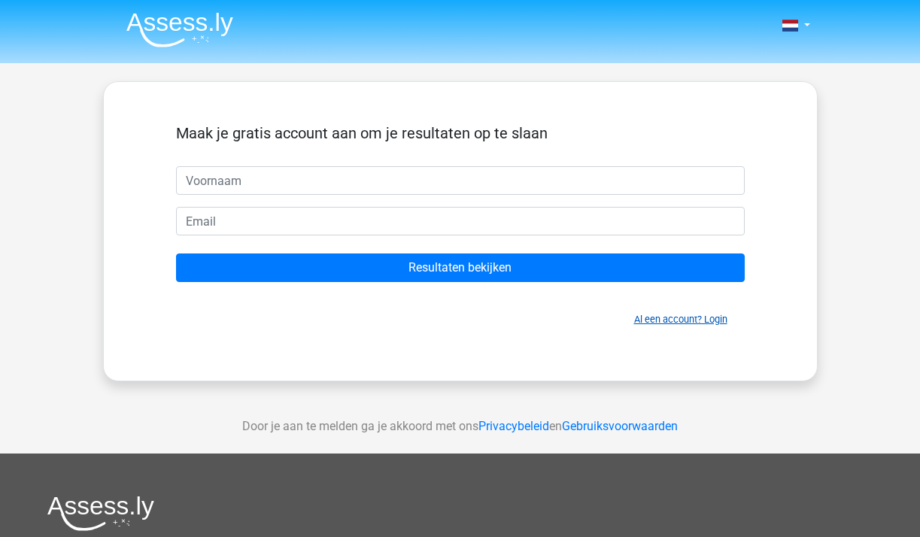
click at [663, 321] on link "Al een account? Login" at bounding box center [680, 319] width 93 height 11
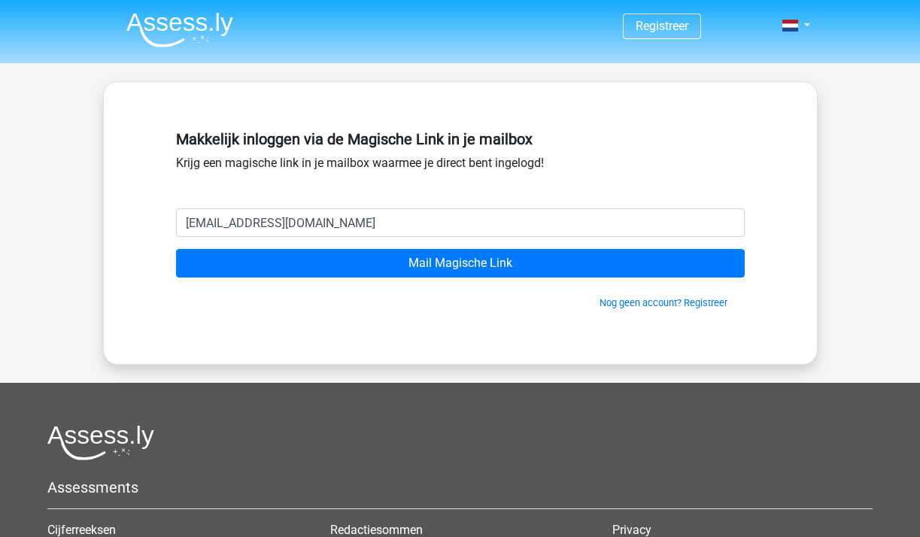
type input "[EMAIL_ADDRESS][DOMAIN_NAME]"
click at [460, 263] on input "Mail Magische Link" at bounding box center [460, 263] width 569 height 29
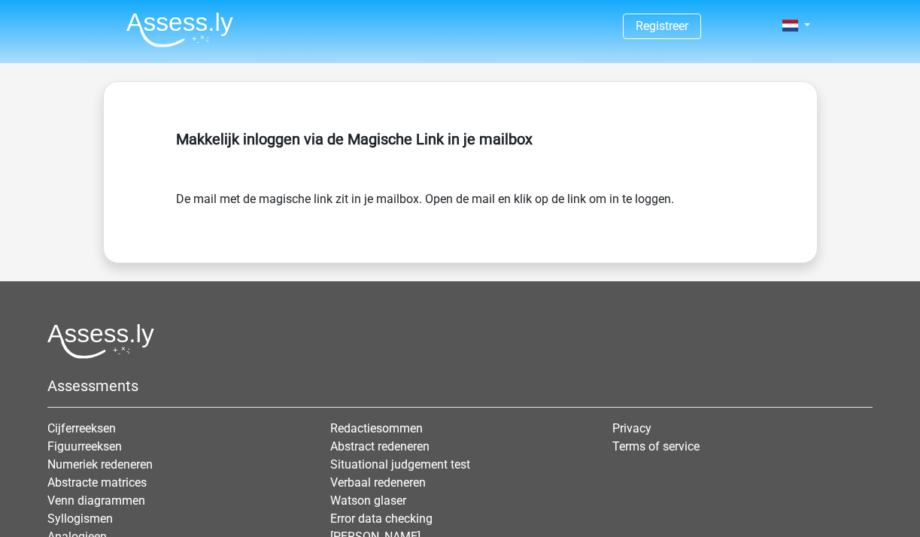
click at [195, 26] on img at bounding box center [179, 29] width 107 height 35
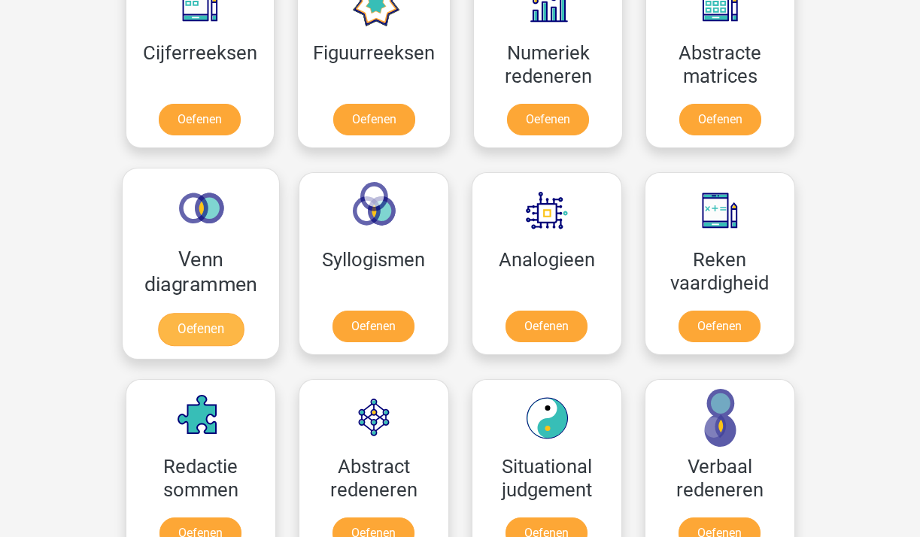
scroll to position [716, 0]
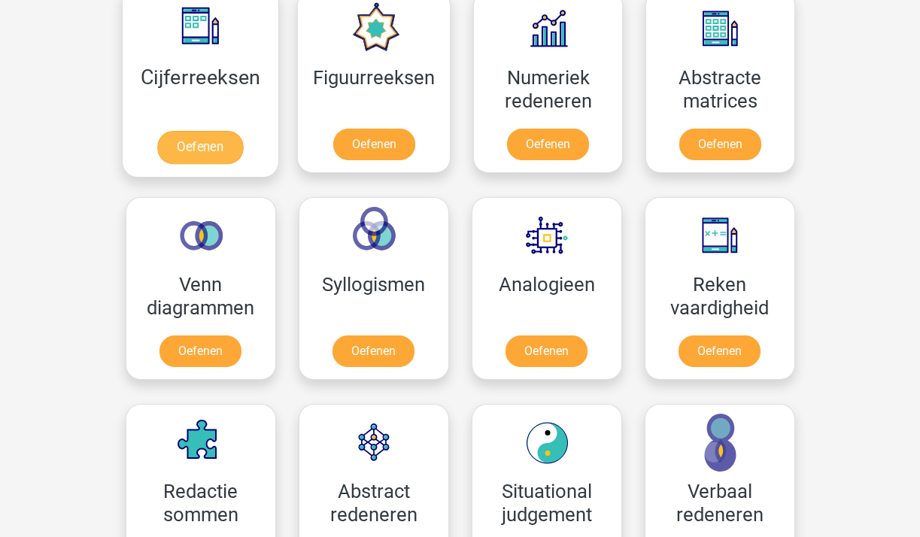
click at [206, 131] on link "Oefenen" at bounding box center [200, 147] width 86 height 33
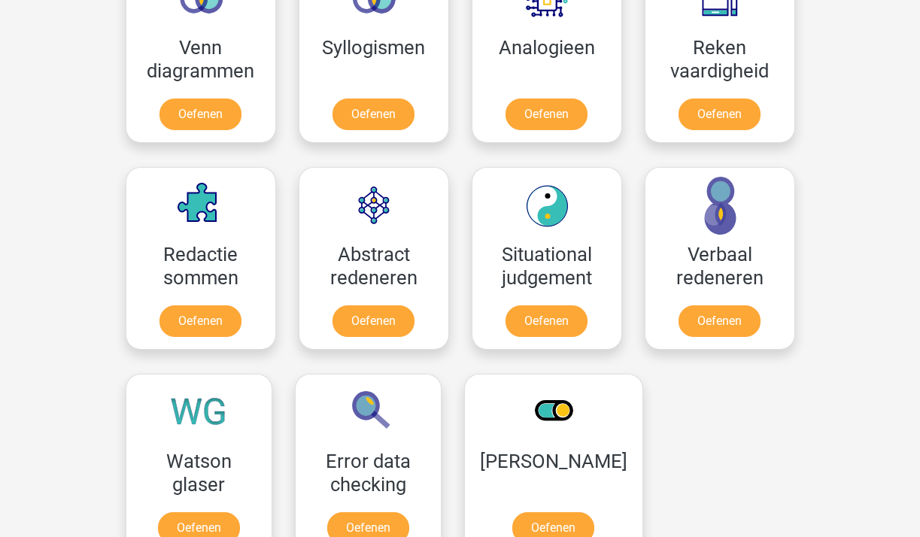
scroll to position [981, 0]
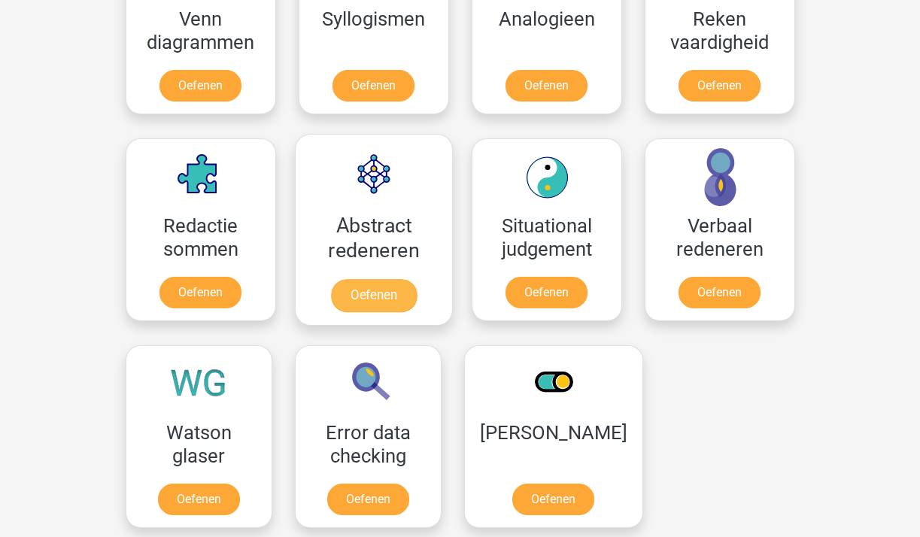
click at [404, 279] on link "Oefenen" at bounding box center [373, 295] width 86 height 33
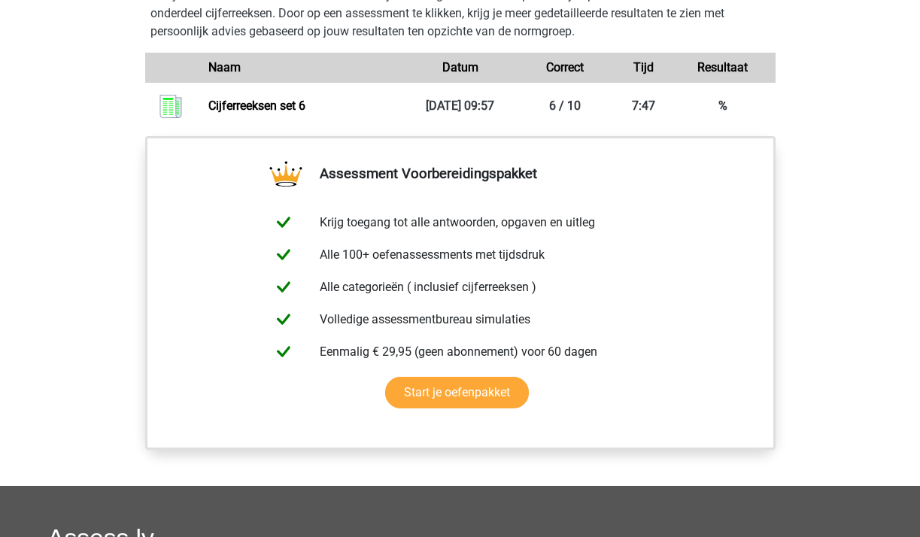
scroll to position [1053, 0]
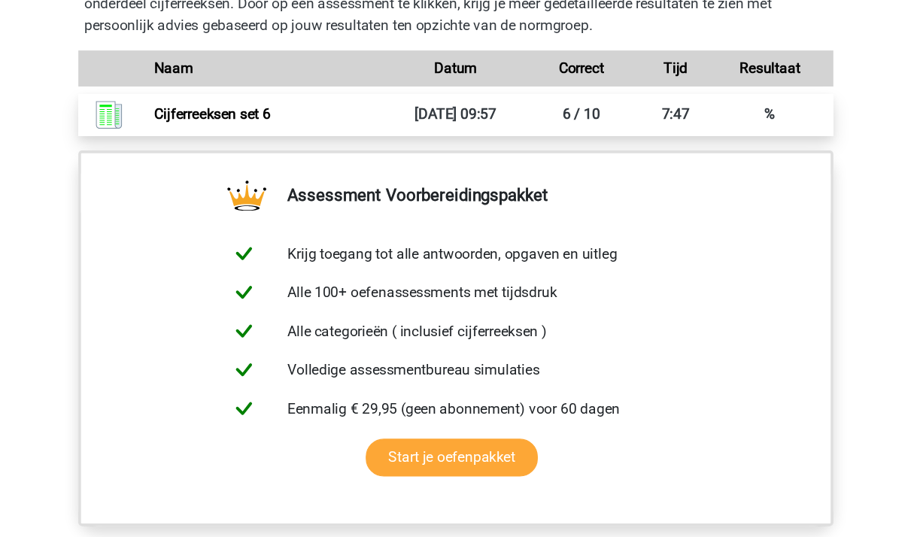
click at [305, 177] on link "Cijferreeksen set 6" at bounding box center [256, 184] width 97 height 14
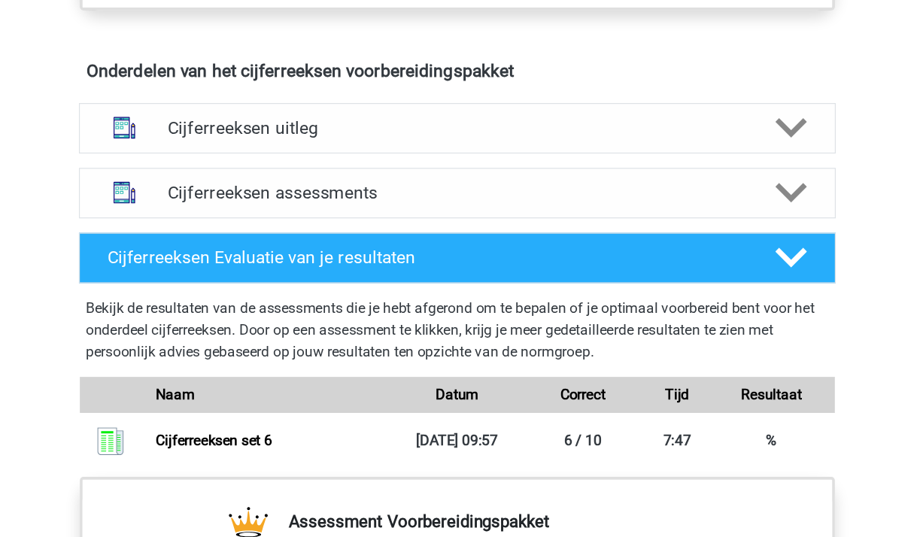
scroll to position [795, 0]
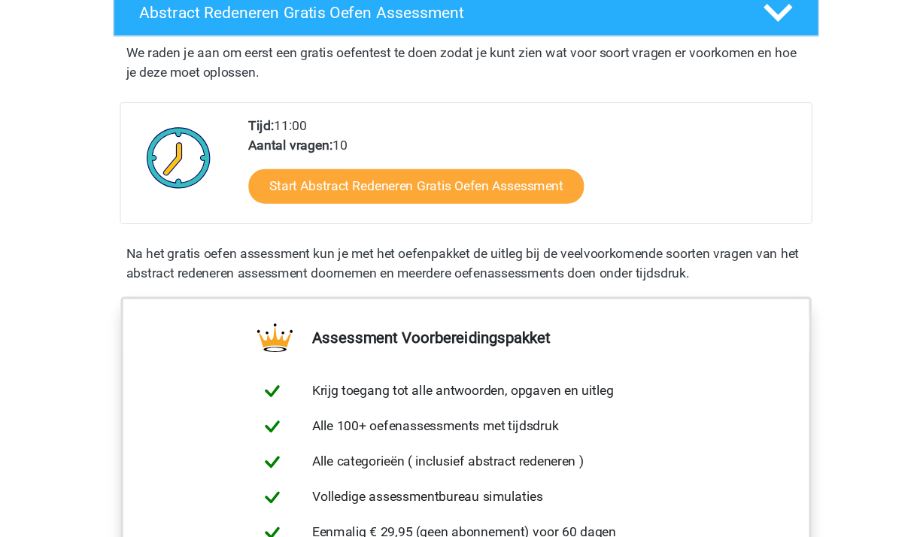
scroll to position [236, 0]
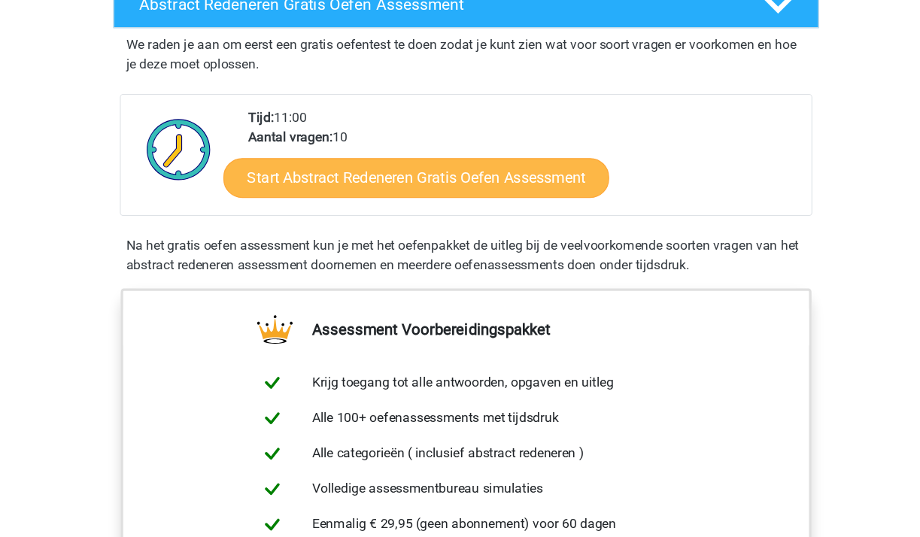
click at [372, 190] on link "Start Abstract Redeneren Gratis Oefen Assessment" at bounding box center [415, 208] width 352 height 36
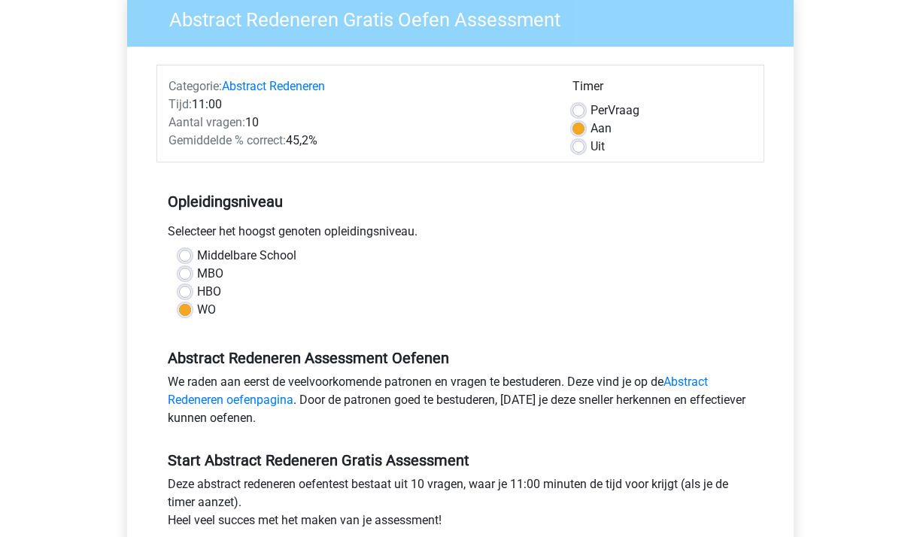
scroll to position [352, 0]
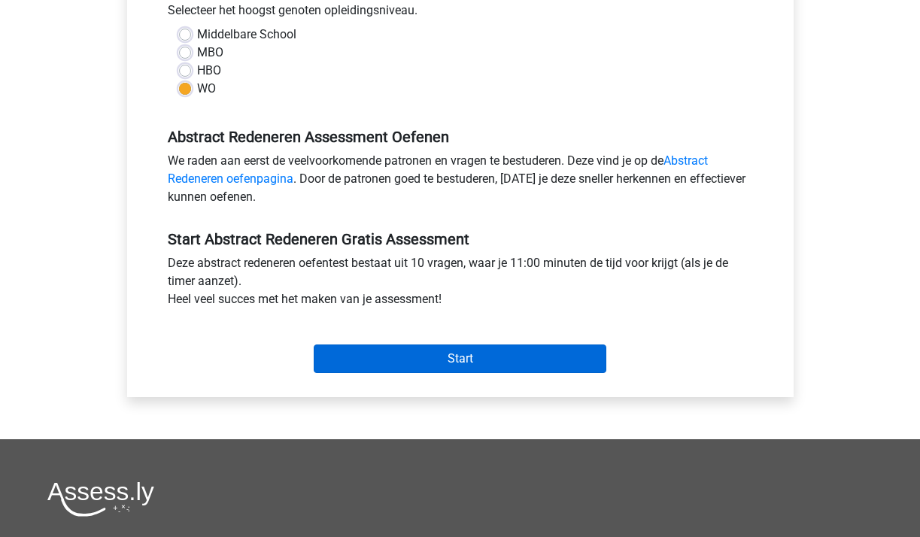
click at [427, 352] on input "Start" at bounding box center [460, 359] width 293 height 29
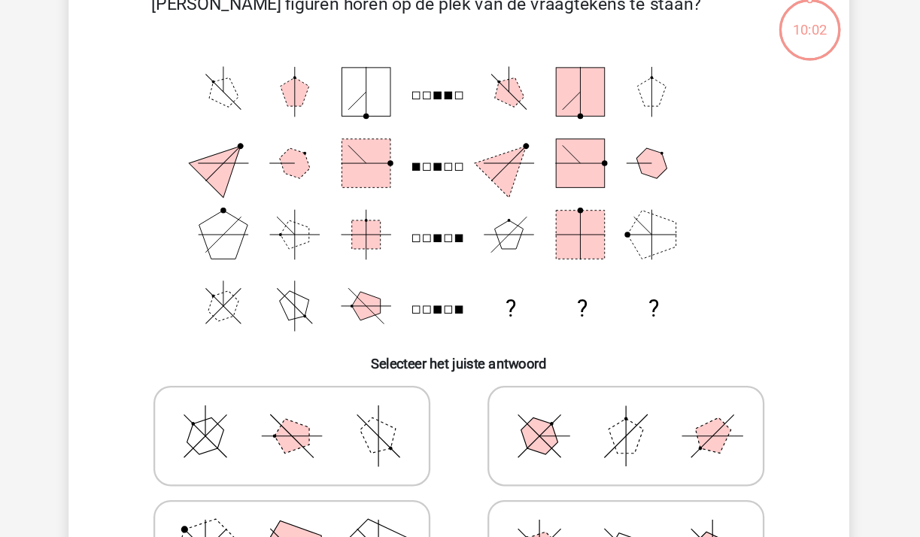
scroll to position [85, 0]
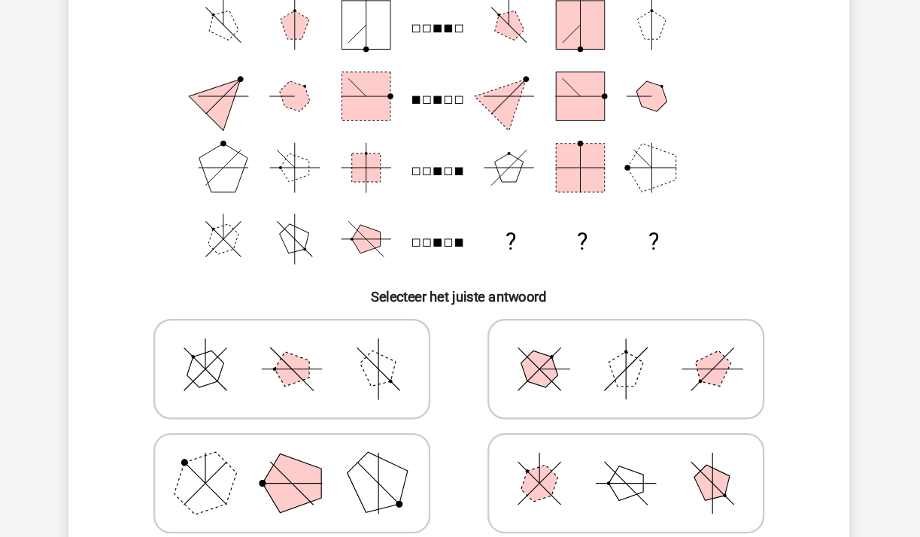
click at [300, 369] on polygon at bounding box center [315, 384] width 30 height 30
click at [315, 355] on input "radio" at bounding box center [320, 360] width 10 height 10
radio input "true"
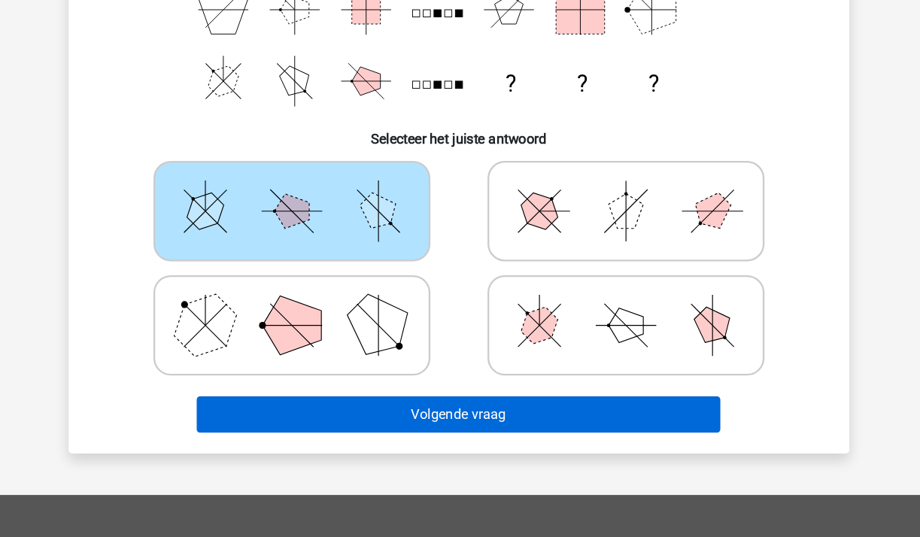
click at [268, 415] on button "Volgende vraag" at bounding box center [459, 431] width 455 height 32
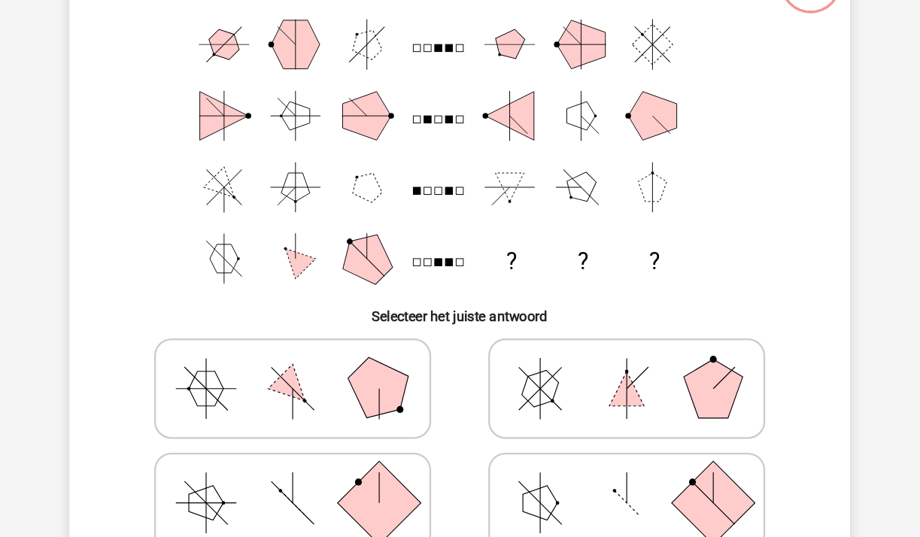
scroll to position [62, 0]
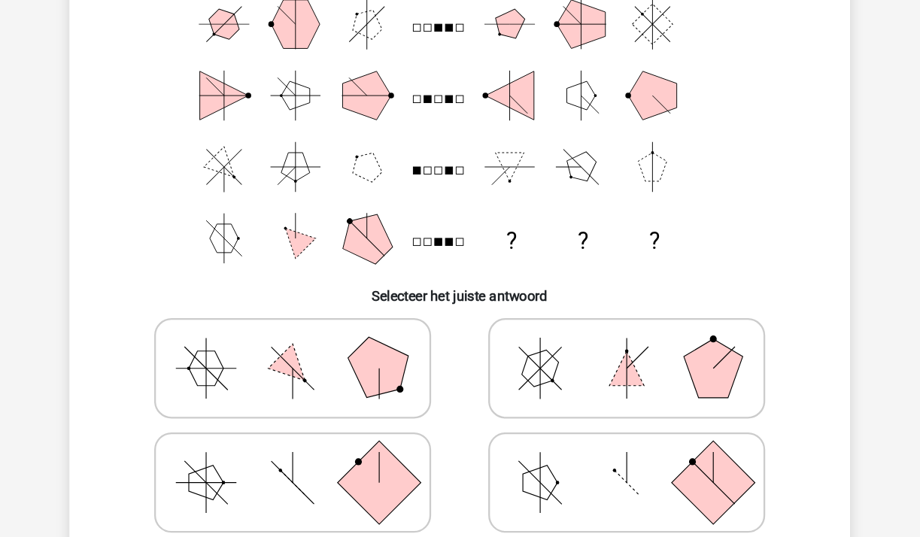
click at [520, 353] on icon at bounding box center [606, 390] width 226 height 75
click at [606, 362] on input "radio" at bounding box center [611, 367] width 10 height 10
radio input "true"
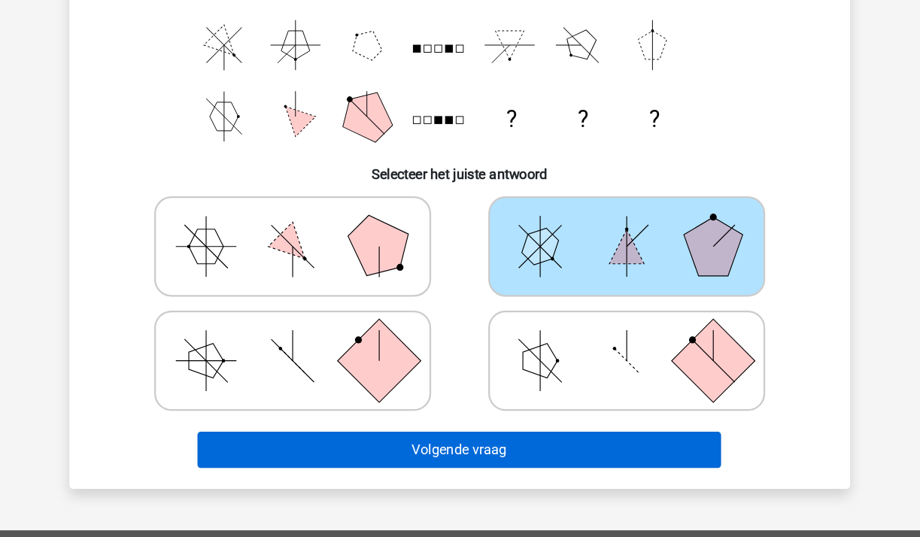
click at [460, 445] on button "Volgende vraag" at bounding box center [459, 461] width 455 height 32
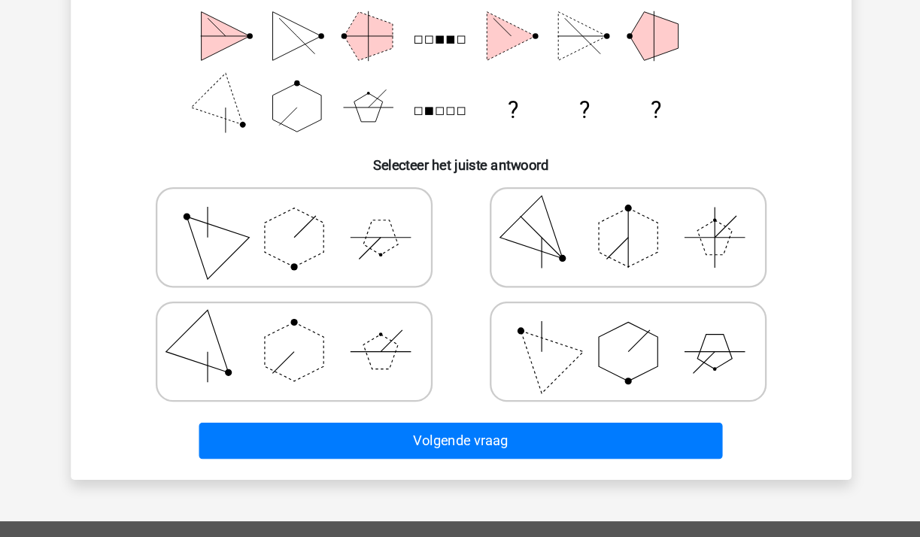
scroll to position [284, 0]
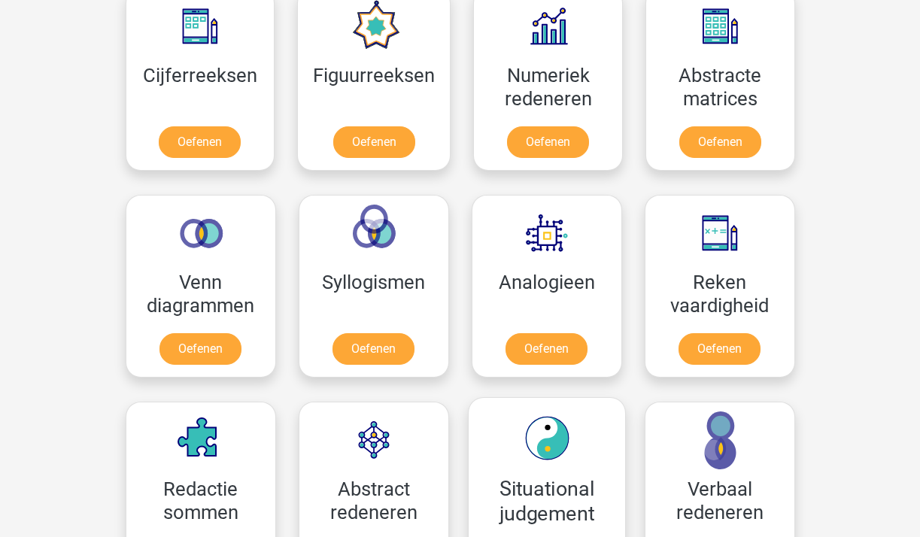
scroll to position [714, 0]
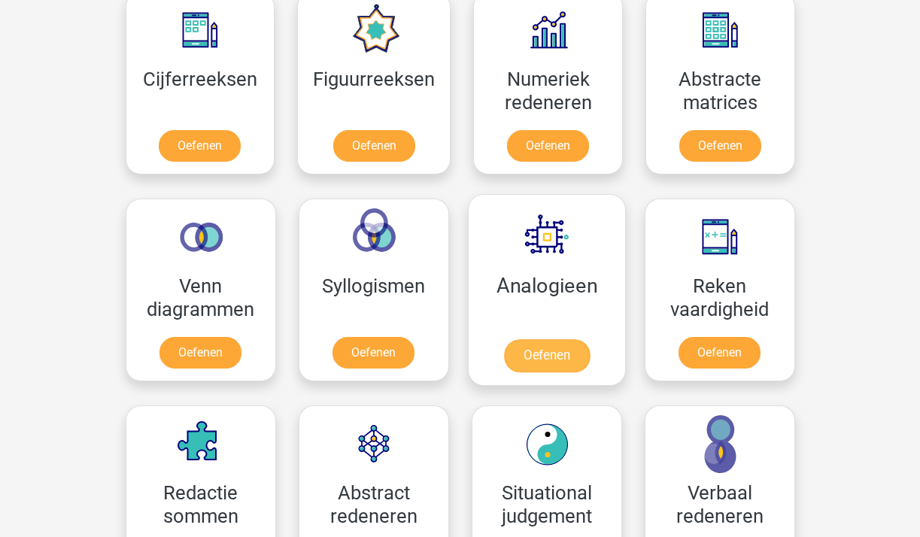
click at [508, 339] on link "Oefenen" at bounding box center [546, 355] width 86 height 33
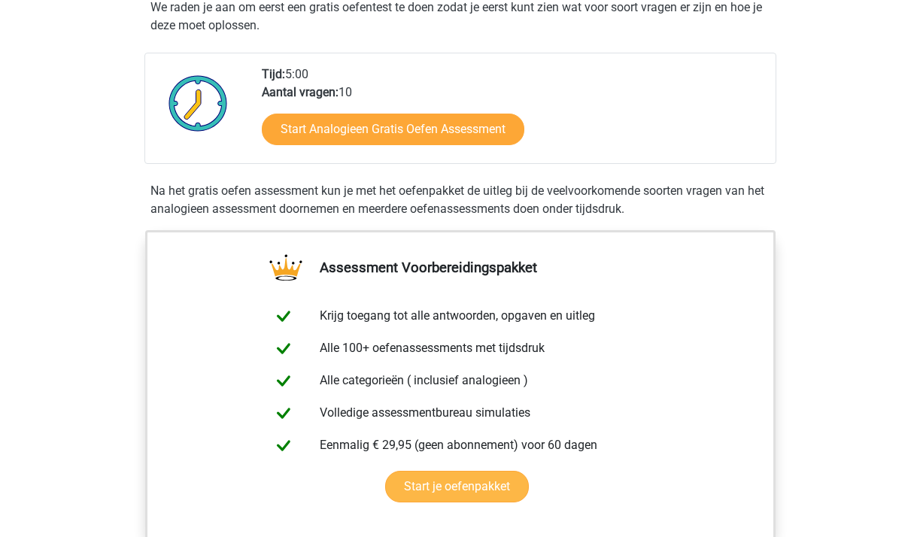
scroll to position [886, 0]
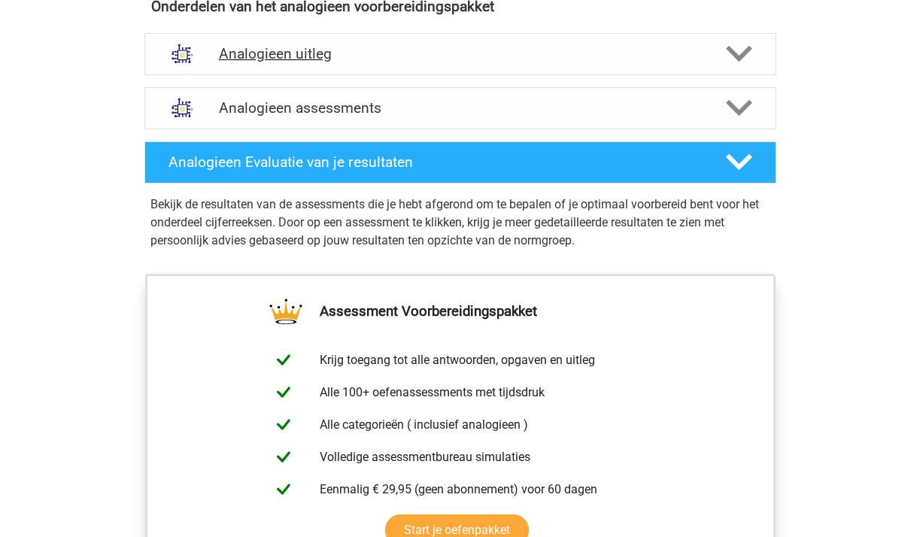
click at [386, 69] on div "Analogieen uitleg" at bounding box center [460, 54] width 632 height 42
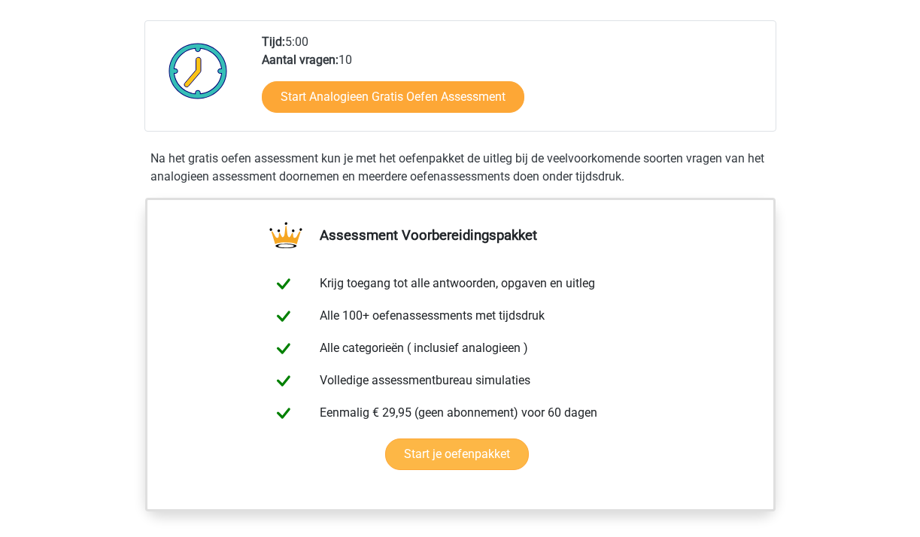
scroll to position [244, 0]
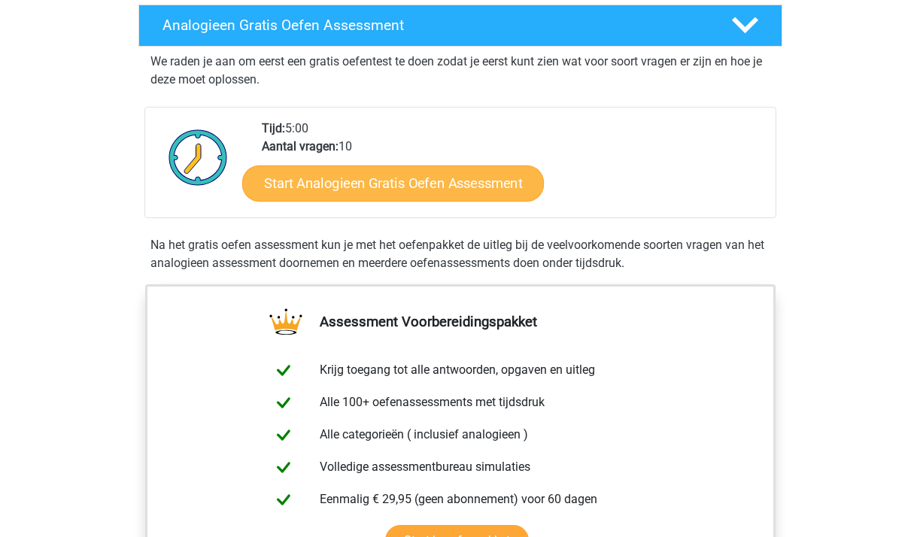
click at [381, 197] on link "Start Analogieen Gratis Oefen Assessment" at bounding box center [393, 183] width 302 height 36
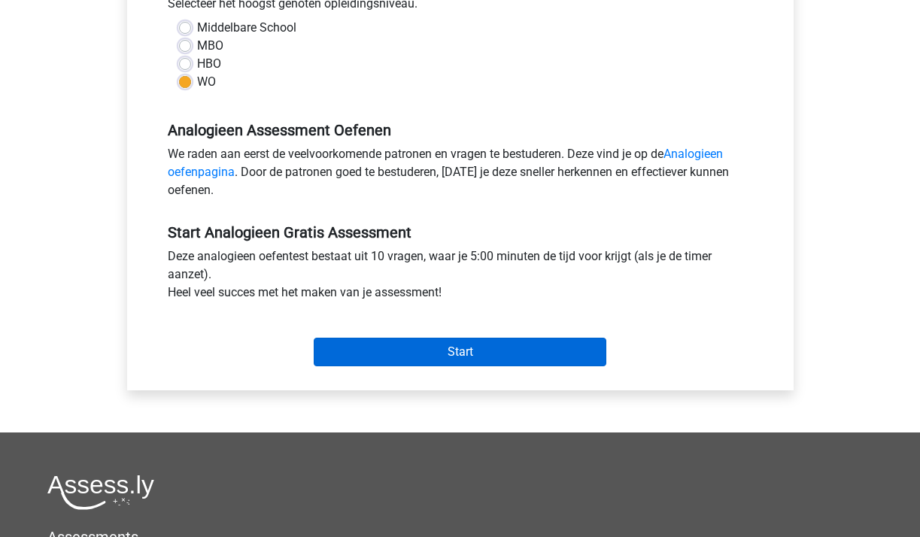
scroll to position [208, 0]
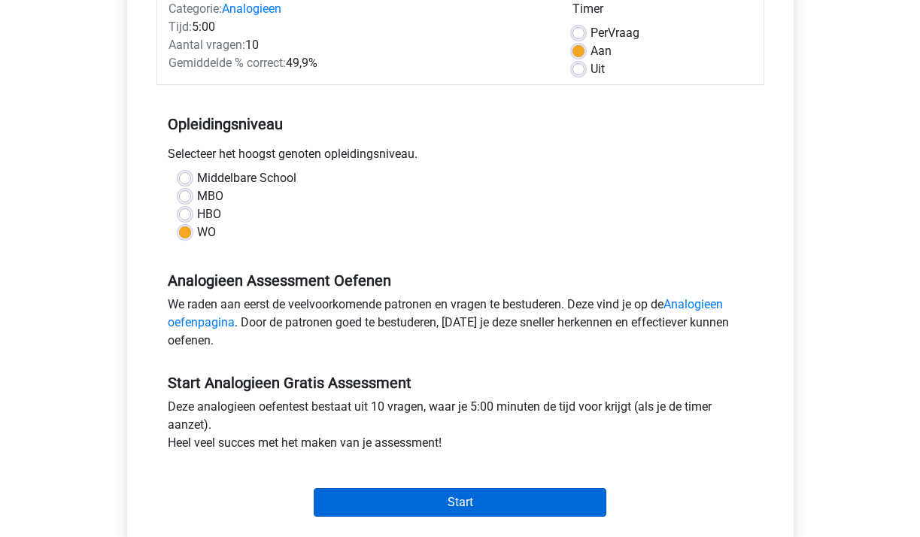
click at [405, 488] on input "Start" at bounding box center [460, 502] width 293 height 29
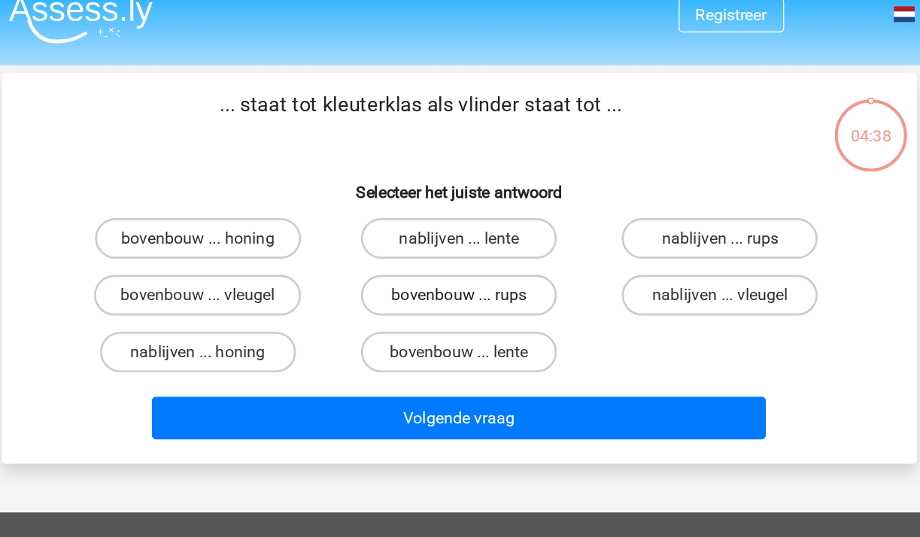
click at [387, 219] on label "bovenbouw ... rups" at bounding box center [459, 234] width 145 height 30
click at [460, 234] on input "bovenbouw ... rups" at bounding box center [465, 239] width 10 height 10
radio input "true"
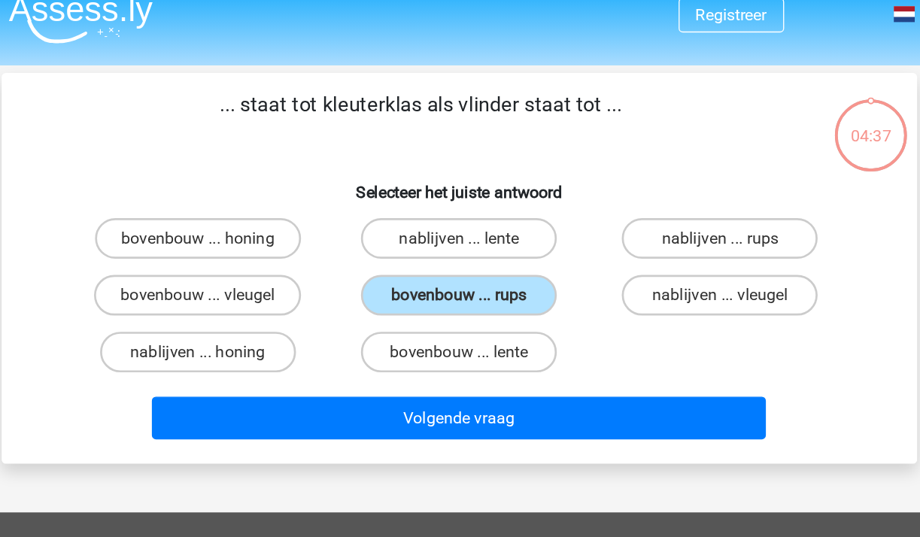
click at [384, 331] on div "Volgende vraag" at bounding box center [460, 328] width 581 height 38
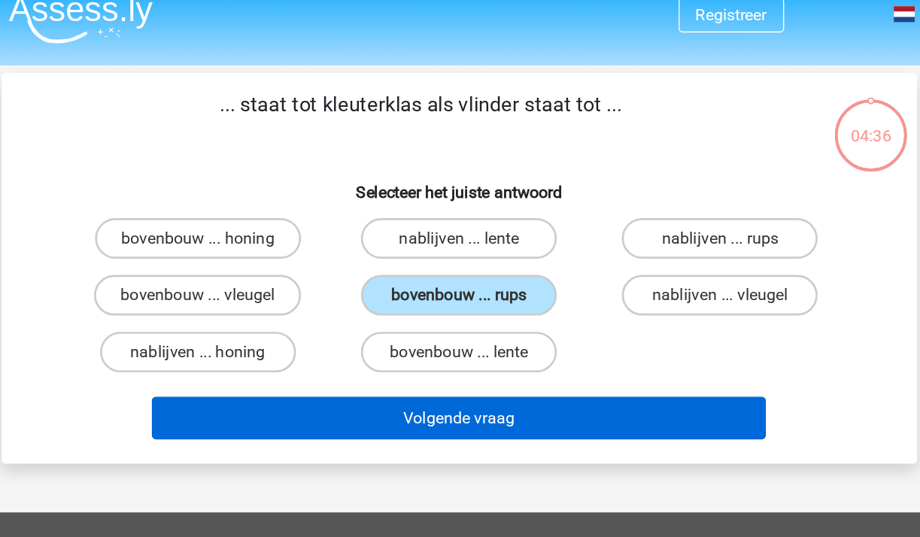
click at [368, 311] on button "Volgende vraag" at bounding box center [459, 325] width 455 height 32
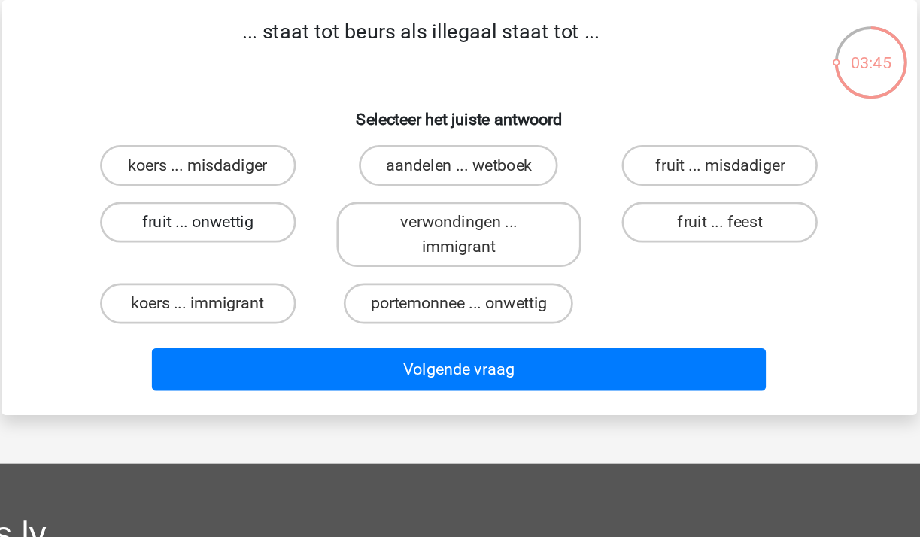
click at [208, 219] on label "fruit ... onwettig" at bounding box center [266, 234] width 145 height 30
click at [266, 234] on input "fruit ... onwettig" at bounding box center [271, 239] width 10 height 10
radio input "true"
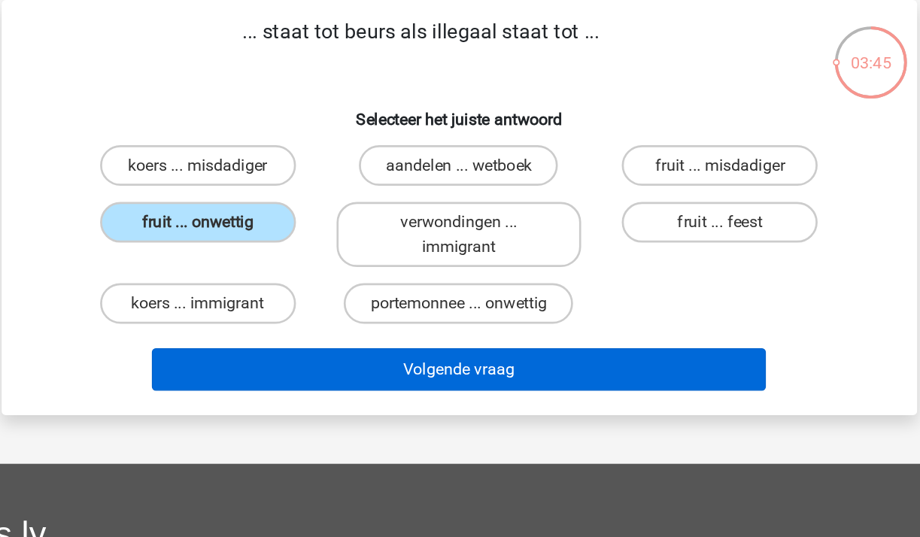
click at [248, 327] on button "Volgende vraag" at bounding box center [459, 343] width 455 height 32
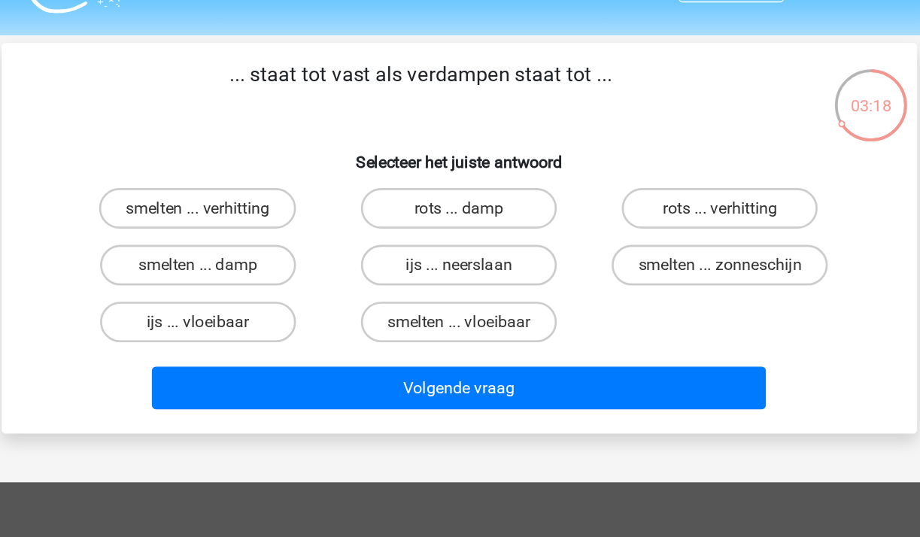
click at [363, 213] on div "ijs ... neerslaan" at bounding box center [459, 234] width 193 height 42
click at [581, 177] on label "rots ... verhitting" at bounding box center [653, 192] width 145 height 30
click at [654, 192] on input "rots ... verhitting" at bounding box center [659, 197] width 10 height 10
radio input "true"
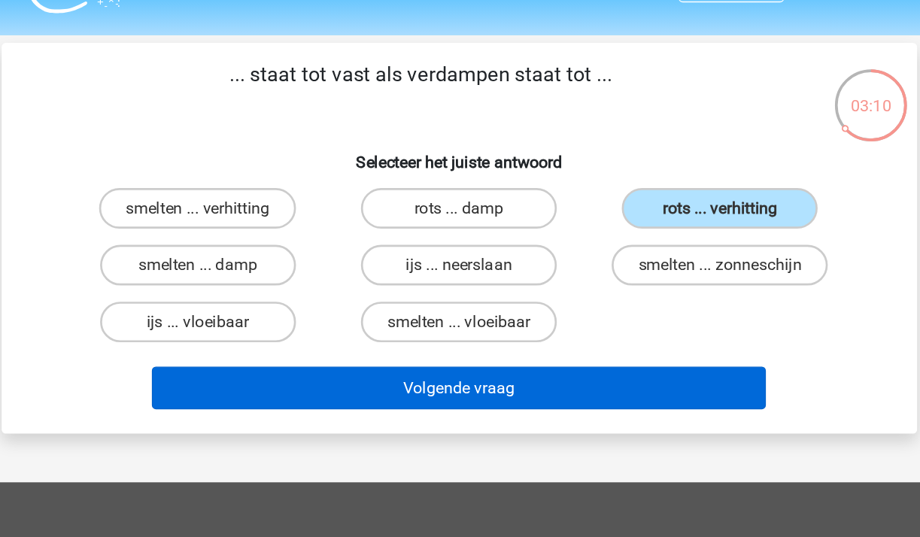
click at [454, 309] on button "Volgende vraag" at bounding box center [459, 325] width 455 height 32
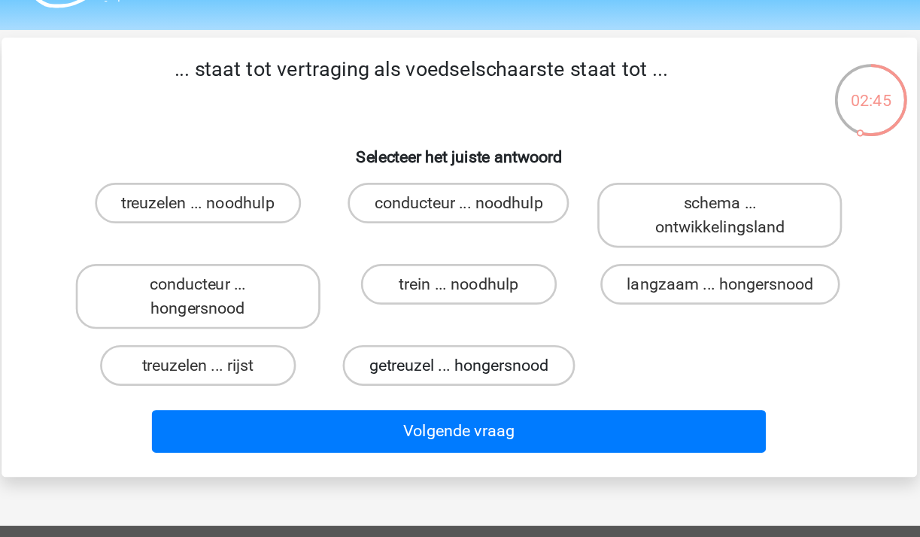
click at [397, 297] on label "getreuzel ... hongersnood" at bounding box center [460, 312] width 172 height 30
click at [460, 312] on input "getreuzel ... hongersnood" at bounding box center [465, 317] width 10 height 10
radio input "true"
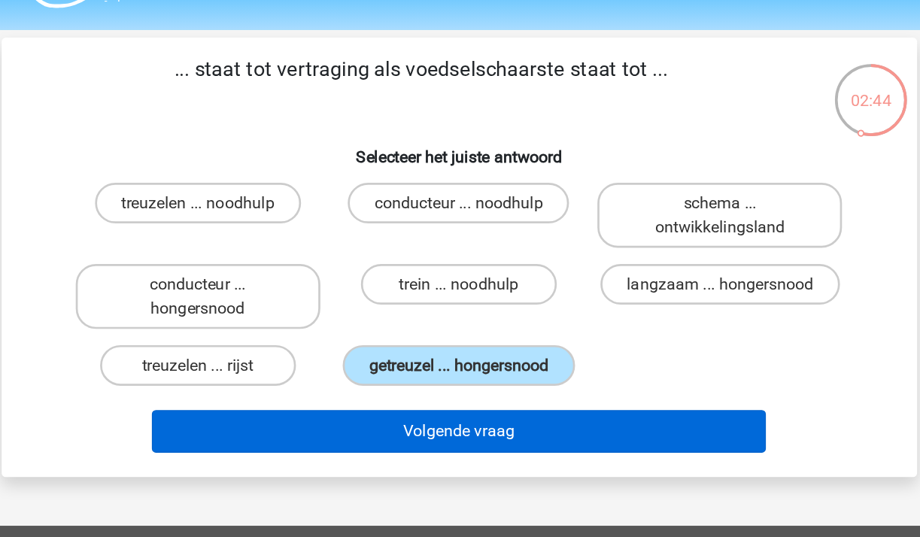
click at [398, 345] on button "Volgende vraag" at bounding box center [459, 361] width 455 height 32
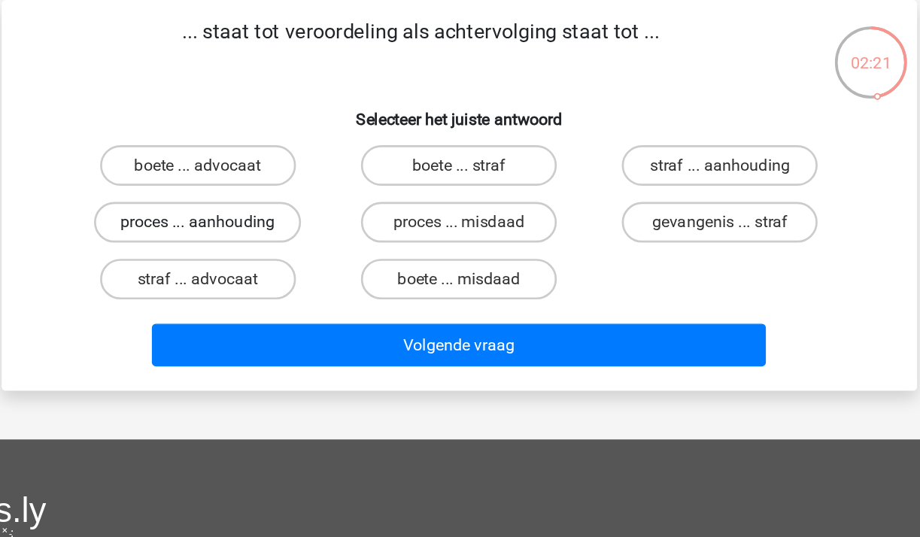
click at [192, 219] on label "proces ... aanhouding" at bounding box center [266, 234] width 153 height 30
click at [266, 234] on input "proces ... aanhouding" at bounding box center [271, 239] width 10 height 10
radio input "true"
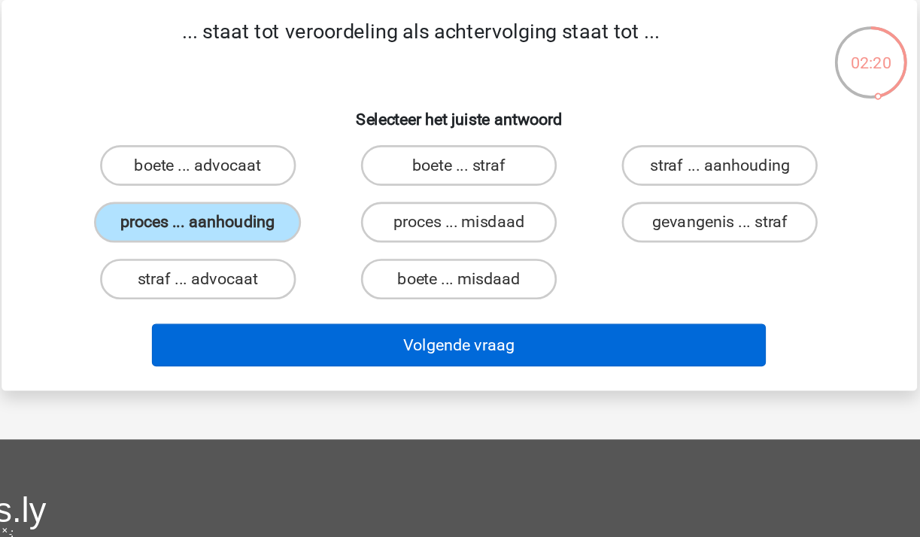
click at [257, 309] on button "Volgende vraag" at bounding box center [459, 325] width 455 height 32
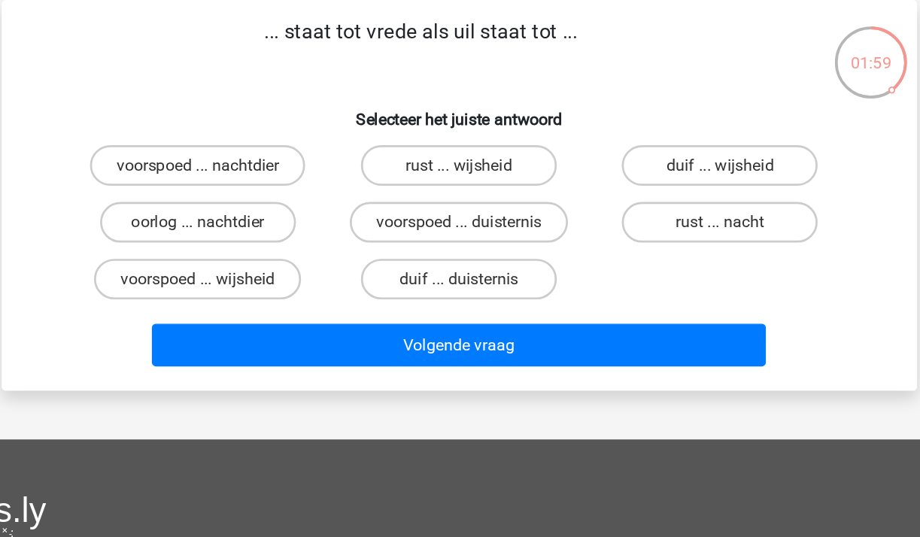
click at [363, 213] on div "voorspoed ... duisternis" at bounding box center [459, 234] width 193 height 42
click at [379, 219] on label "voorspoed ... duisternis" at bounding box center [460, 234] width 162 height 30
click at [460, 234] on input "voorspoed ... duisternis" at bounding box center [465, 239] width 10 height 10
radio input "true"
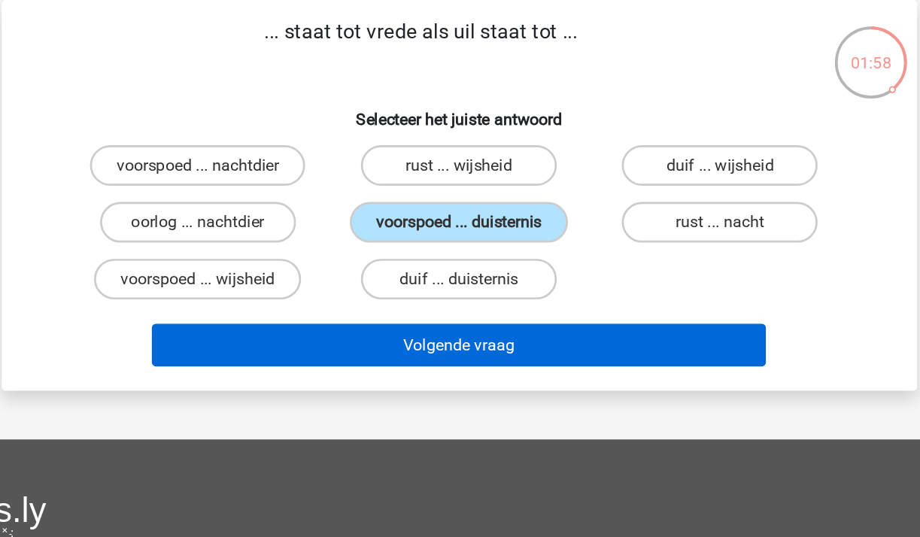
click at [384, 309] on button "Volgende vraag" at bounding box center [459, 325] width 455 height 32
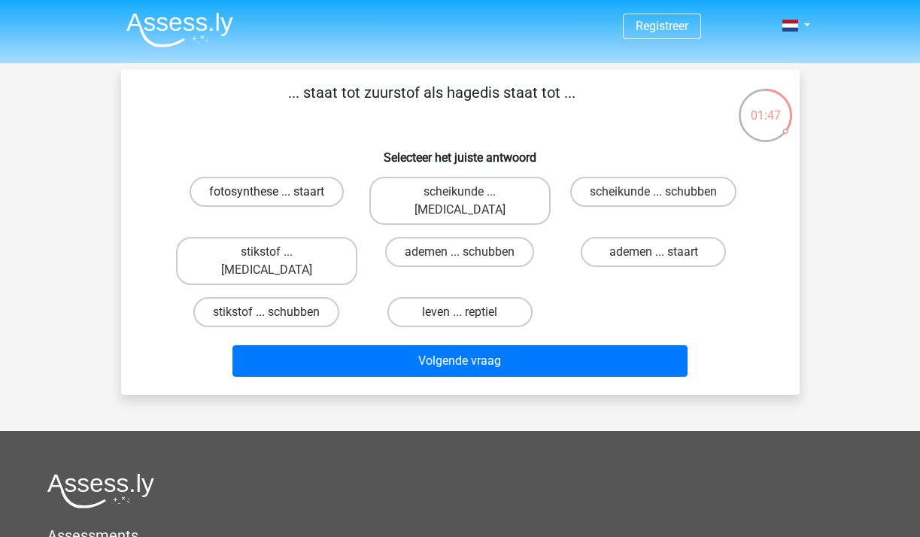
click at [301, 202] on label "fotosynthese ... staart" at bounding box center [267, 192] width 154 height 30
click at [276, 202] on input "fotosynthese ... staart" at bounding box center [271, 197] width 10 height 10
radio input "true"
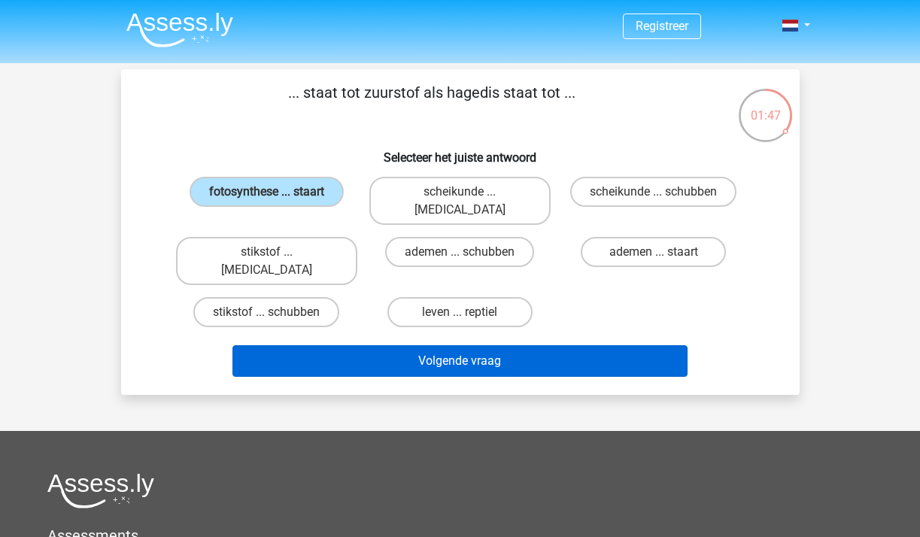
click at [422, 345] on button "Volgende vraag" at bounding box center [459, 361] width 455 height 32
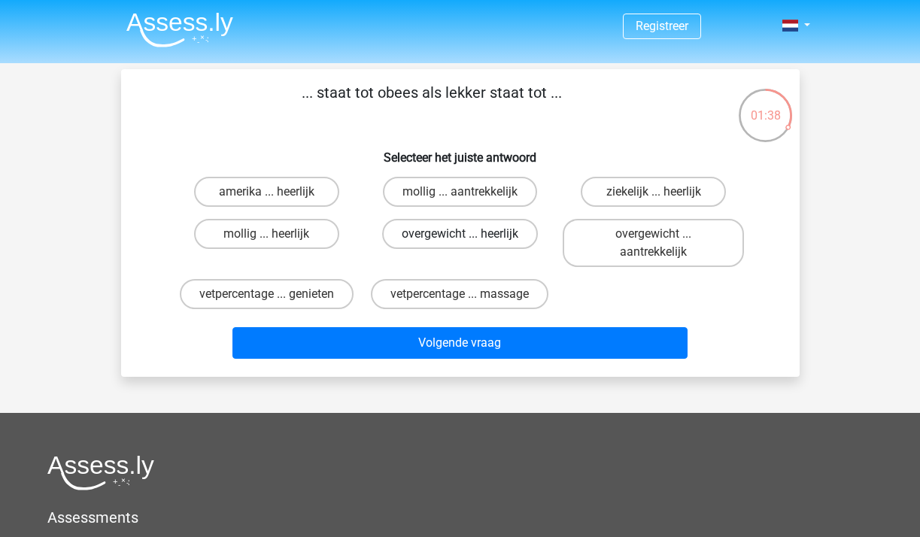
click at [475, 229] on label "overgewicht ... heerlijk" at bounding box center [460, 234] width 156 height 30
click at [469, 234] on input "overgewicht ... heerlijk" at bounding box center [465, 239] width 10 height 10
radio input "true"
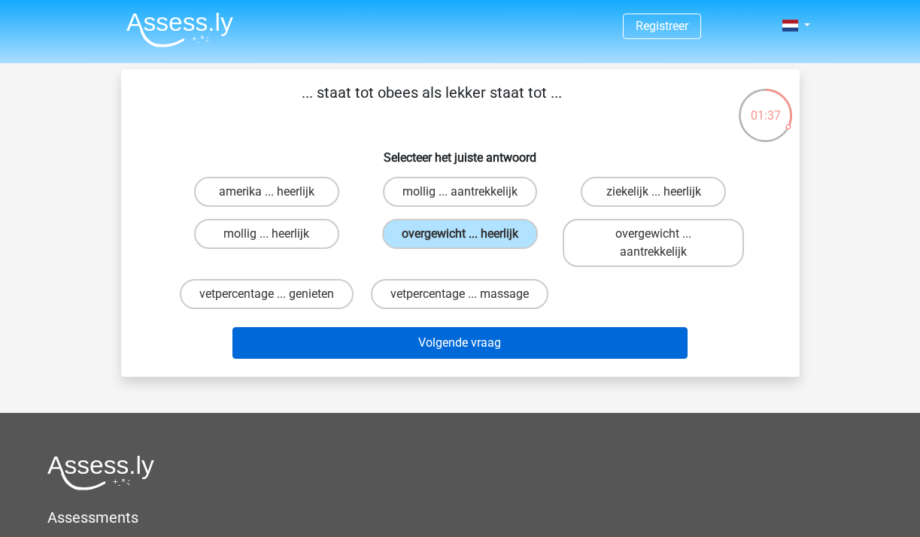
click at [472, 339] on button "Volgende vraag" at bounding box center [459, 343] width 455 height 32
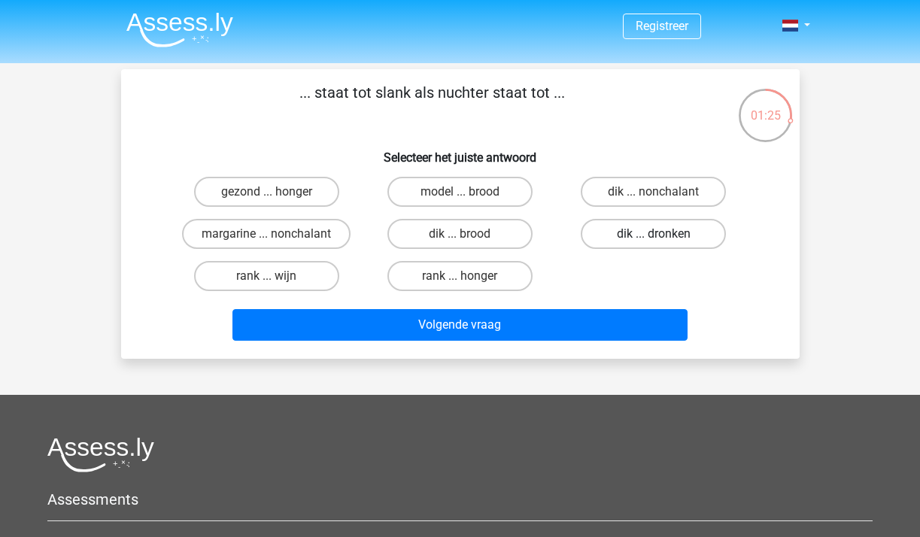
click at [647, 239] on label "dik ... dronken" at bounding box center [653, 234] width 145 height 30
click at [654, 239] on input "dik ... dronken" at bounding box center [659, 239] width 10 height 10
radio input "true"
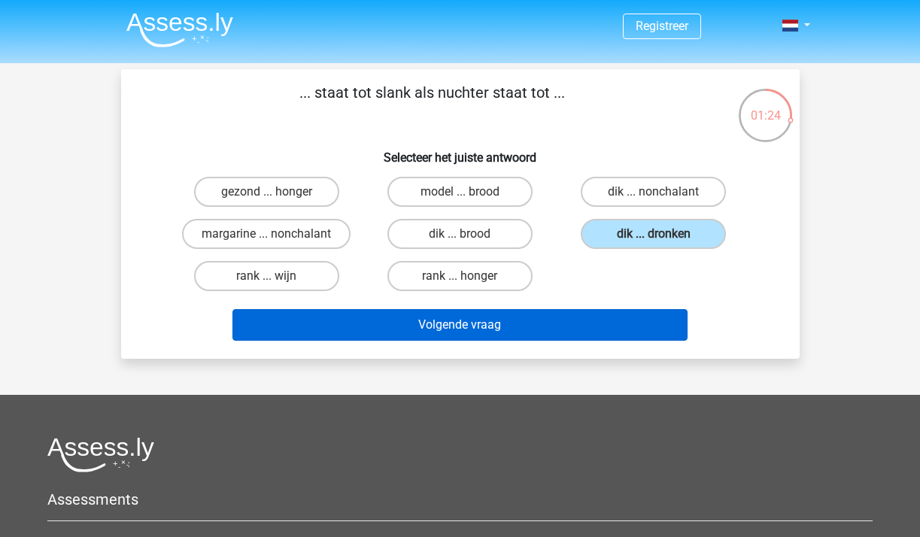
click at [590, 321] on button "Volgende vraag" at bounding box center [459, 325] width 455 height 32
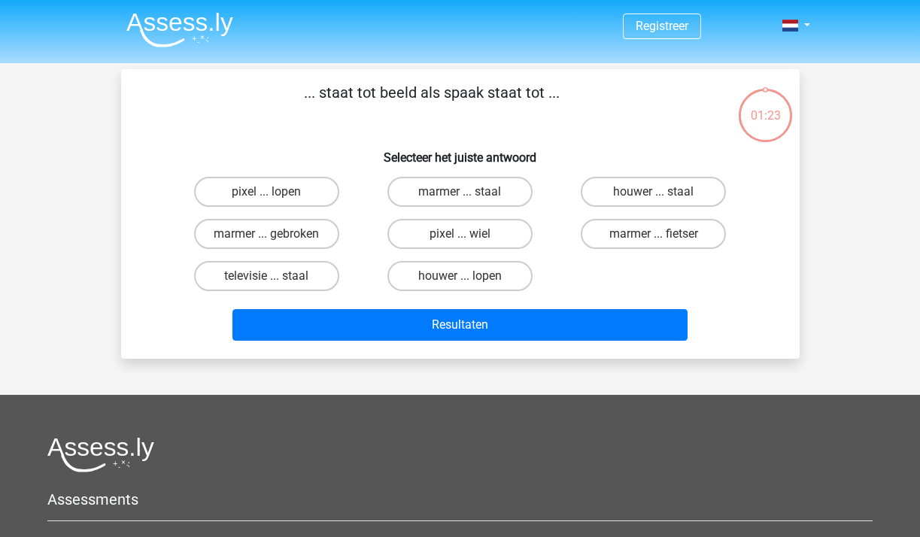
scroll to position [69, 0]
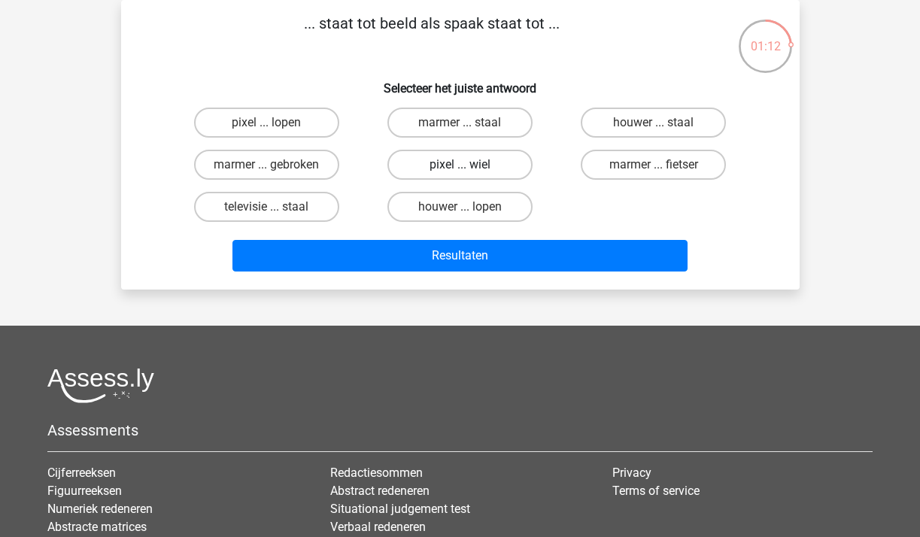
click at [500, 160] on label "pixel ... wiel" at bounding box center [459, 165] width 145 height 30
click at [469, 165] on input "pixel ... wiel" at bounding box center [465, 170] width 10 height 10
radio input "true"
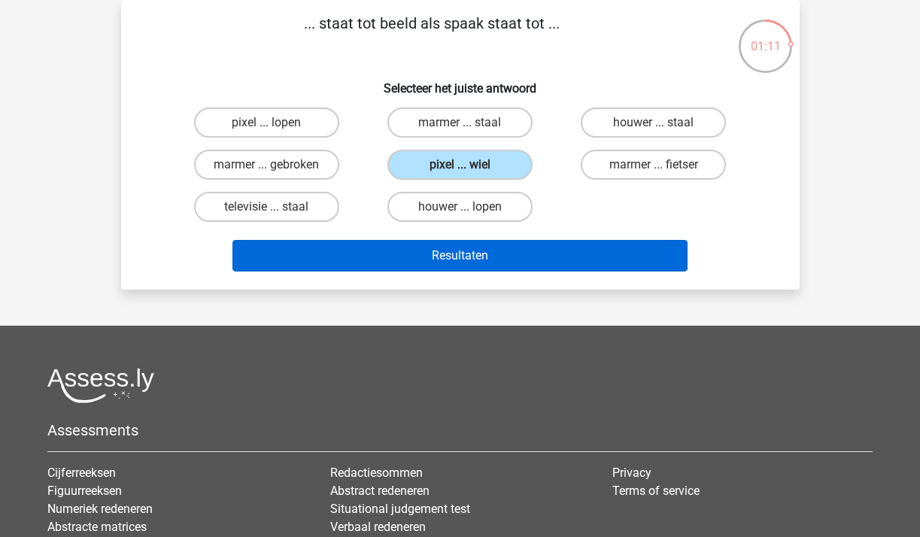
click at [522, 266] on button "Resultaten" at bounding box center [459, 256] width 455 height 32
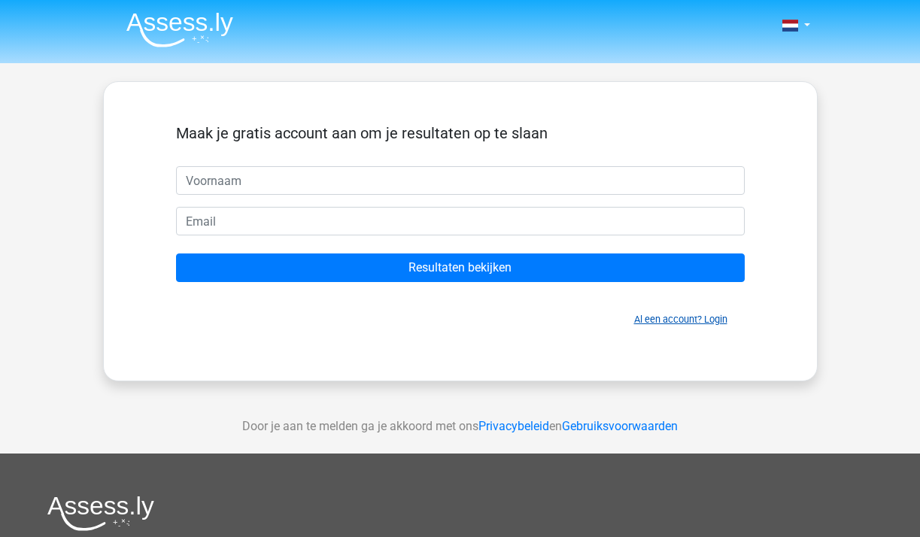
click at [671, 317] on link "Al een account? Login" at bounding box center [680, 319] width 93 height 11
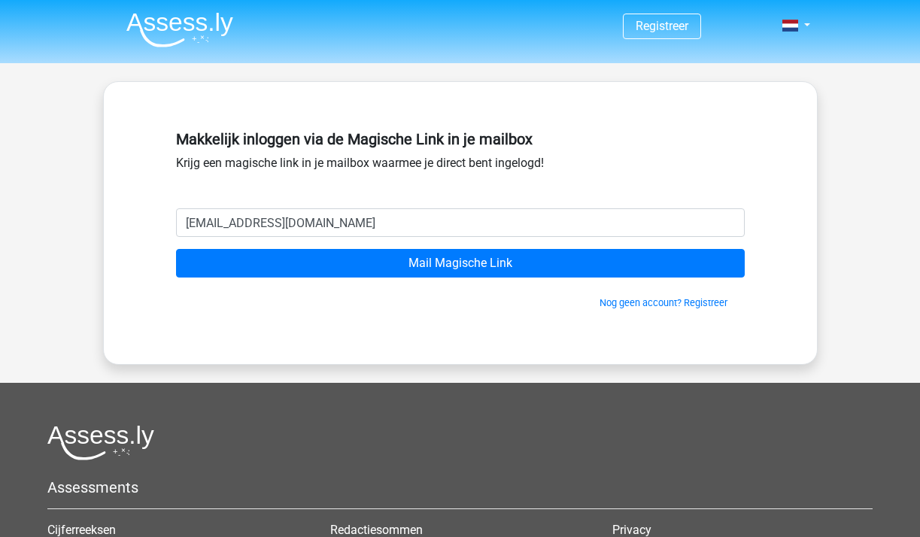
type input "[EMAIL_ADDRESS][DOMAIN_NAME]"
click at [460, 263] on input "Mail Magische Link" at bounding box center [460, 263] width 569 height 29
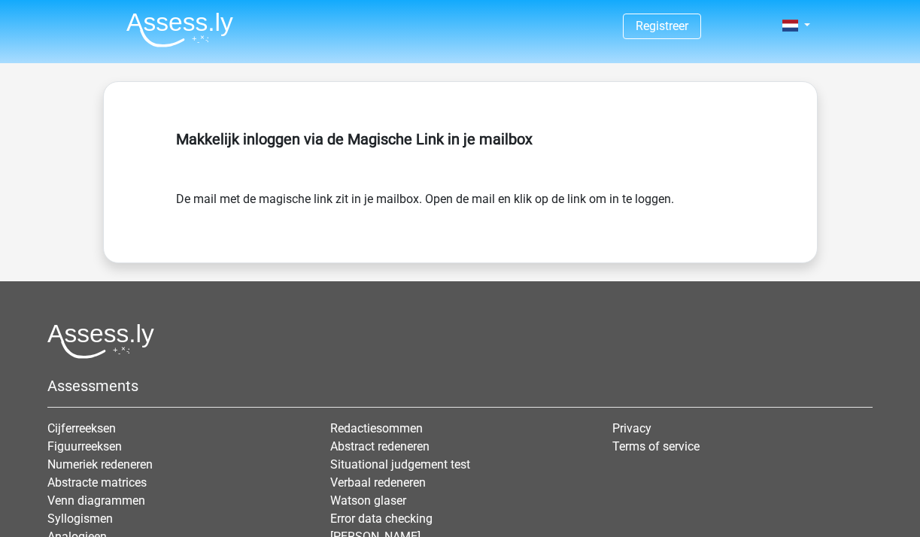
click at [200, 26] on img at bounding box center [179, 29] width 107 height 35
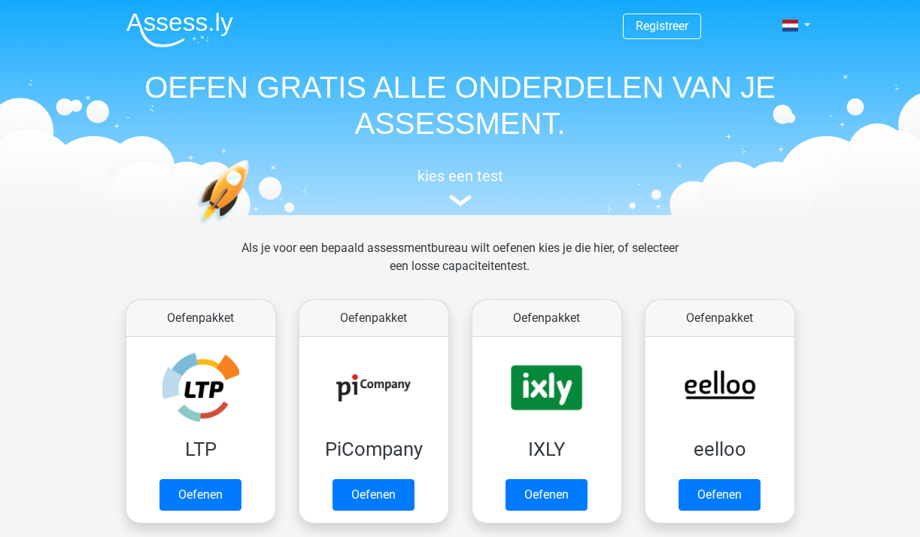
scroll to position [359, 0]
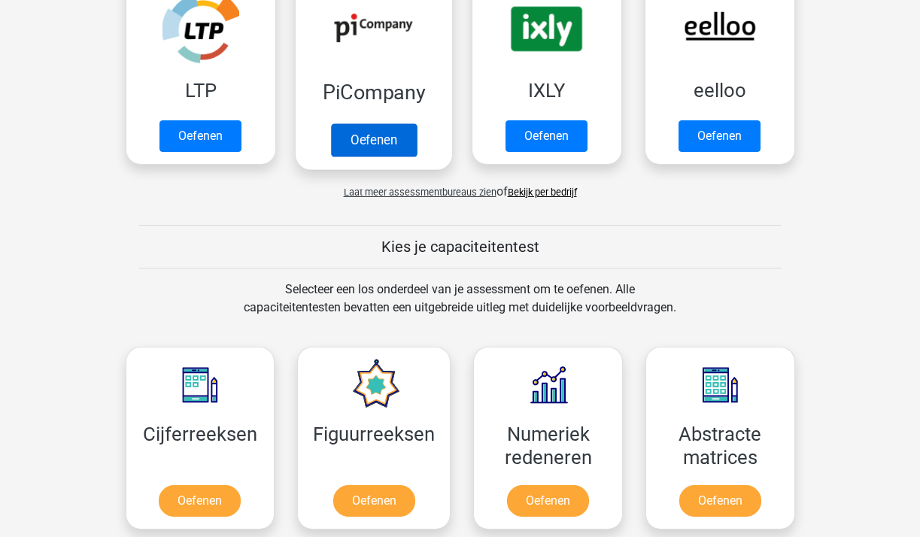
click at [349, 123] on link "Oefenen" at bounding box center [373, 139] width 86 height 33
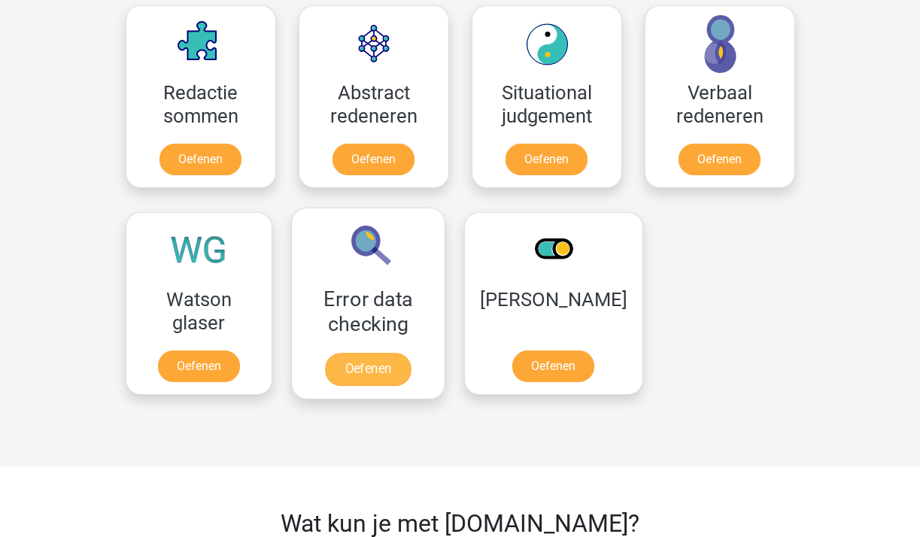
scroll to position [1083, 0]
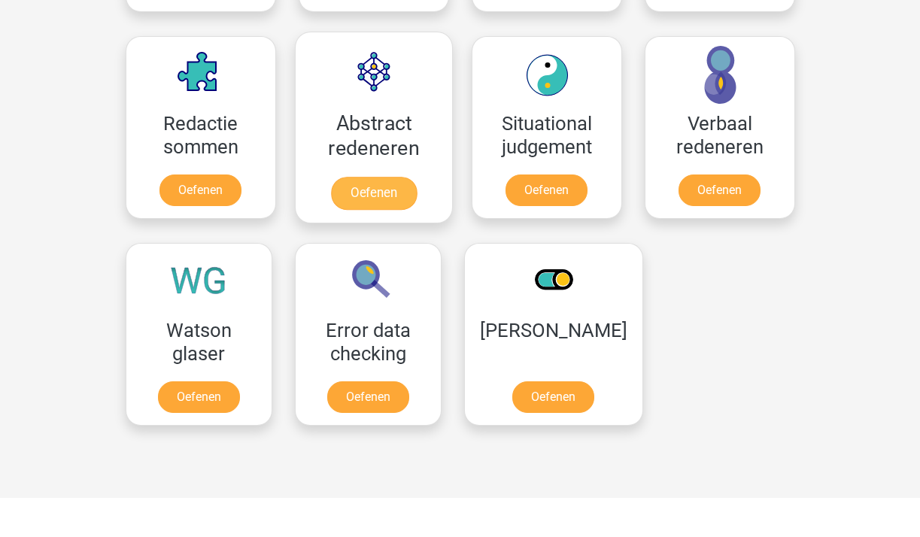
click at [355, 177] on link "Oefenen" at bounding box center [373, 193] width 86 height 33
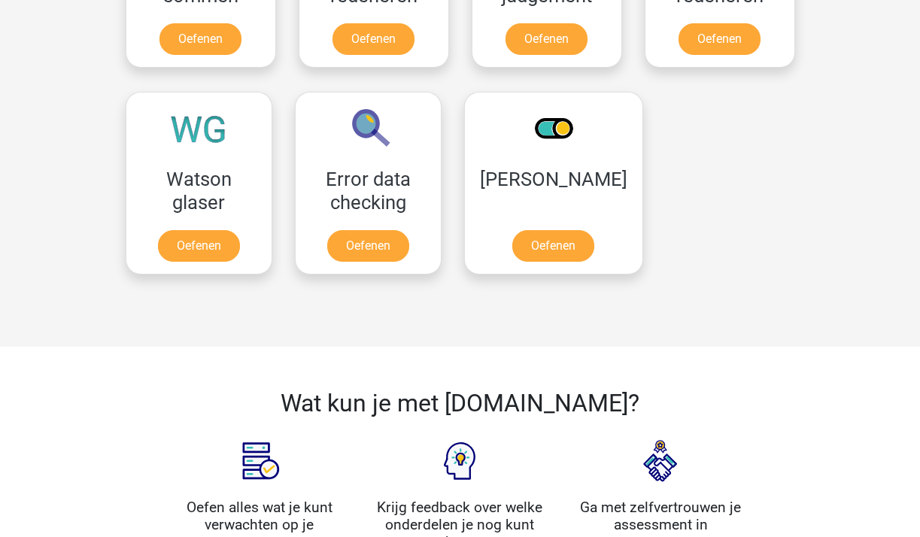
scroll to position [1040, 0]
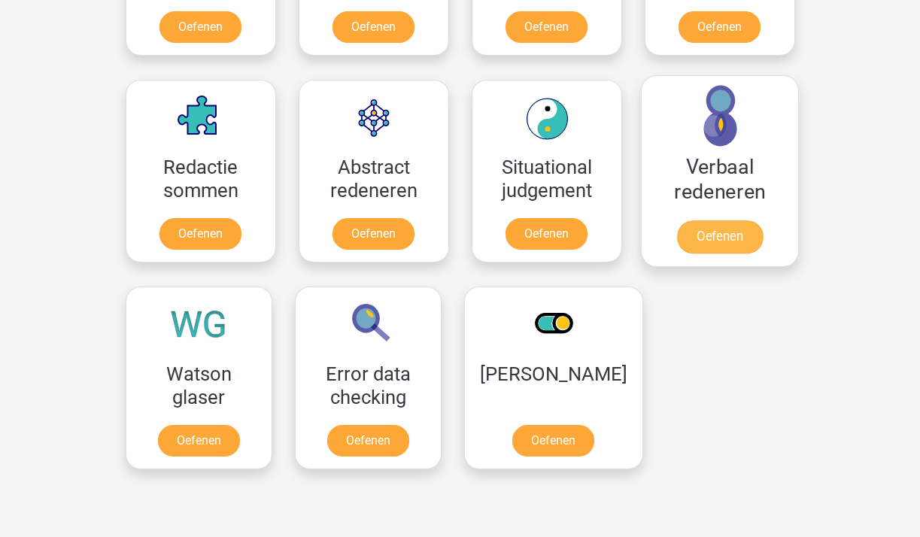
click at [762, 220] on link "Oefenen" at bounding box center [719, 236] width 86 height 33
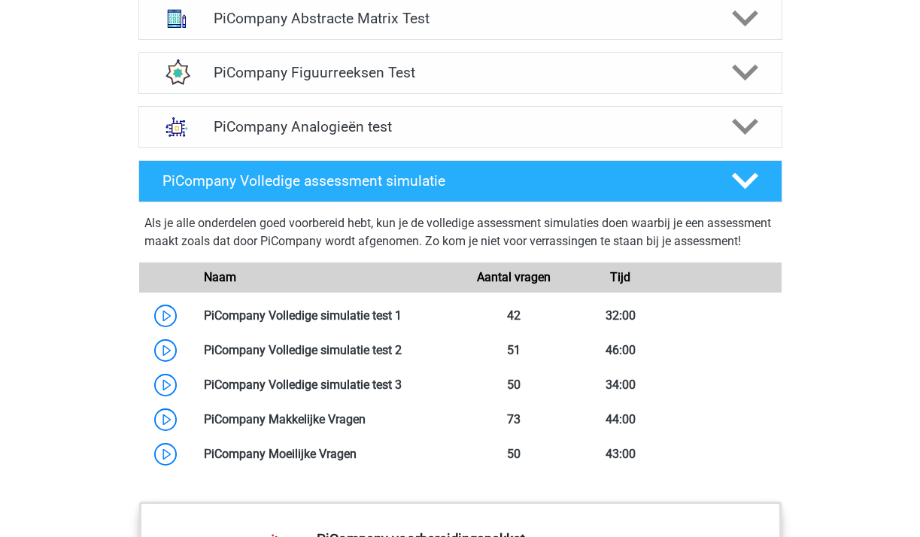
scroll to position [1183, 0]
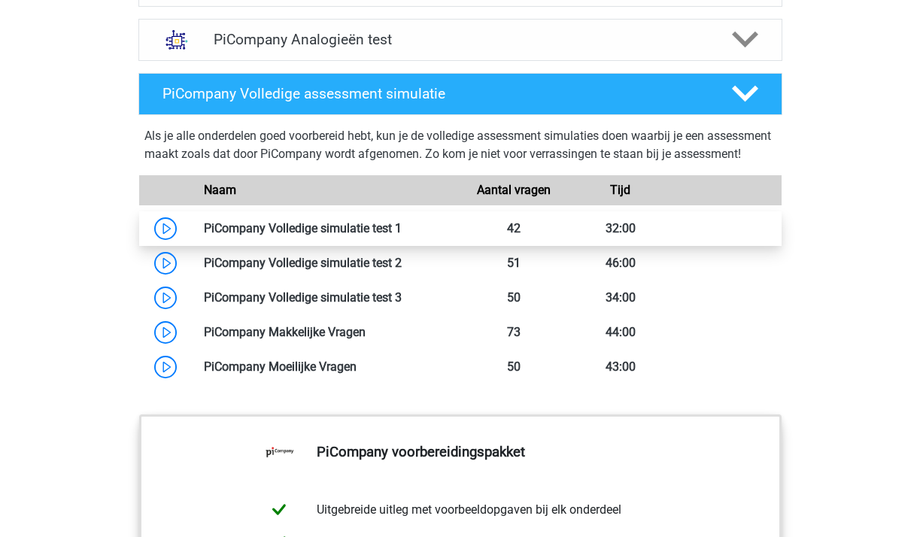
click at [402, 236] on link at bounding box center [402, 228] width 0 height 14
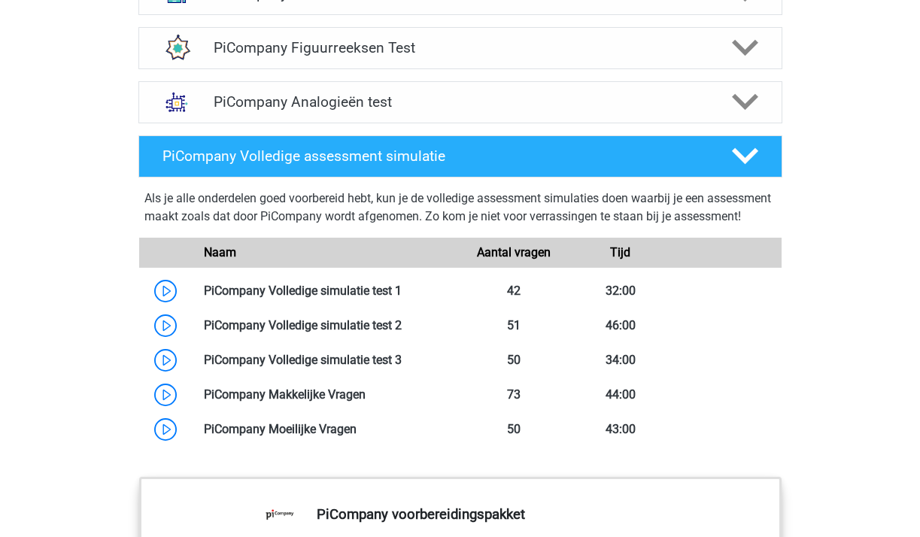
scroll to position [703, 0]
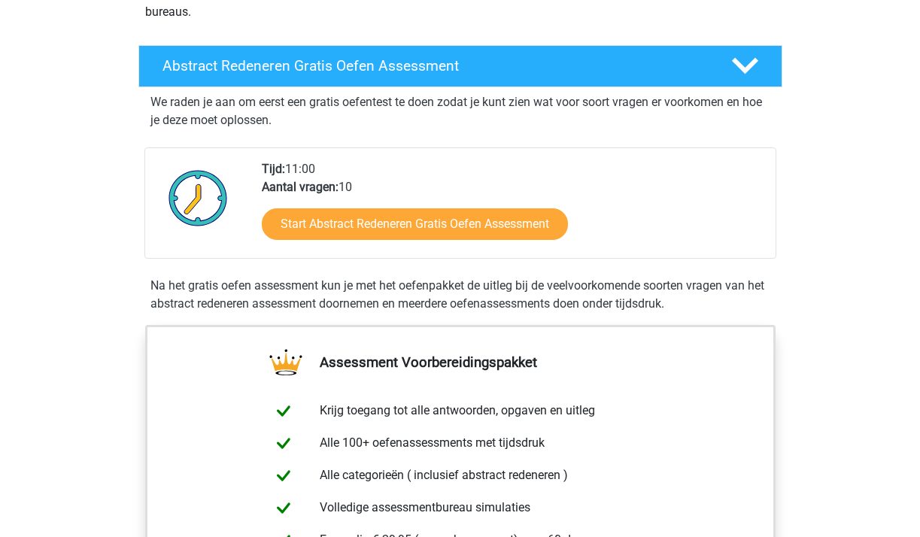
scroll to position [258, 0]
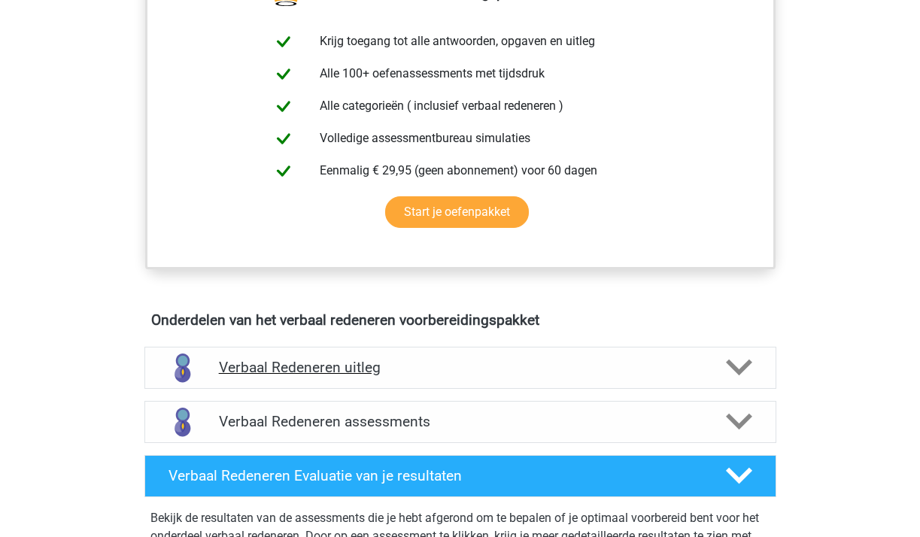
scroll to position [306, 0]
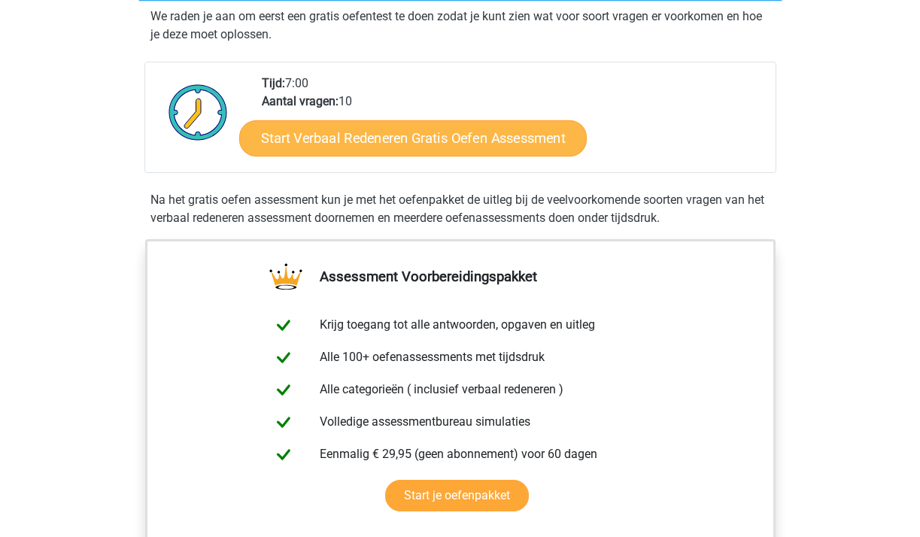
click at [435, 153] on link "Start Verbaal Redeneren Gratis Oefen Assessment" at bounding box center [413, 138] width 348 height 36
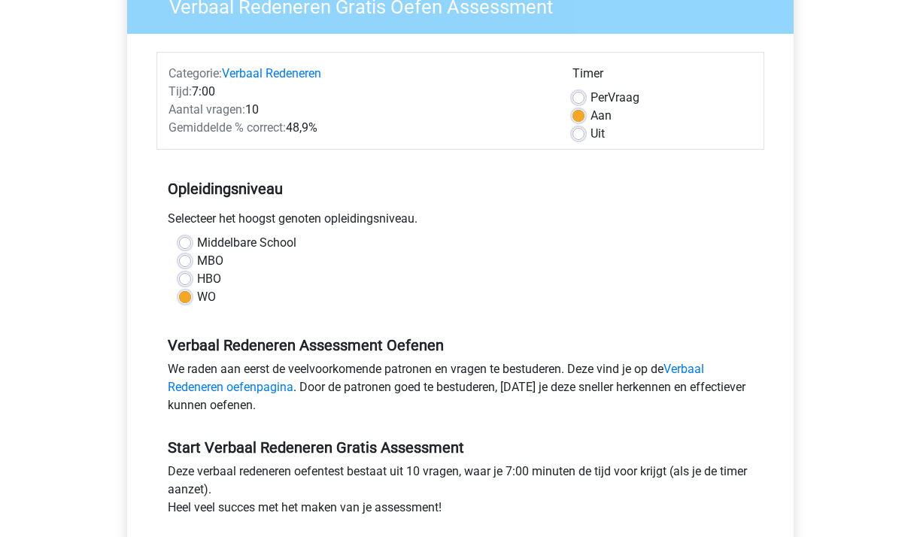
scroll to position [369, 0]
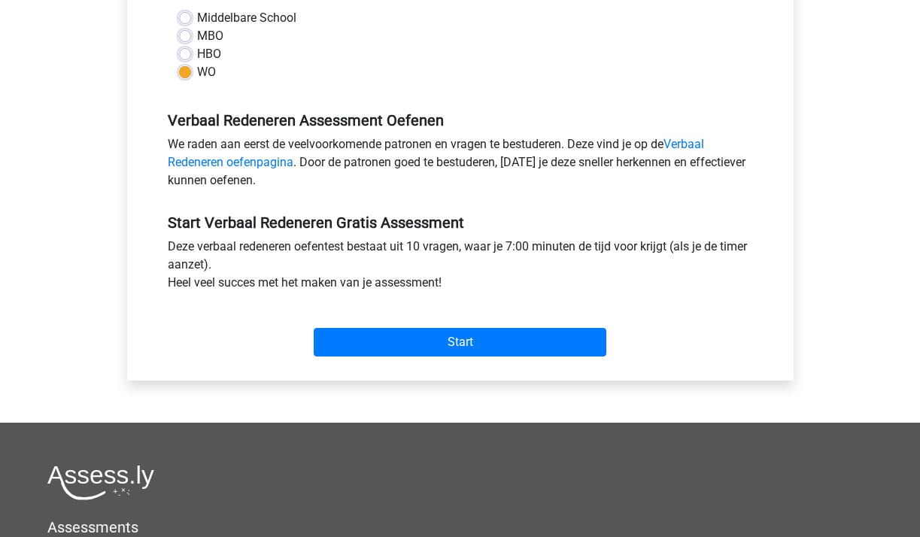
click at [418, 317] on div "Start" at bounding box center [460, 330] width 608 height 53
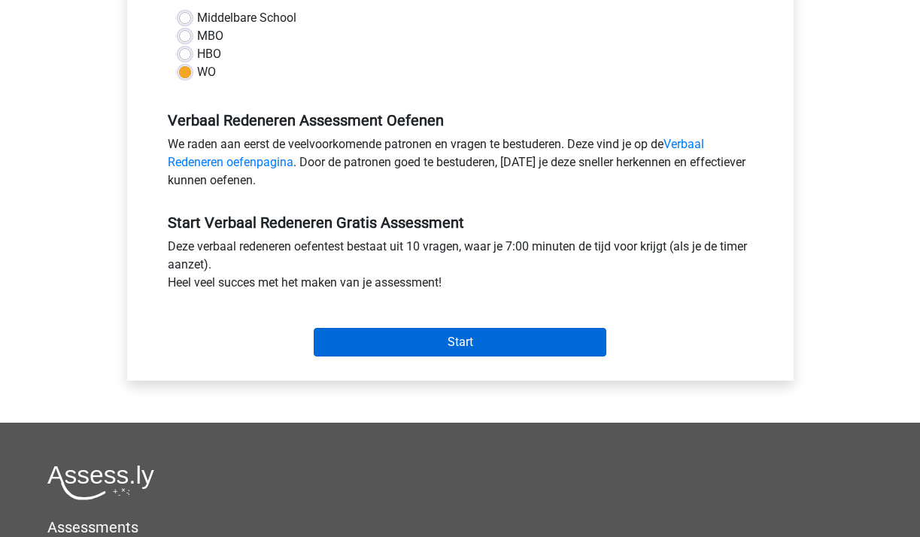
click at [427, 336] on input "Start" at bounding box center [460, 342] width 293 height 29
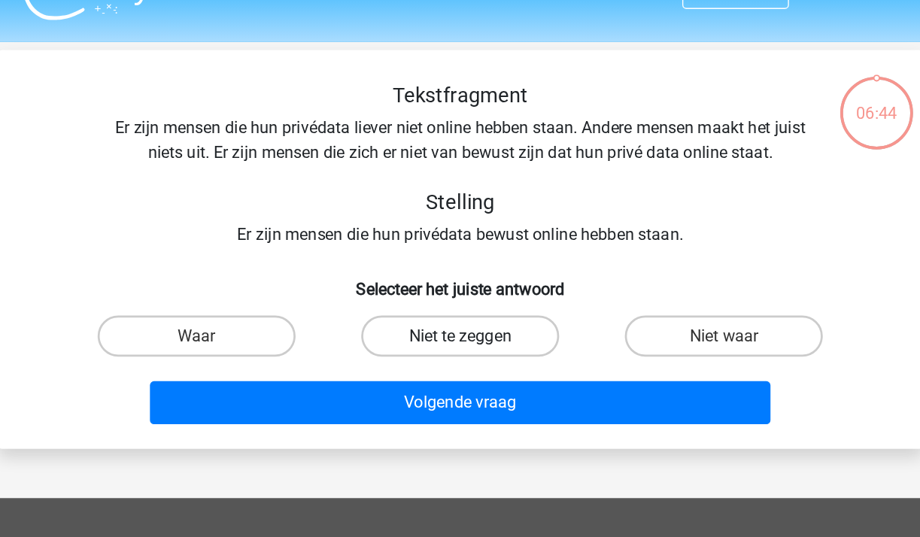
click at [387, 264] on label "Niet te zeggen" at bounding box center [459, 279] width 145 height 30
click at [460, 279] on input "Niet te zeggen" at bounding box center [465, 284] width 10 height 10
radio input "true"
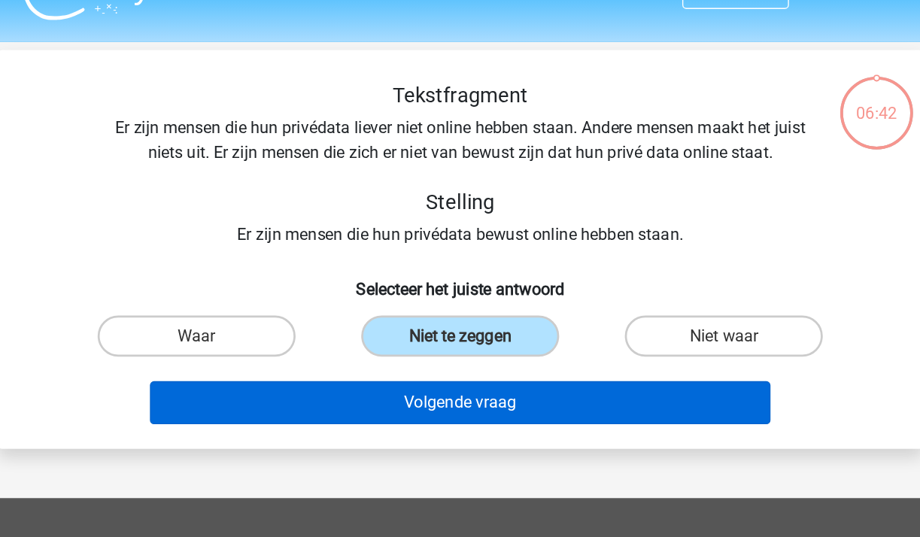
click at [375, 312] on button "Volgende vraag" at bounding box center [459, 328] width 455 height 32
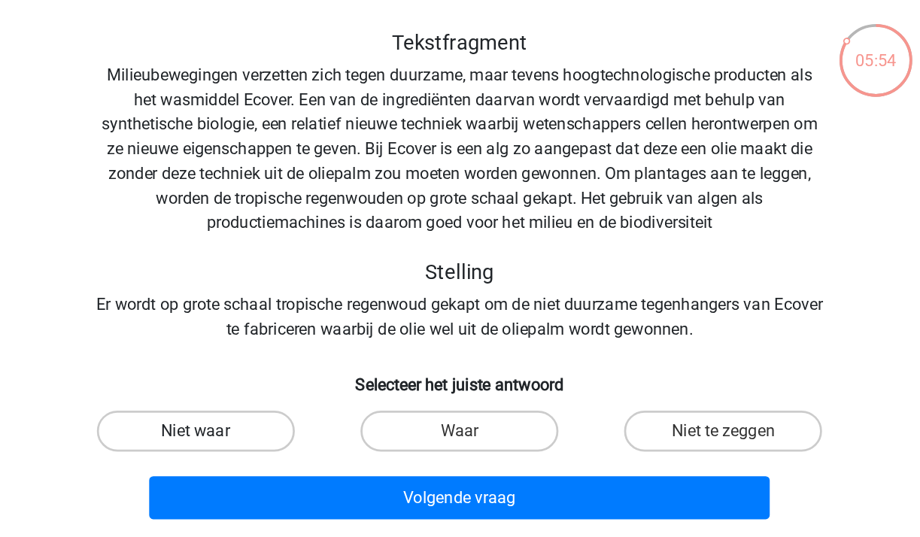
click at [194, 372] on label "Niet waar" at bounding box center [266, 387] width 145 height 30
click at [266, 387] on input "Niet waar" at bounding box center [271, 392] width 10 height 10
radio input "true"
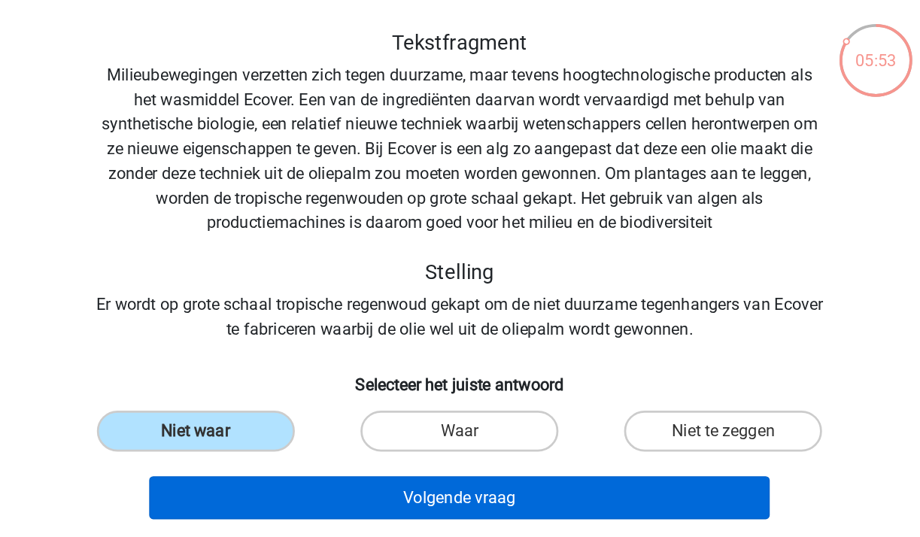
click at [266, 421] on button "Volgende vraag" at bounding box center [459, 437] width 455 height 32
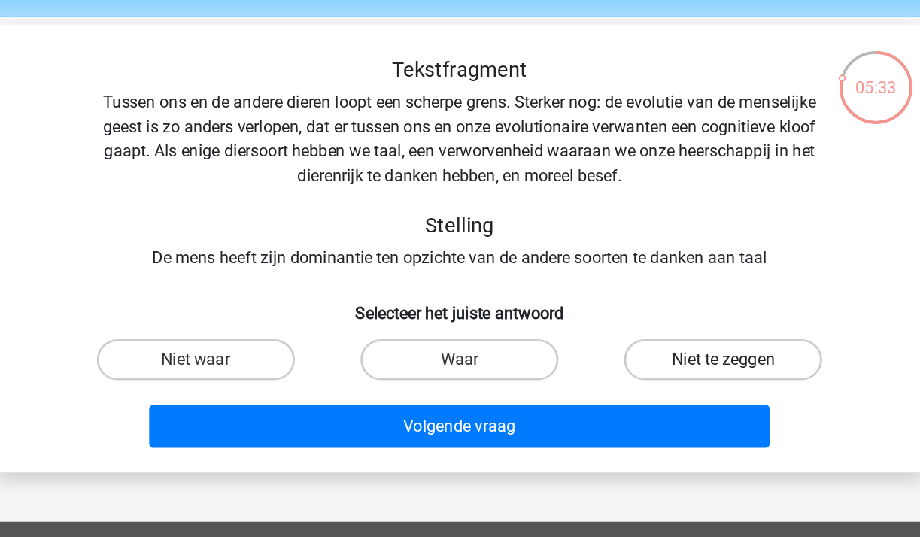
click at [581, 300] on label "Niet te zeggen" at bounding box center [653, 315] width 145 height 30
click at [654, 315] on input "Niet te zeggen" at bounding box center [659, 320] width 10 height 10
radio input "true"
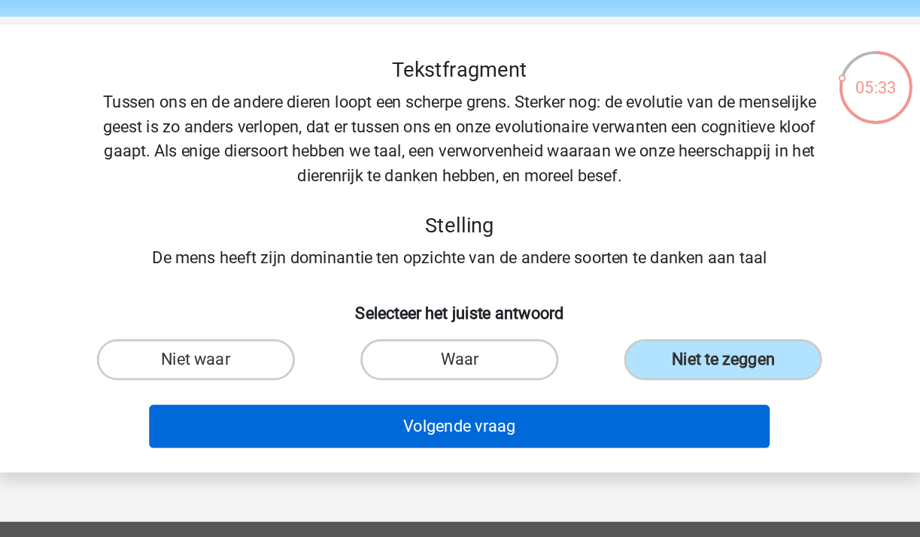
click at [427, 348] on button "Volgende vraag" at bounding box center [459, 364] width 455 height 32
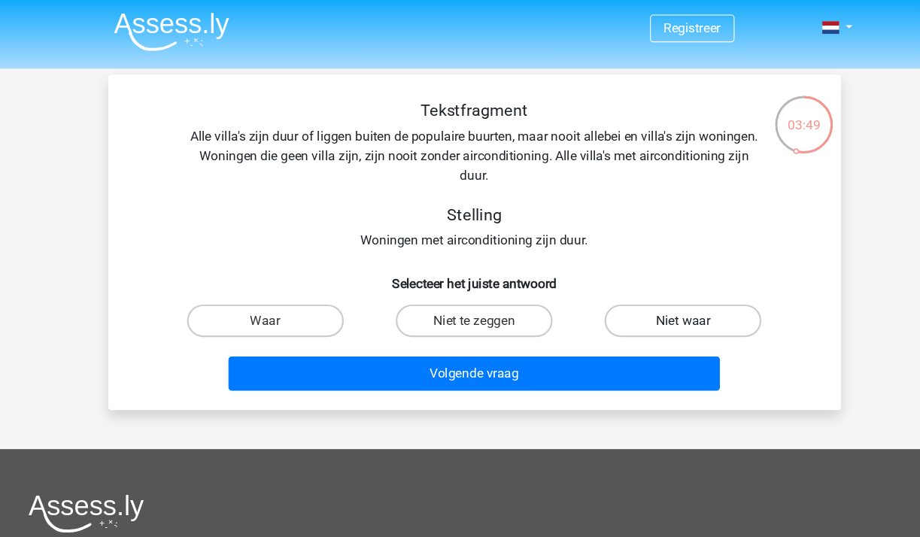
click at [613, 290] on label "Niet waar" at bounding box center [653, 297] width 145 height 30
click at [654, 297] on input "Niet waar" at bounding box center [659, 302] width 10 height 10
radio input "true"
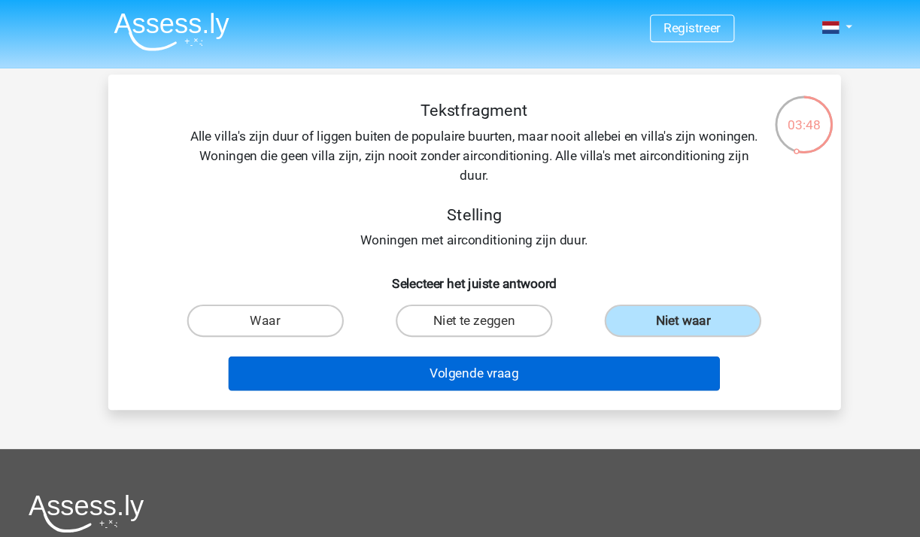
click at [550, 335] on button "Volgende vraag" at bounding box center [459, 346] width 455 height 32
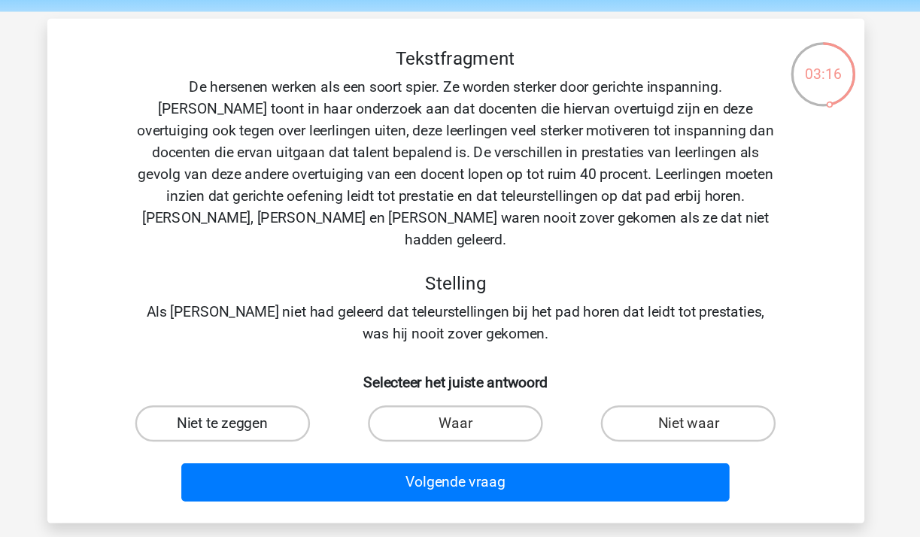
click at [221, 390] on label "Niet te zeggen" at bounding box center [266, 405] width 145 height 30
click at [266, 406] on input "Niet te zeggen" at bounding box center [271, 411] width 10 height 10
radio input "true"
click at [581, 390] on label "Niet waar" at bounding box center [653, 405] width 145 height 30
click at [654, 406] on input "Niet waar" at bounding box center [659, 411] width 10 height 10
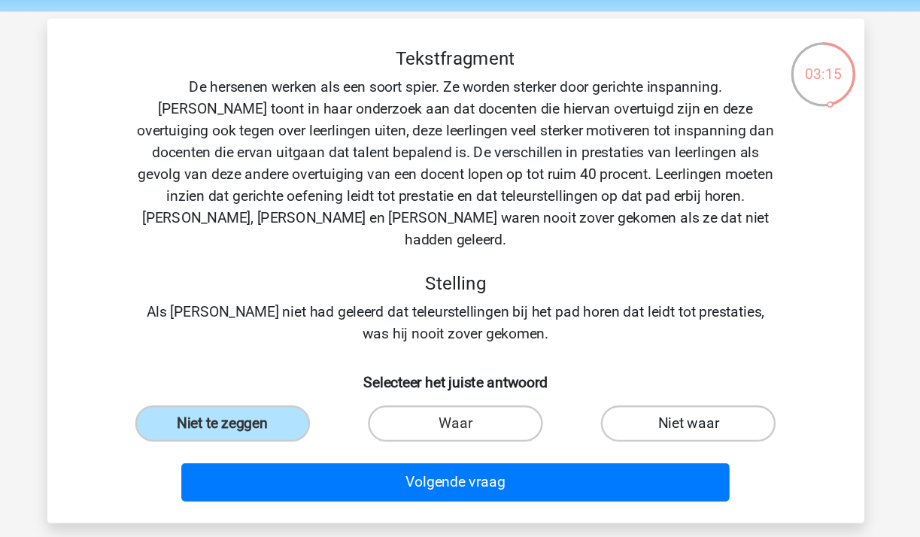
radio input "true"
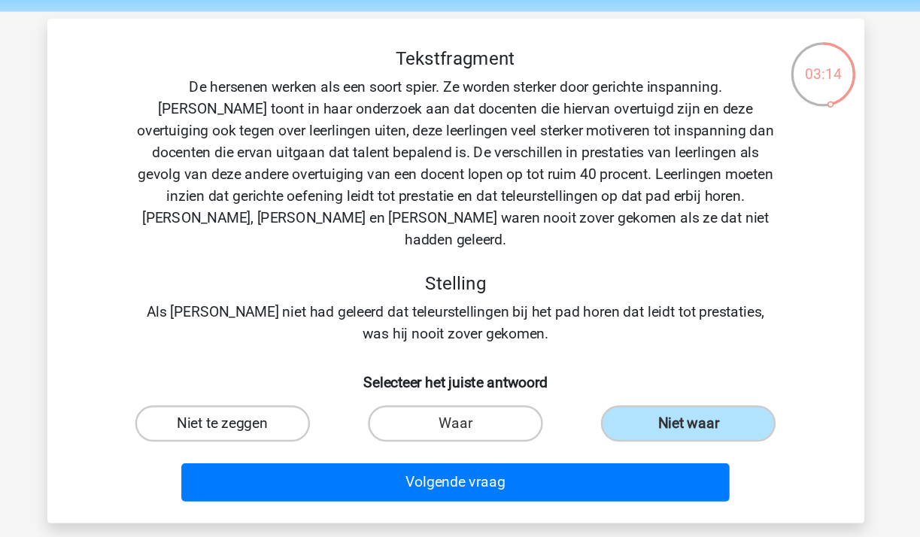
click at [217, 390] on label "Niet te zeggen" at bounding box center [266, 405] width 145 height 30
click at [266, 406] on input "Niet te zeggen" at bounding box center [271, 411] width 10 height 10
radio input "true"
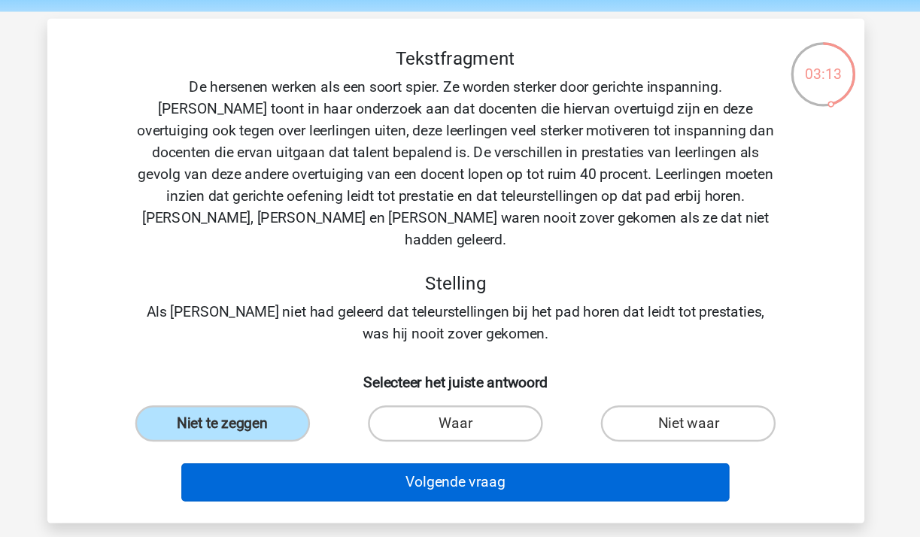
click at [311, 439] on button "Volgende vraag" at bounding box center [459, 455] width 455 height 32
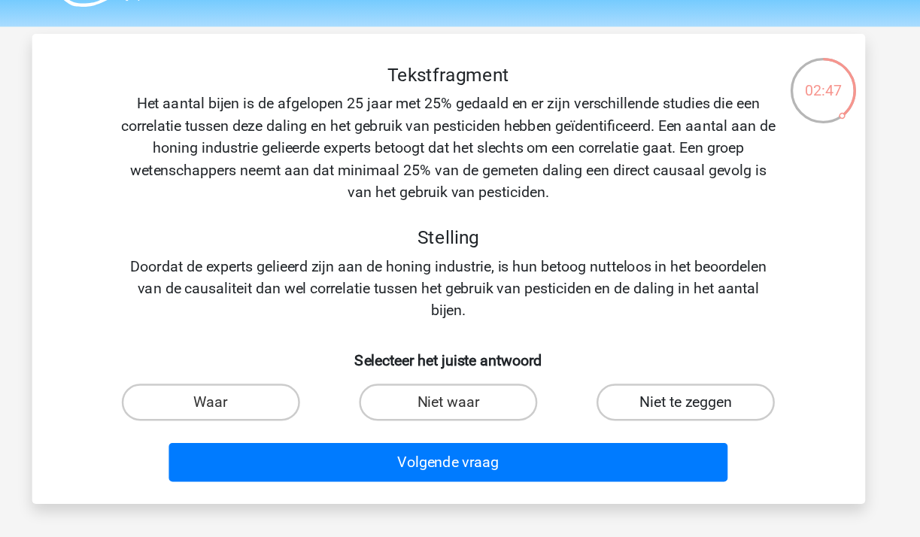
click at [581, 354] on label "Niet te zeggen" at bounding box center [653, 369] width 145 height 30
click at [654, 369] on input "Niet te zeggen" at bounding box center [659, 374] width 10 height 10
radio input "true"
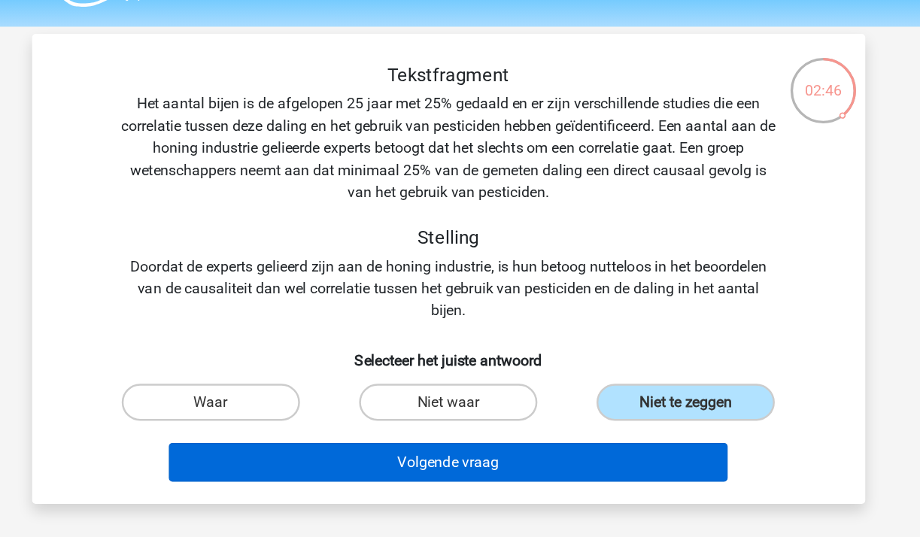
click at [439, 403] on button "Volgende vraag" at bounding box center [459, 419] width 455 height 32
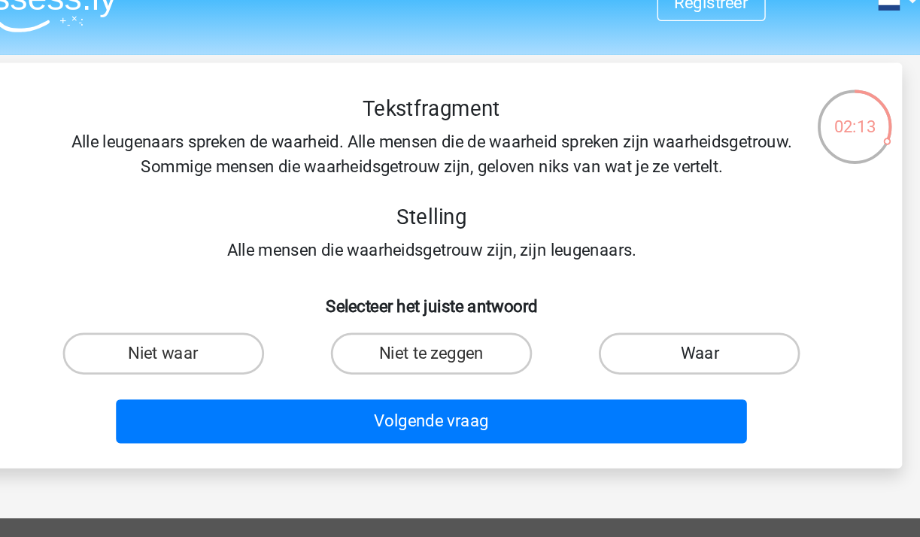
click at [581, 264] on label "Waar" at bounding box center [653, 279] width 145 height 30
click at [654, 279] on input "Waar" at bounding box center [659, 284] width 10 height 10
radio input "true"
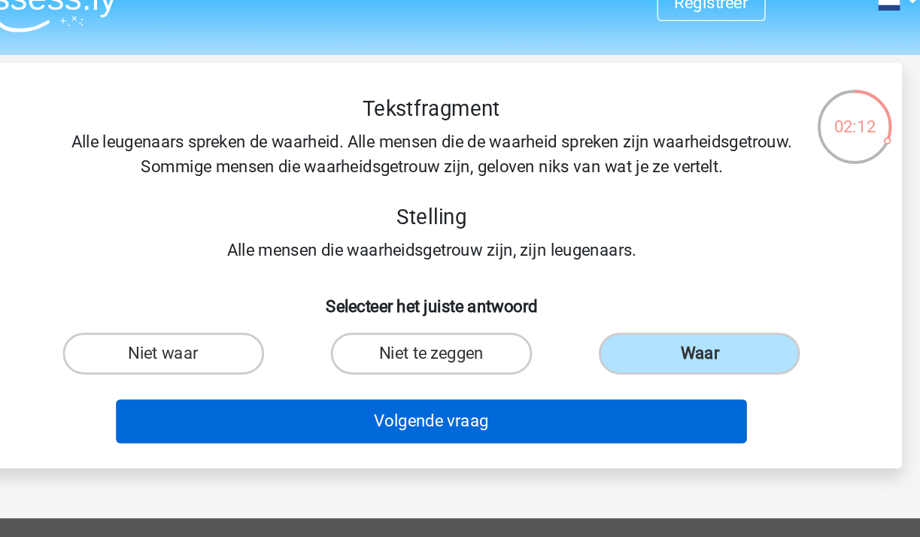
click at [390, 312] on button "Volgende vraag" at bounding box center [459, 328] width 455 height 32
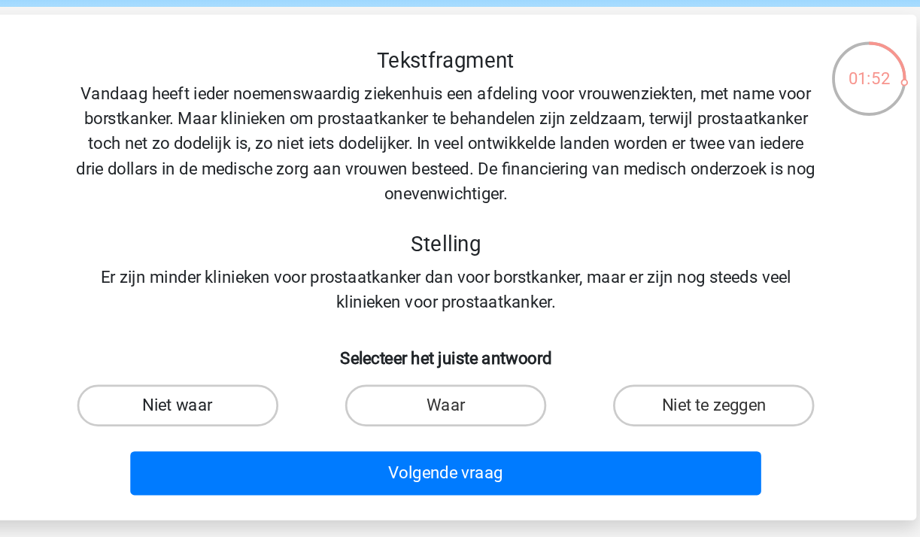
click at [194, 336] on label "Niet waar" at bounding box center [266, 351] width 145 height 30
click at [266, 351] on input "Niet waar" at bounding box center [271, 356] width 10 height 10
radio input "true"
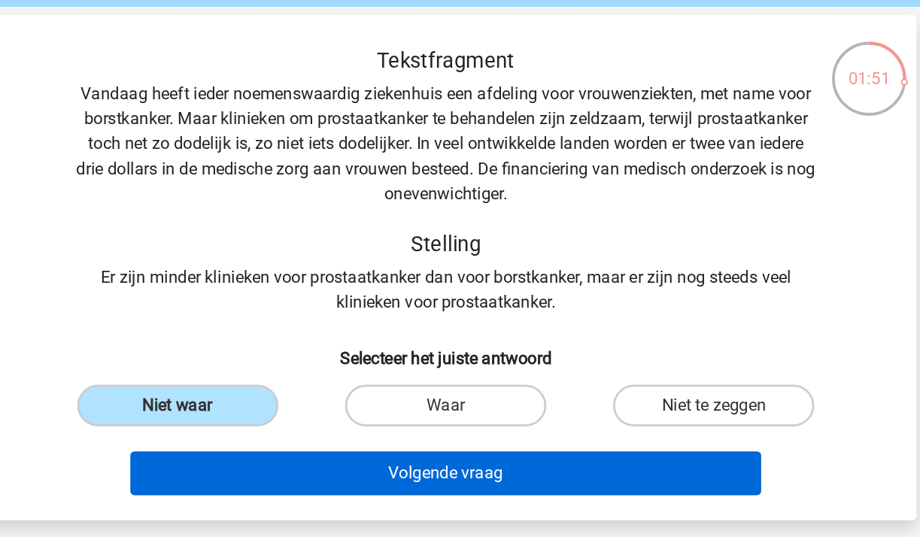
click at [232, 384] on button "Volgende vraag" at bounding box center [459, 400] width 455 height 32
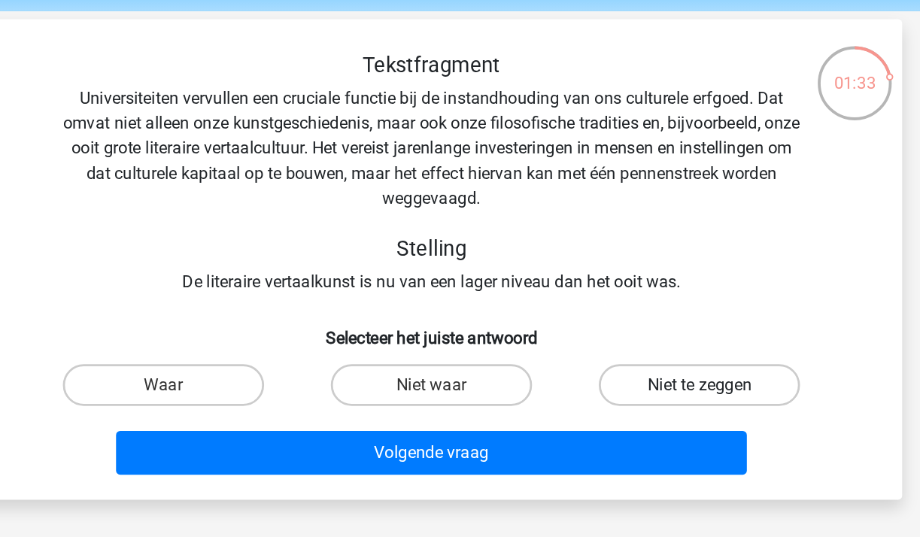
click at [581, 318] on label "Niet te zeggen" at bounding box center [653, 333] width 145 height 30
click at [654, 333] on input "Niet te zeggen" at bounding box center [659, 338] width 10 height 10
radio input "true"
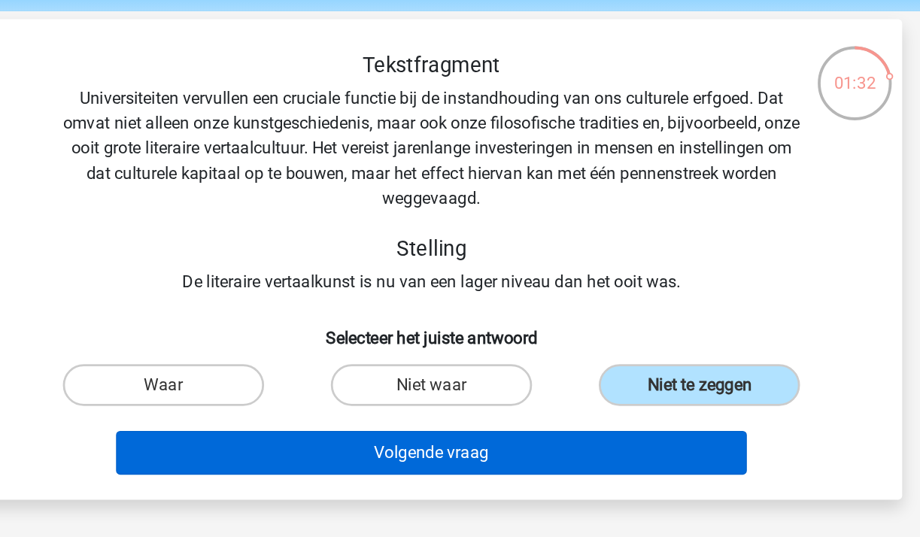
click at [419, 366] on button "Volgende vraag" at bounding box center [459, 382] width 455 height 32
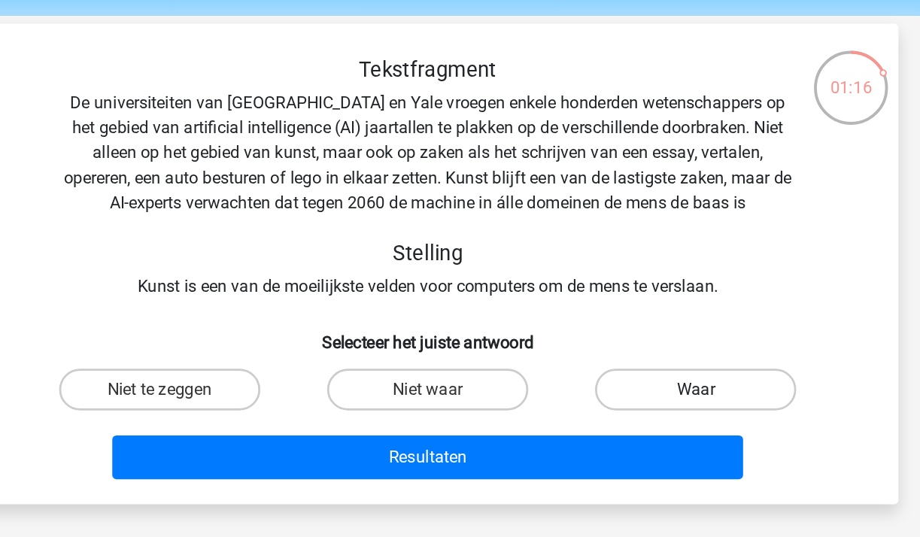
click at [581, 318] on label "Waar" at bounding box center [653, 333] width 145 height 30
click at [654, 333] on input "Waar" at bounding box center [659, 338] width 10 height 10
radio input "true"
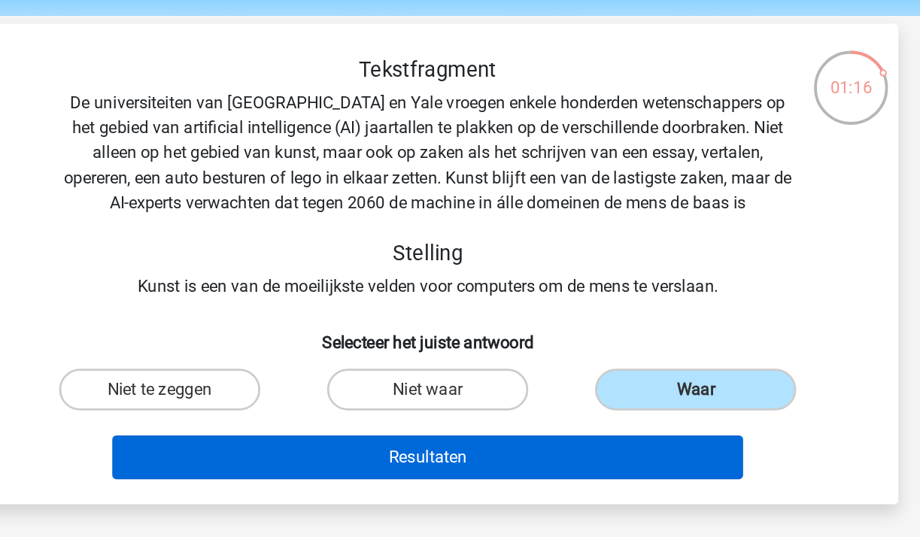
click at [412, 366] on button "Resultaten" at bounding box center [459, 382] width 455 height 32
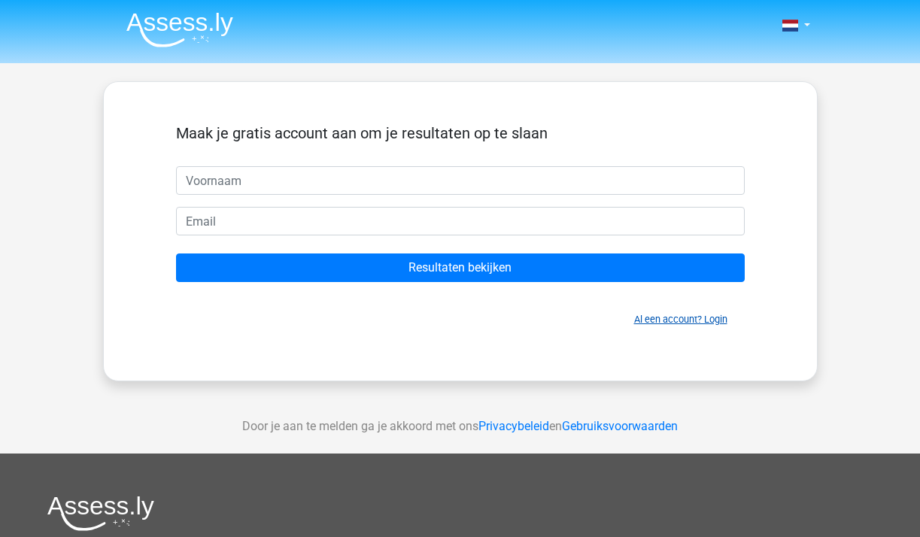
click at [708, 319] on link "Al een account? Login" at bounding box center [680, 319] width 93 height 11
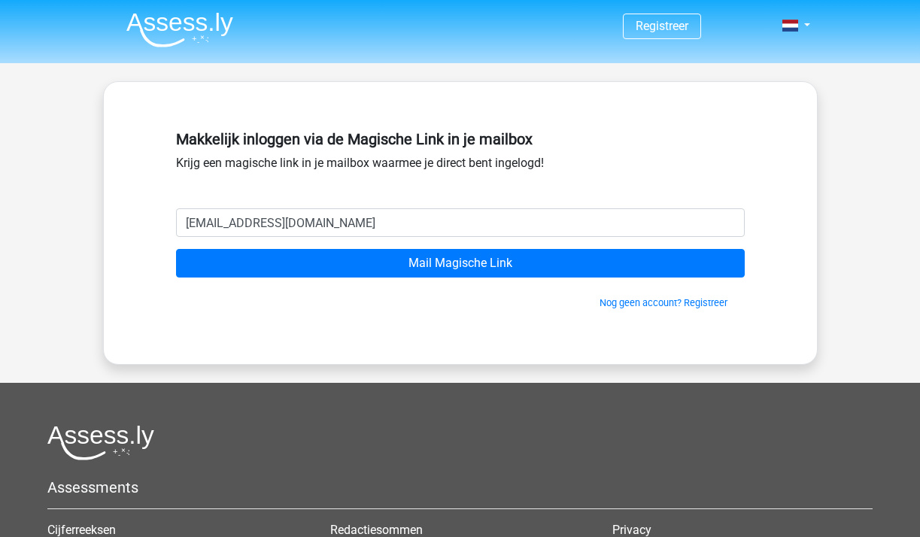
type input "liekecorjanus@hotmail.com"
click at [460, 263] on input "Mail Magische Link" at bounding box center [460, 263] width 569 height 29
